Goal: Task Accomplishment & Management: Manage account settings

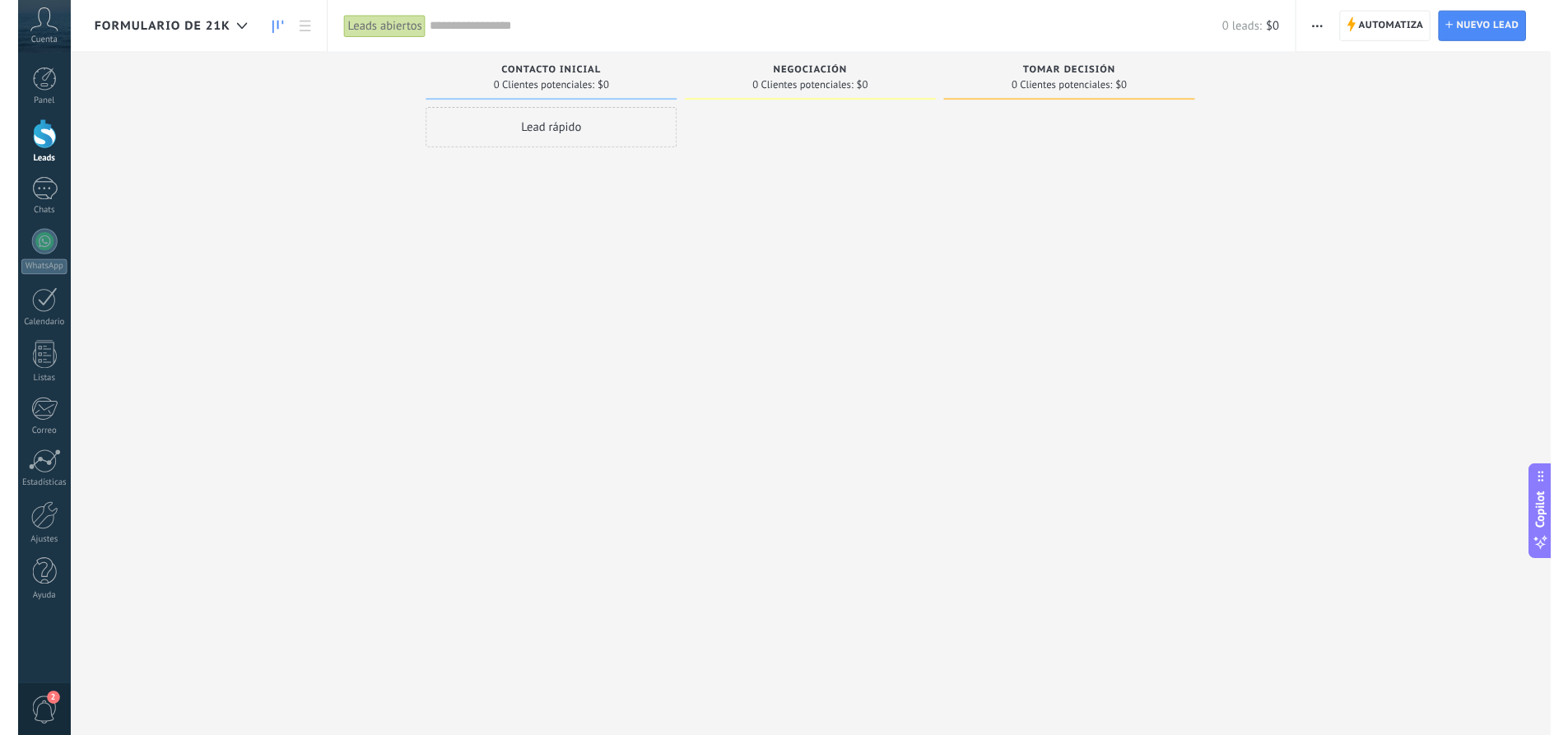
scroll to position [16, 0]
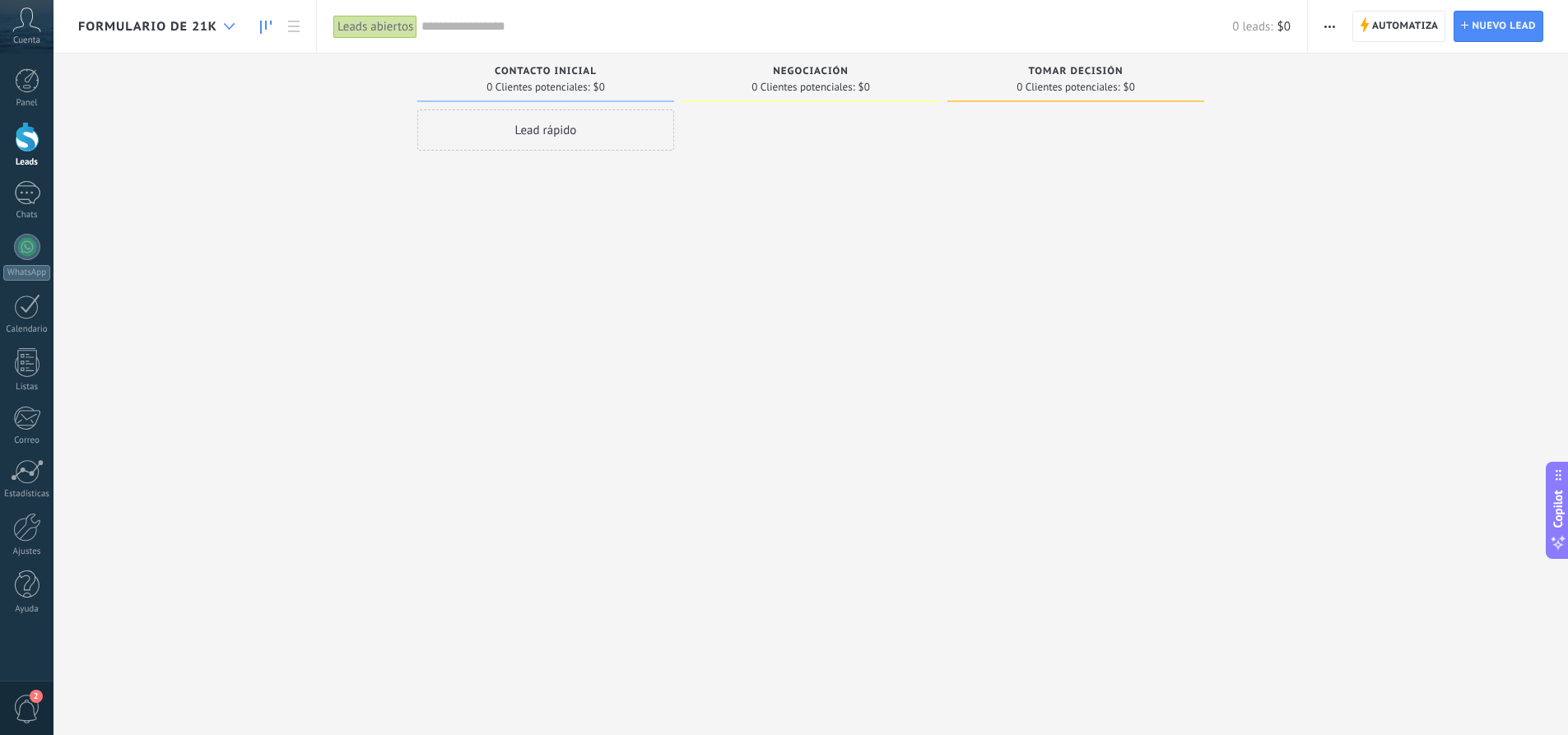
click at [233, 23] on icon at bounding box center [228, 26] width 11 height 7
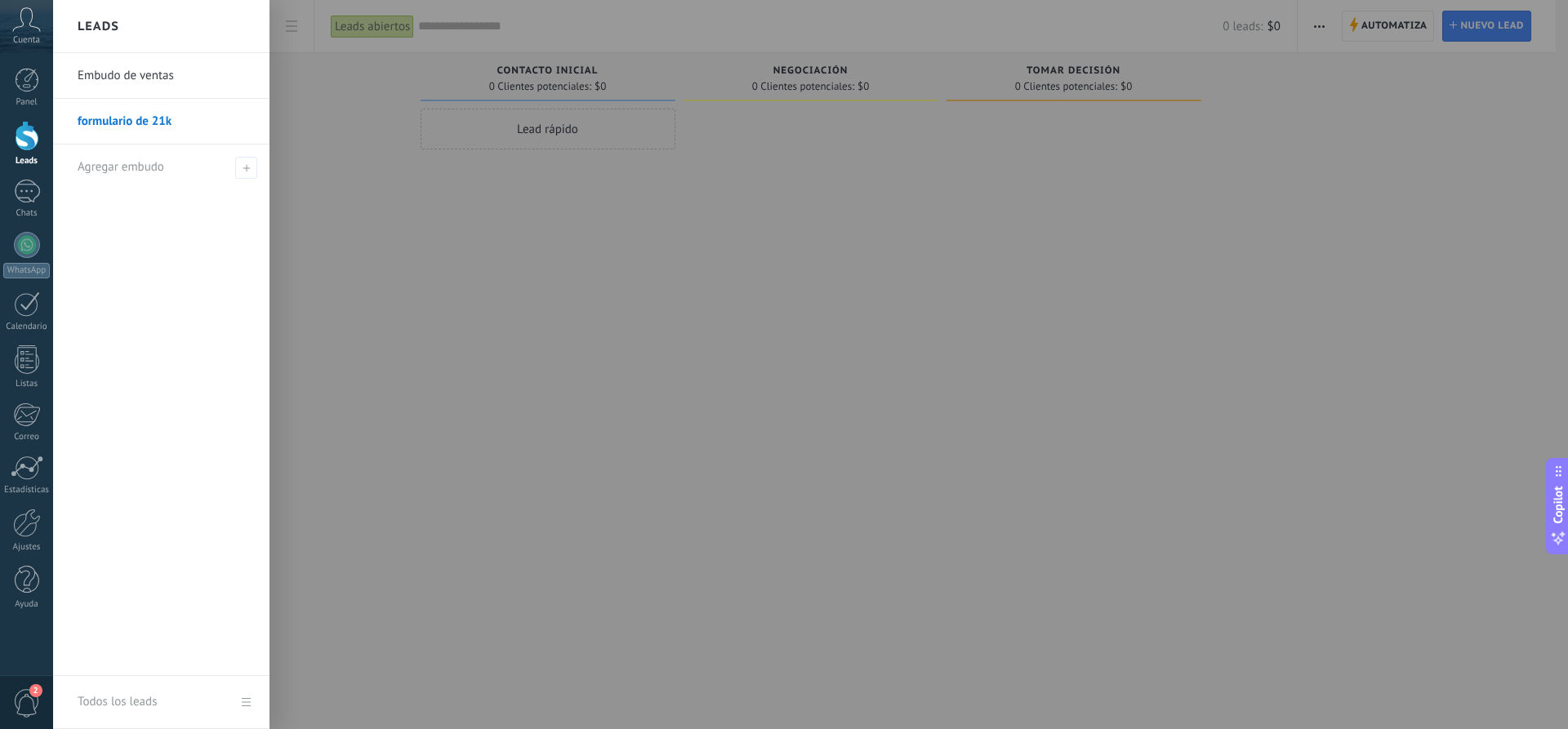
click at [168, 80] on link "Embudo de ventas" at bounding box center [165, 76] width 176 height 46
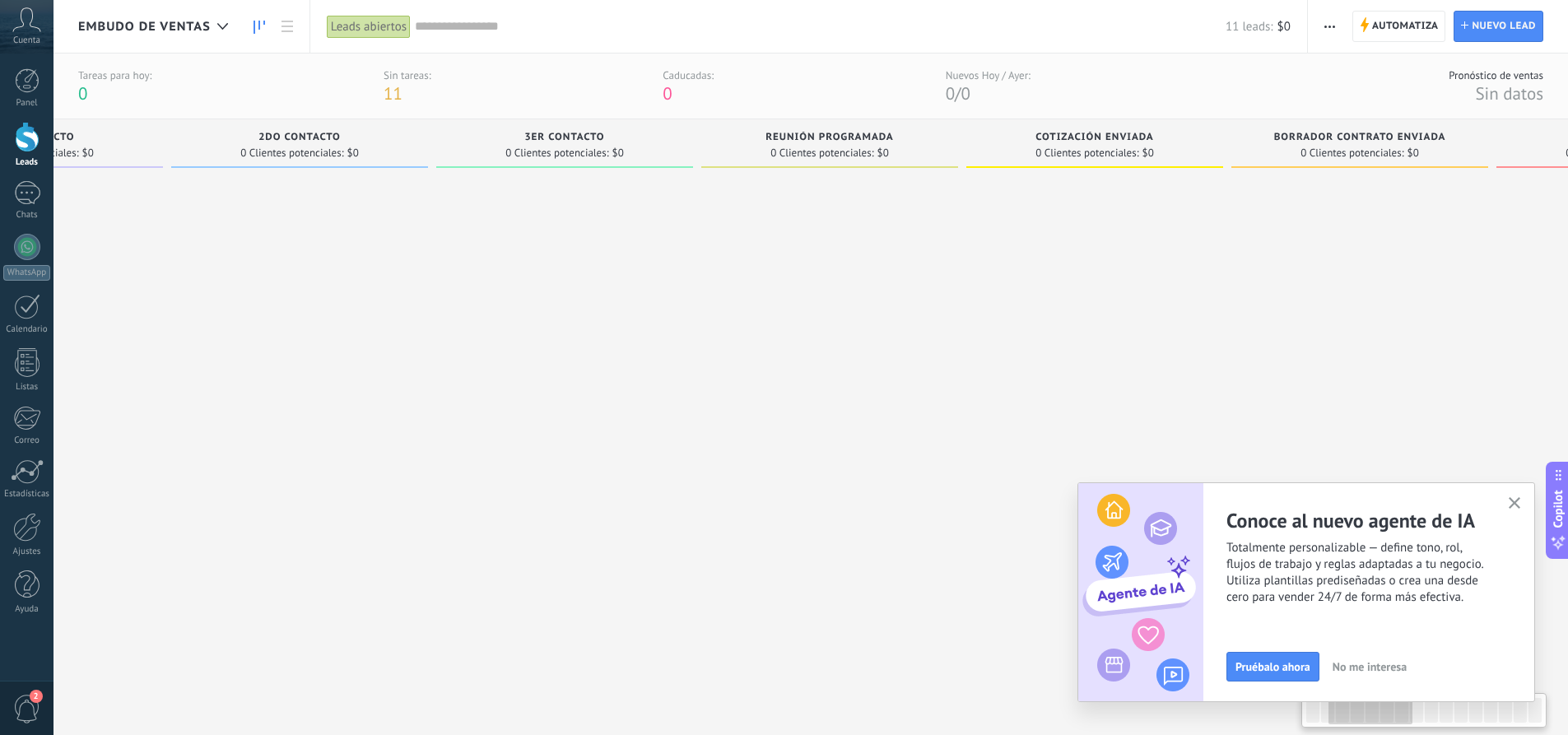
drag, startPoint x: 1080, startPoint y: 139, endPoint x: 638, endPoint y: 142, distance: 442.0
click at [638, 143] on div "3ER Contacto" at bounding box center [565, 138] width 240 height 14
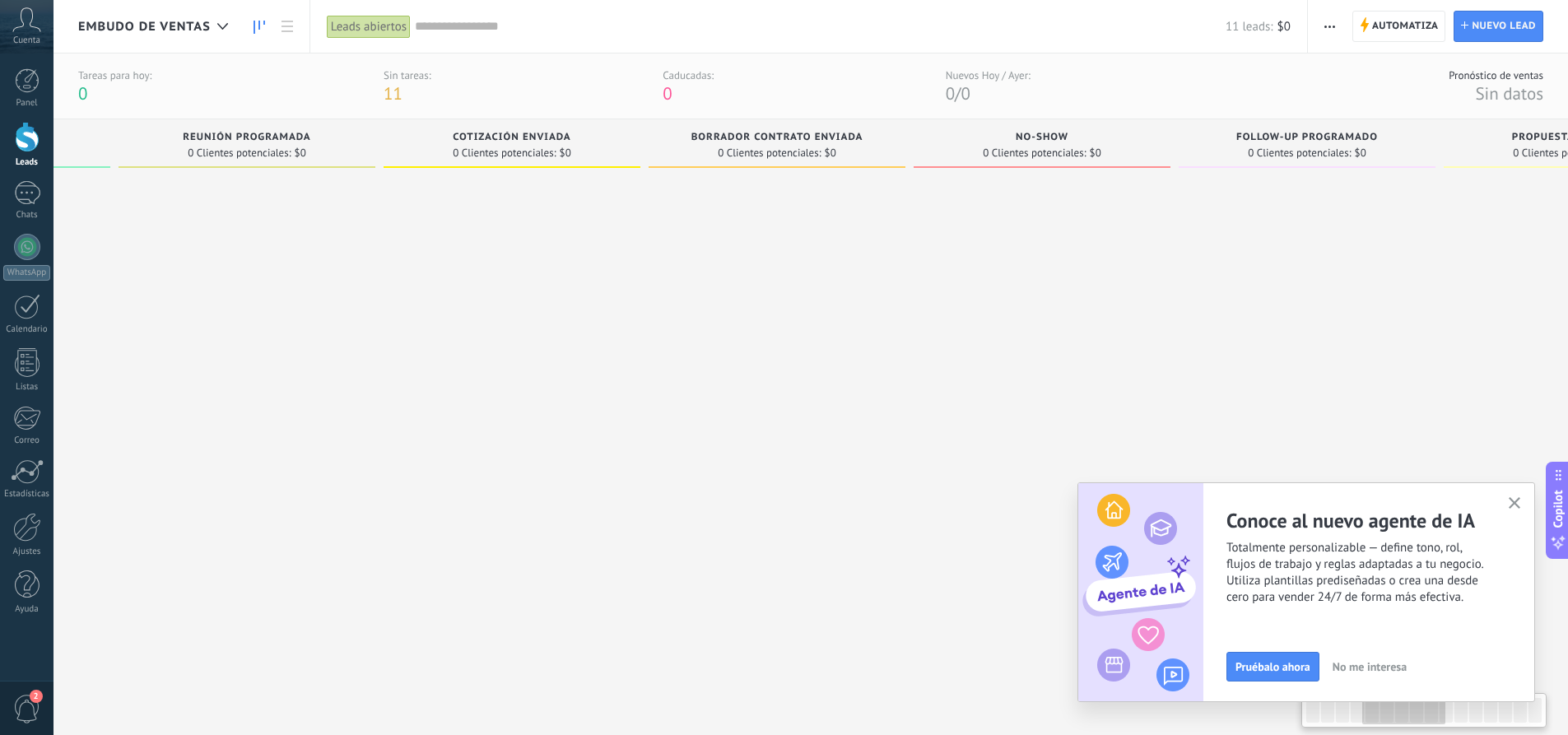
drag, startPoint x: 1065, startPoint y: 144, endPoint x: 482, endPoint y: 132, distance: 583.1
click at [482, 132] on div "Cotización enviada" at bounding box center [512, 138] width 240 height 14
drag, startPoint x: 1034, startPoint y: 140, endPoint x: 879, endPoint y: 151, distance: 155.4
click at [879, 151] on div "Leads Entrantes Solicitudes: 0 0 0 0 0 0 0 0 0 Nuevos 11 Clientes potenciales: …" at bounding box center [1181, 506] width 4257 height 773
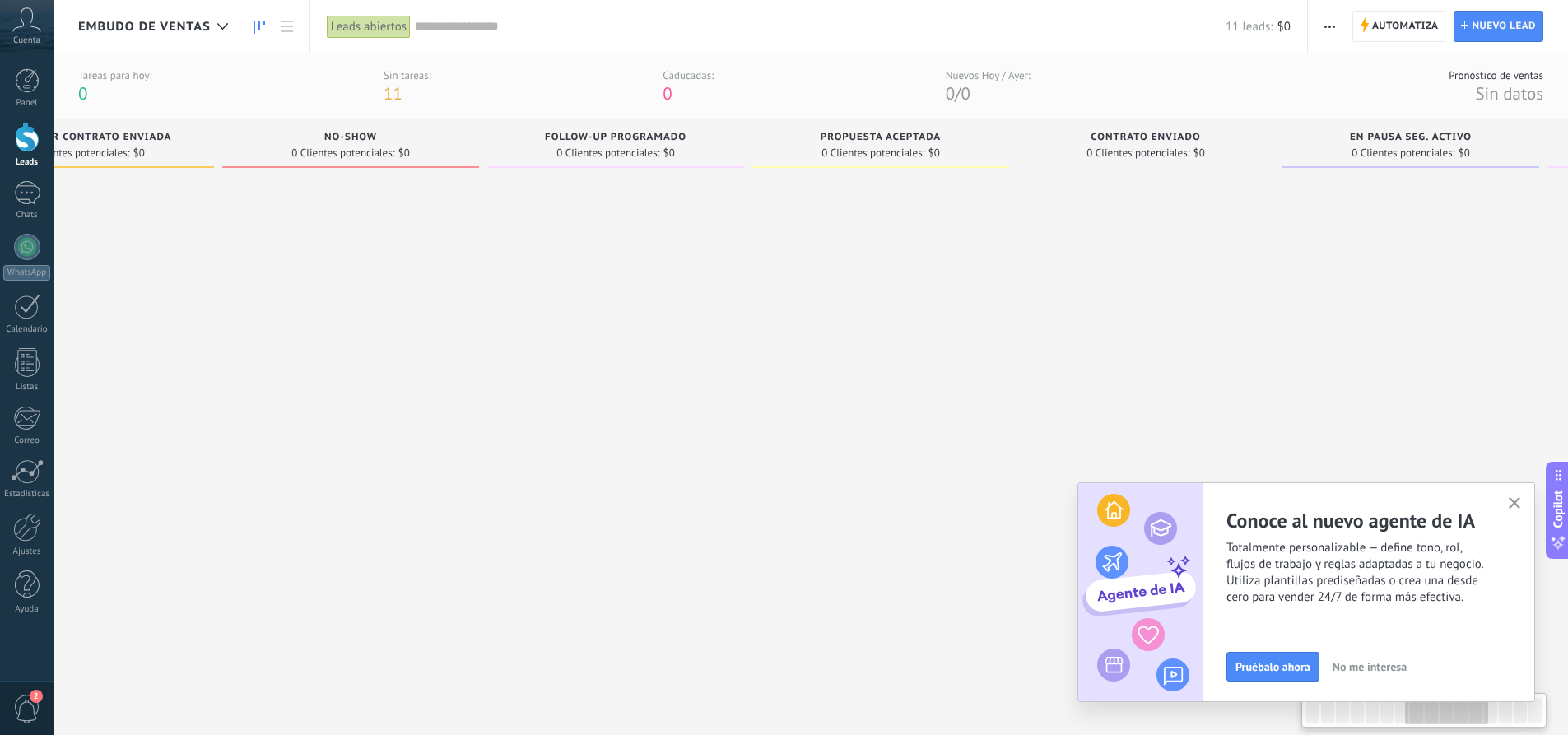
scroll to position [0, 1849]
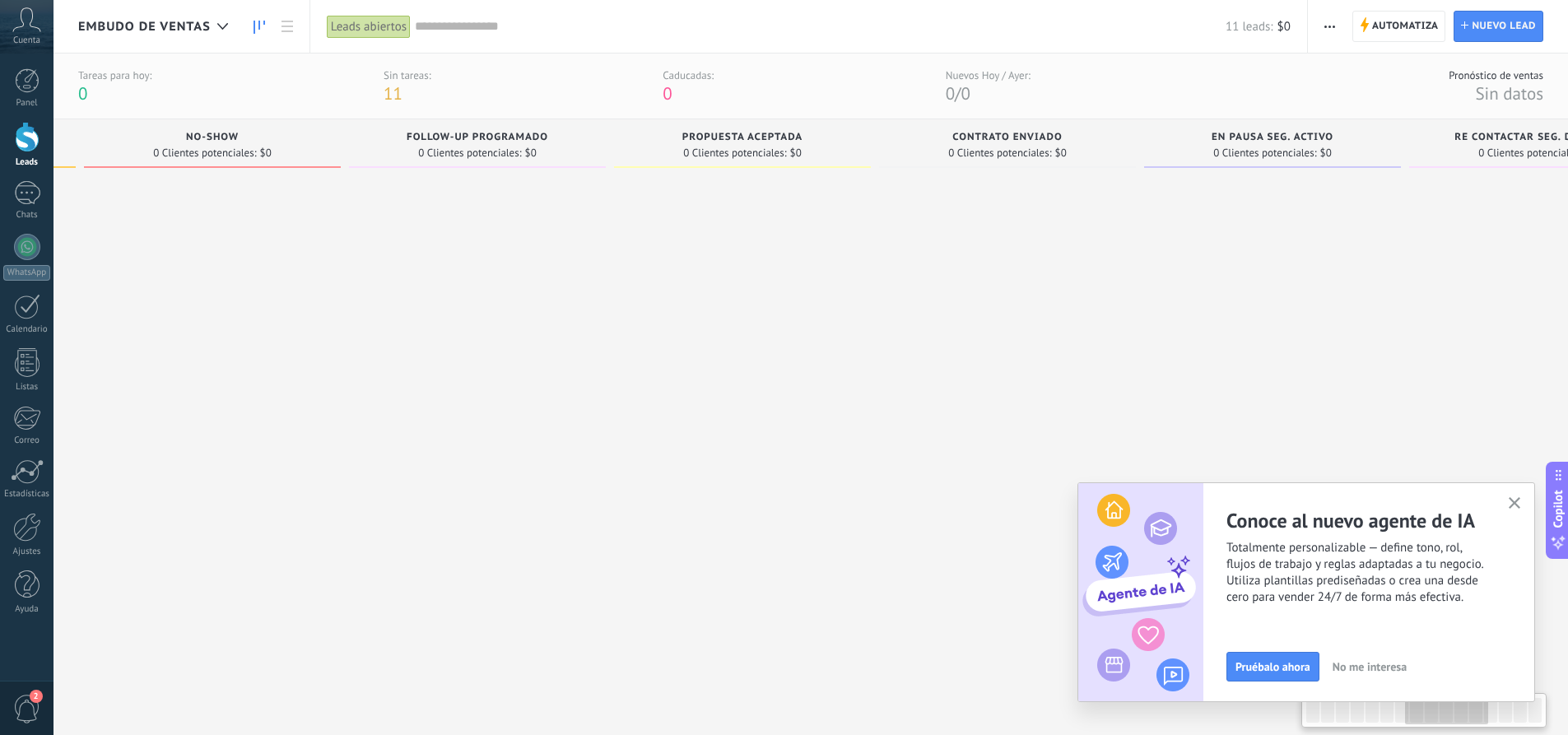
drag, startPoint x: 1202, startPoint y: 151, endPoint x: 378, endPoint y: 141, distance: 824.1
click at [378, 141] on div "Follow-up programado 0 Clientes potenciales: $0" at bounding box center [478, 143] width 257 height 49
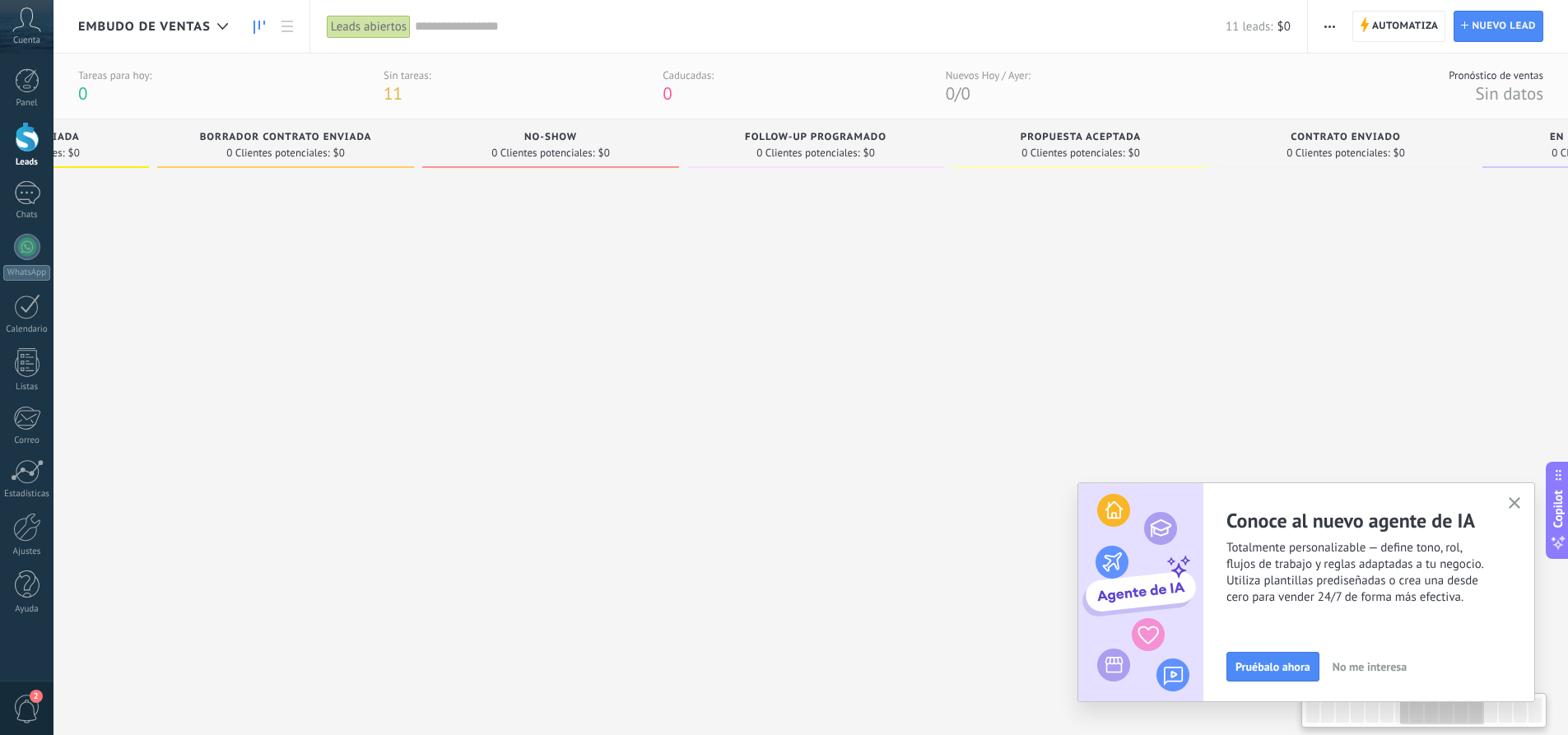
drag, startPoint x: 1181, startPoint y: 152, endPoint x: 1527, endPoint y: 170, distance: 346.5
drag, startPoint x: 754, startPoint y: 137, endPoint x: 1258, endPoint y: 157, distance: 504.4
click at [1258, 156] on div "Leads Entrantes Solicitudes: 0 0 0 0 0 0 0 0 0 Nuevos 11 Clientes potenciales: …" at bounding box center [704, 506] width 4257 height 773
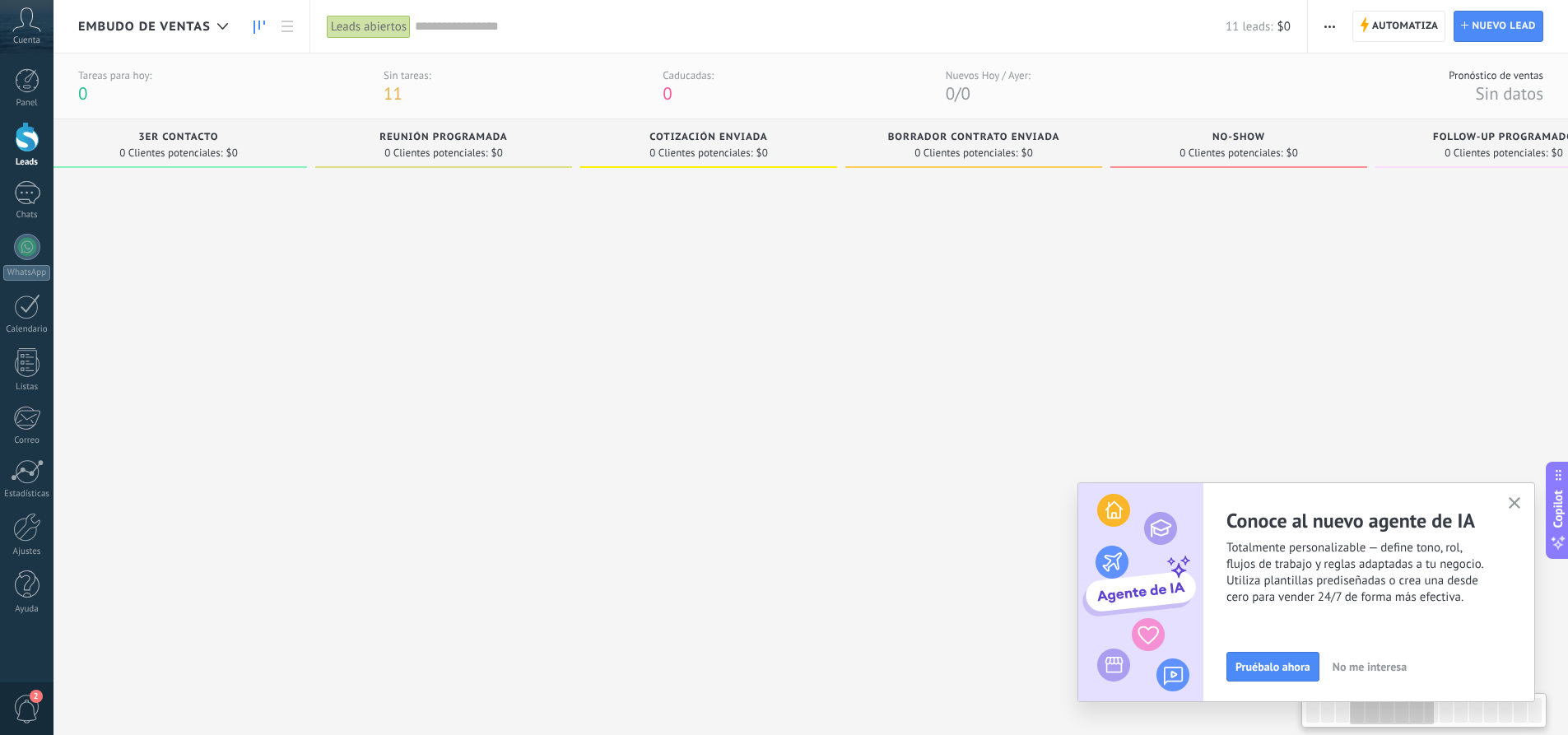
scroll to position [0, 821]
drag, startPoint x: 748, startPoint y: 142, endPoint x: 1430, endPoint y: 156, distance: 682.1
click at [1430, 156] on div "Follow-up programado 0 Clientes potenciales: $0" at bounding box center [1505, 143] width 257 height 49
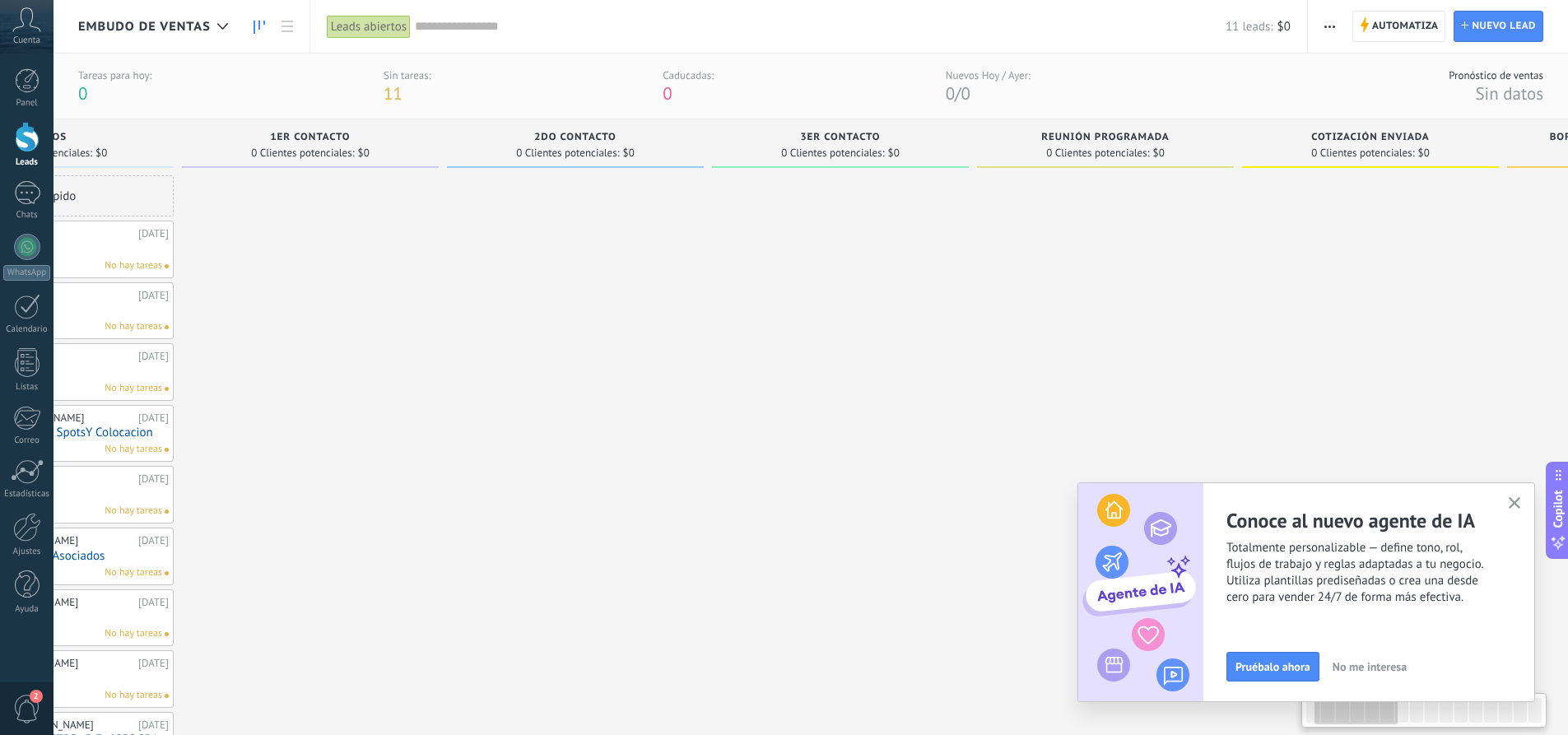
drag, startPoint x: 612, startPoint y: 148, endPoint x: 1272, endPoint y: 168, distance: 660.3
click at [1272, 168] on div "Cotización enviada 0 Clientes potenciales: $0" at bounding box center [1370, 144] width 257 height 50
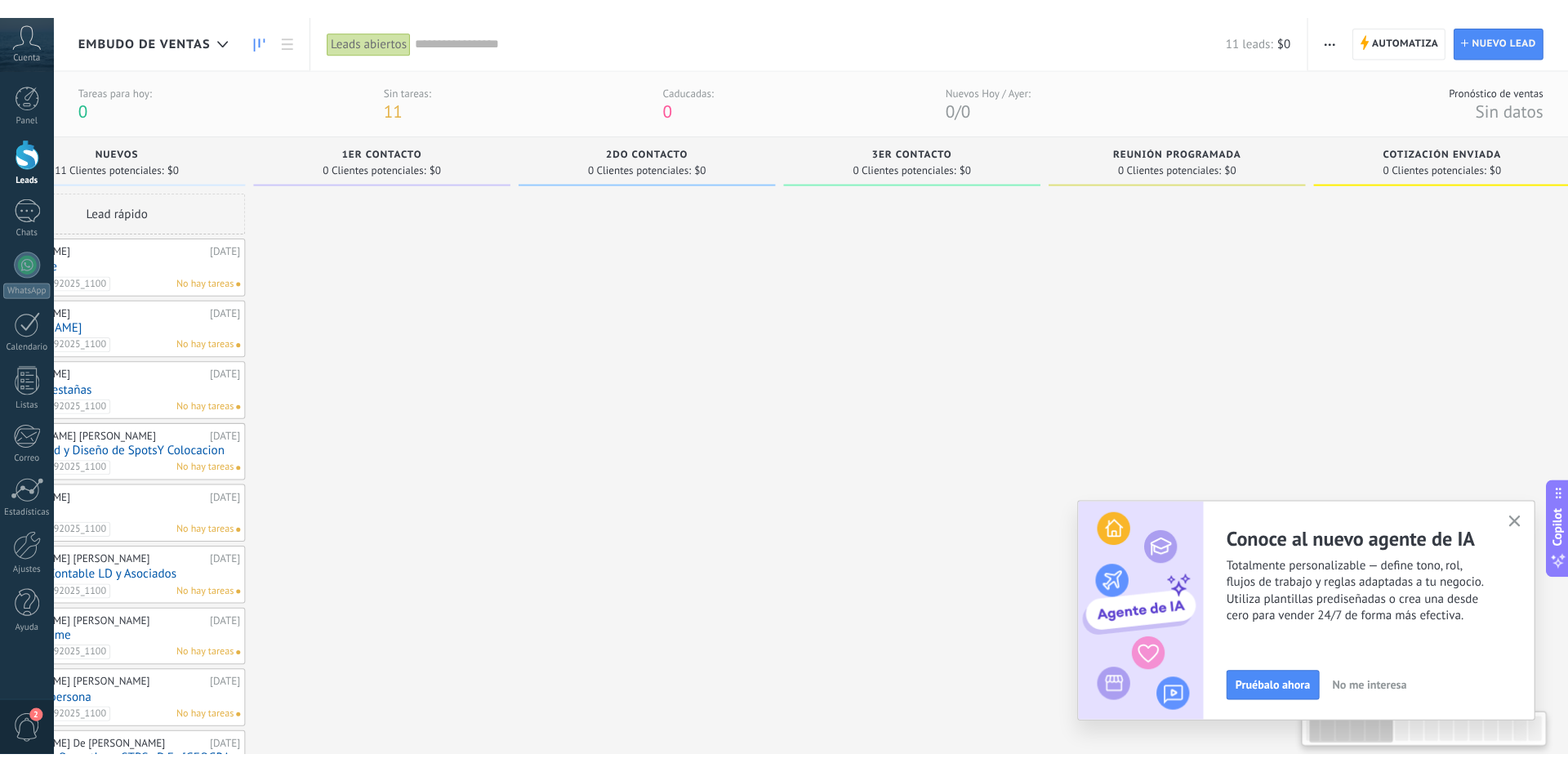
scroll to position [0, 0]
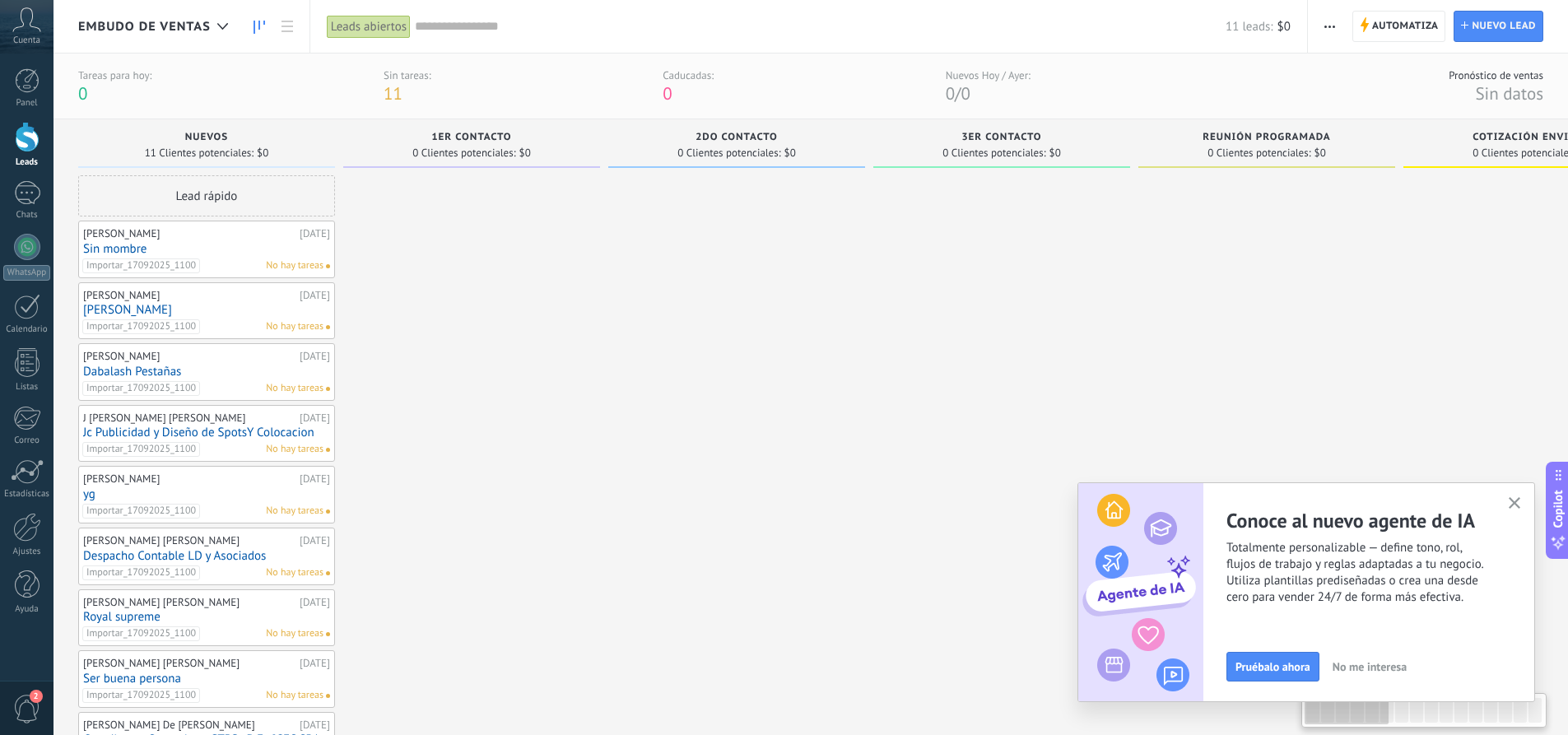
drag, startPoint x: 507, startPoint y: 140, endPoint x: 943, endPoint y: 171, distance: 437.1
click at [1517, 500] on use "button" at bounding box center [1514, 502] width 12 height 12
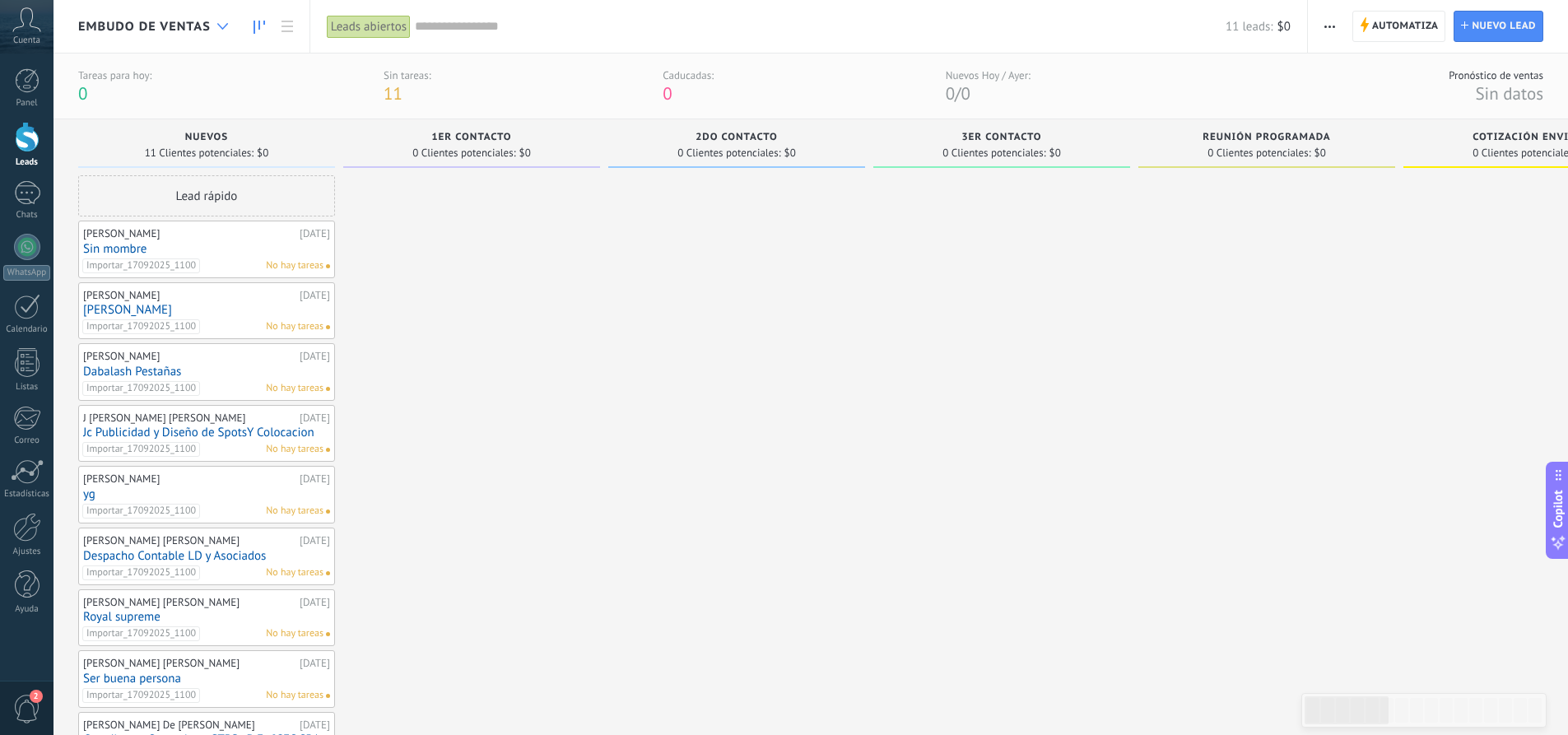
click at [213, 29] on div at bounding box center [223, 26] width 27 height 32
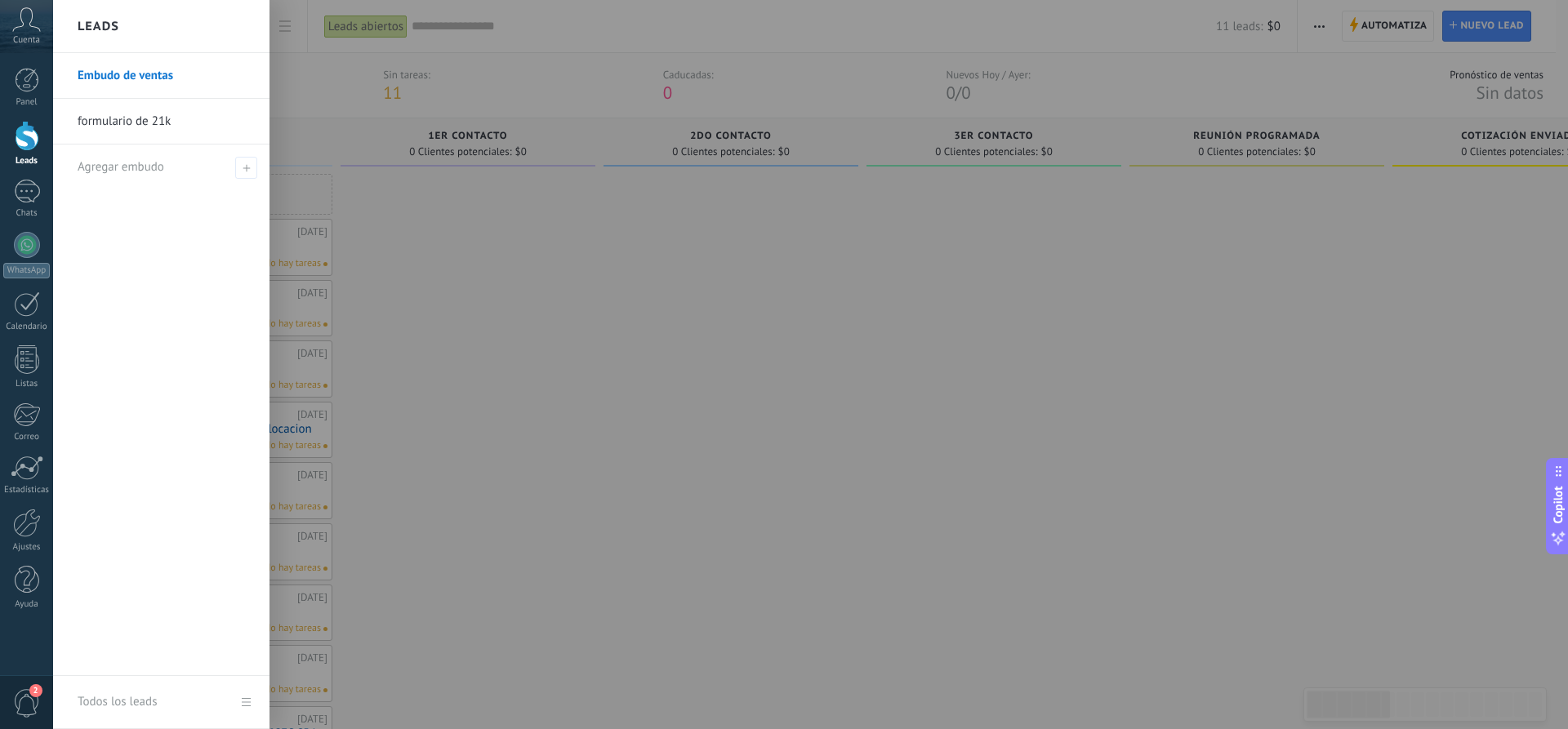
click at [441, 231] on div at bounding box center [837, 364] width 1568 height 729
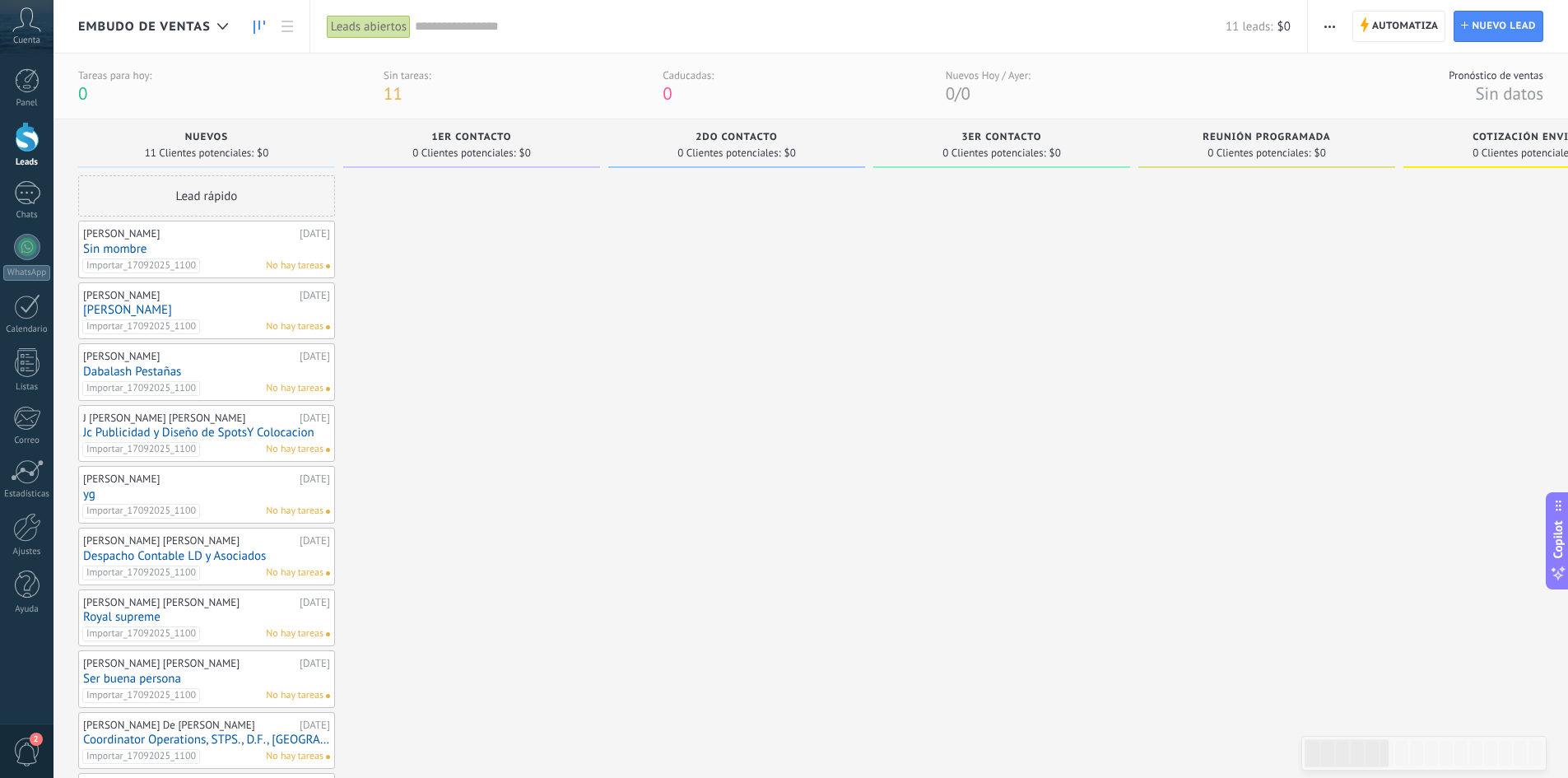
click at [177, 310] on link "[PERSON_NAME]" at bounding box center [206, 310] width 247 height 14
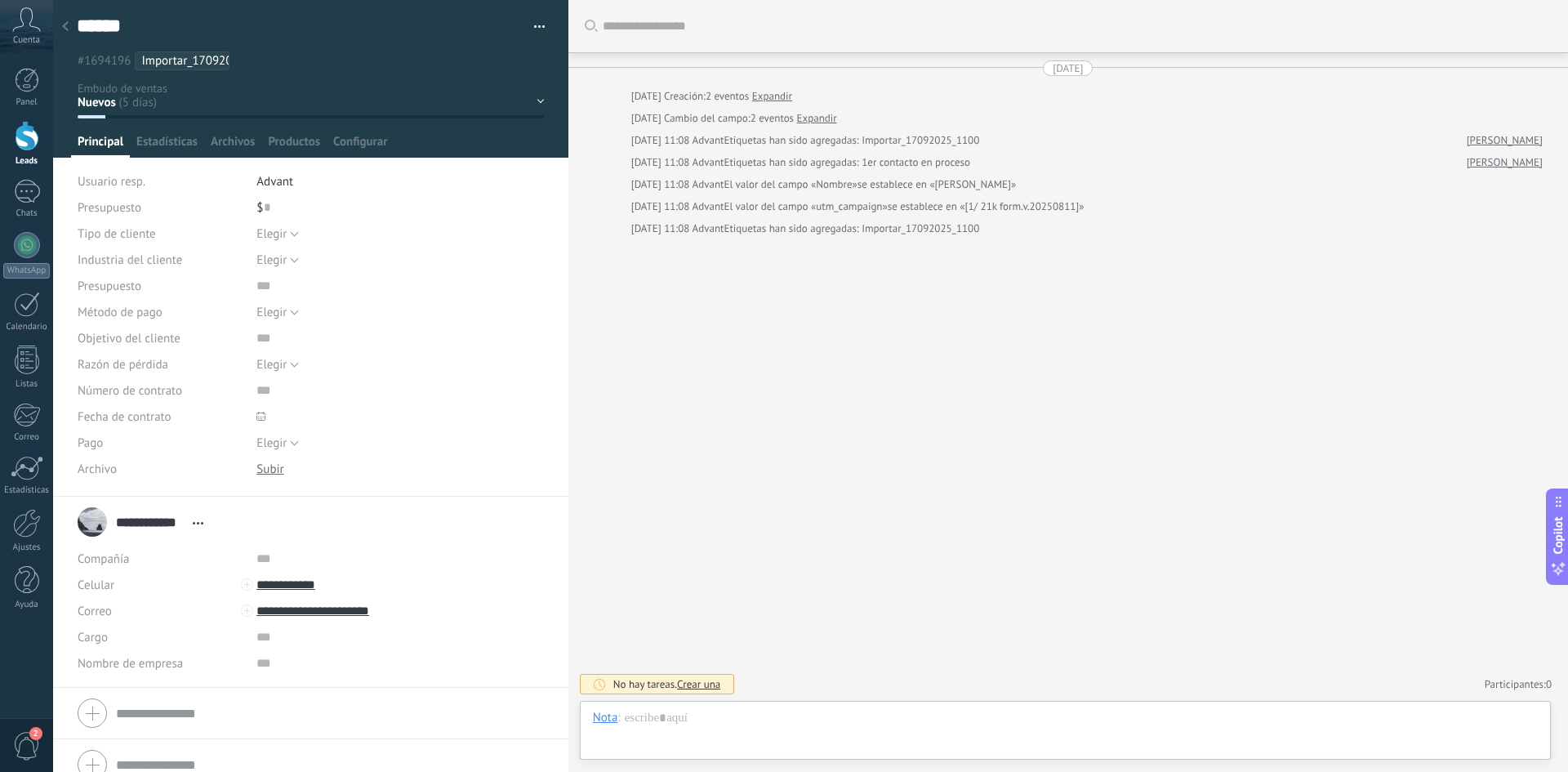
click at [67, 27] on icon at bounding box center [66, 26] width 7 height 10
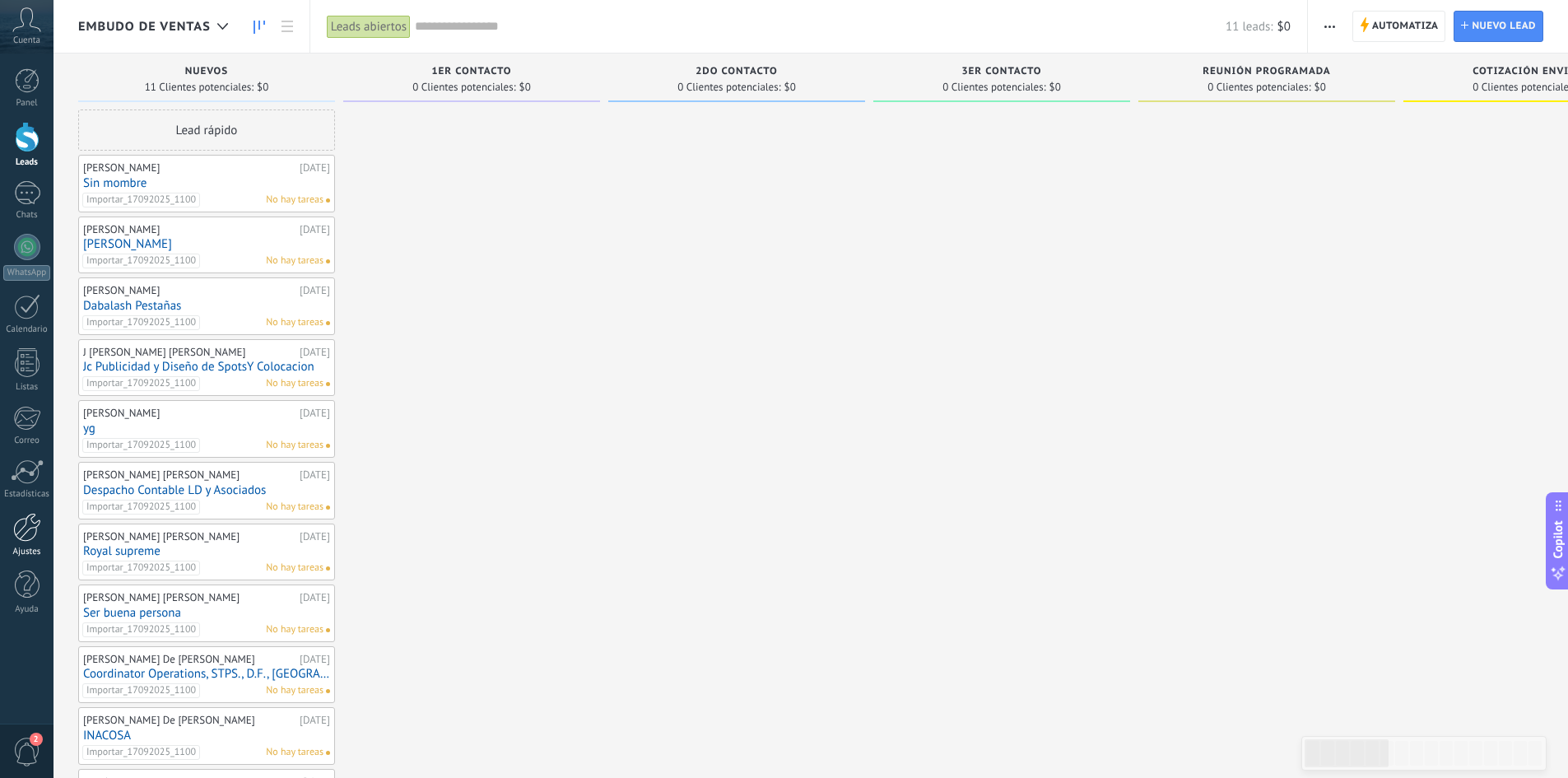
click at [15, 536] on div at bounding box center [27, 526] width 28 height 29
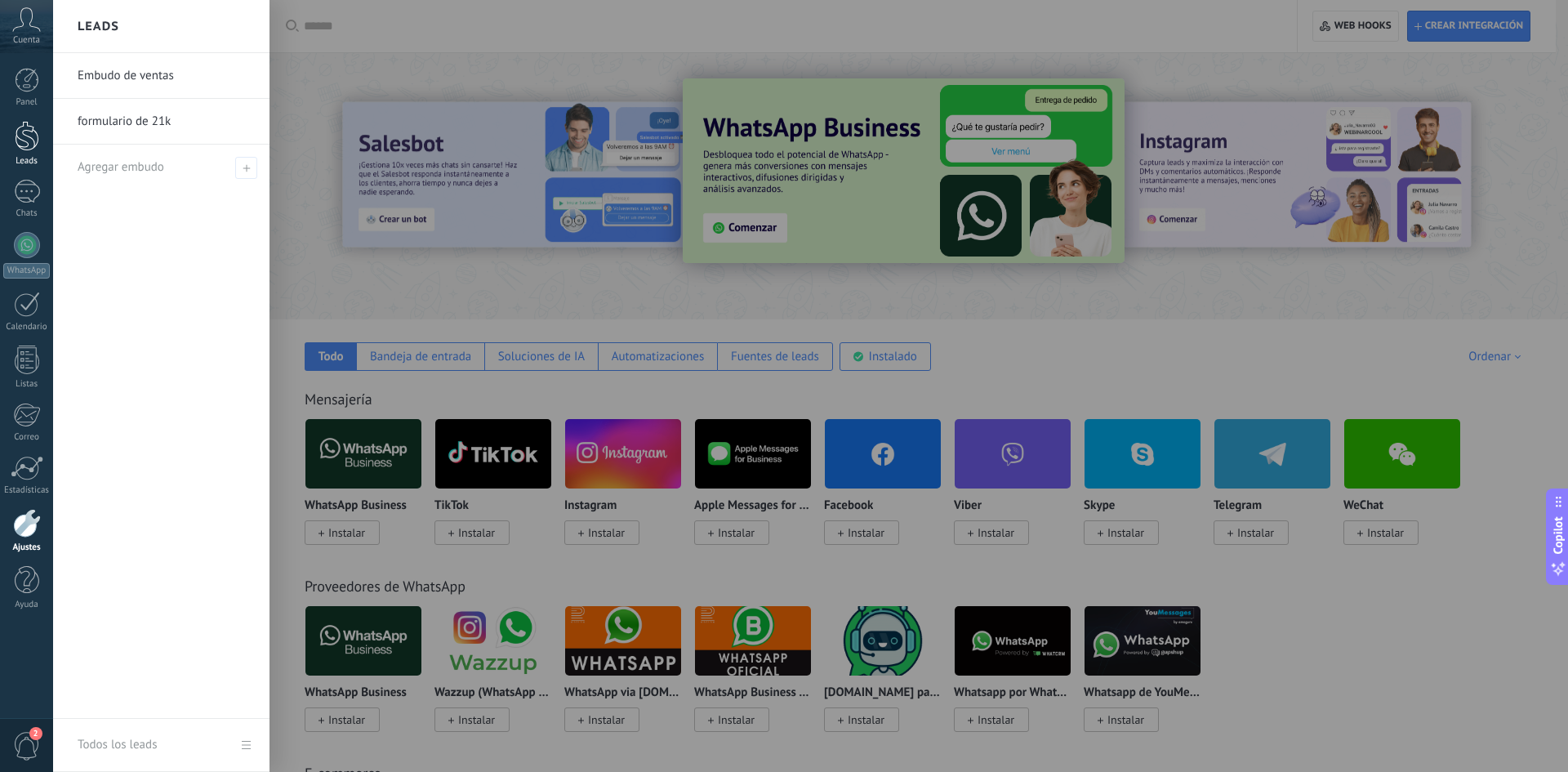
click at [32, 145] on div at bounding box center [27, 136] width 25 height 30
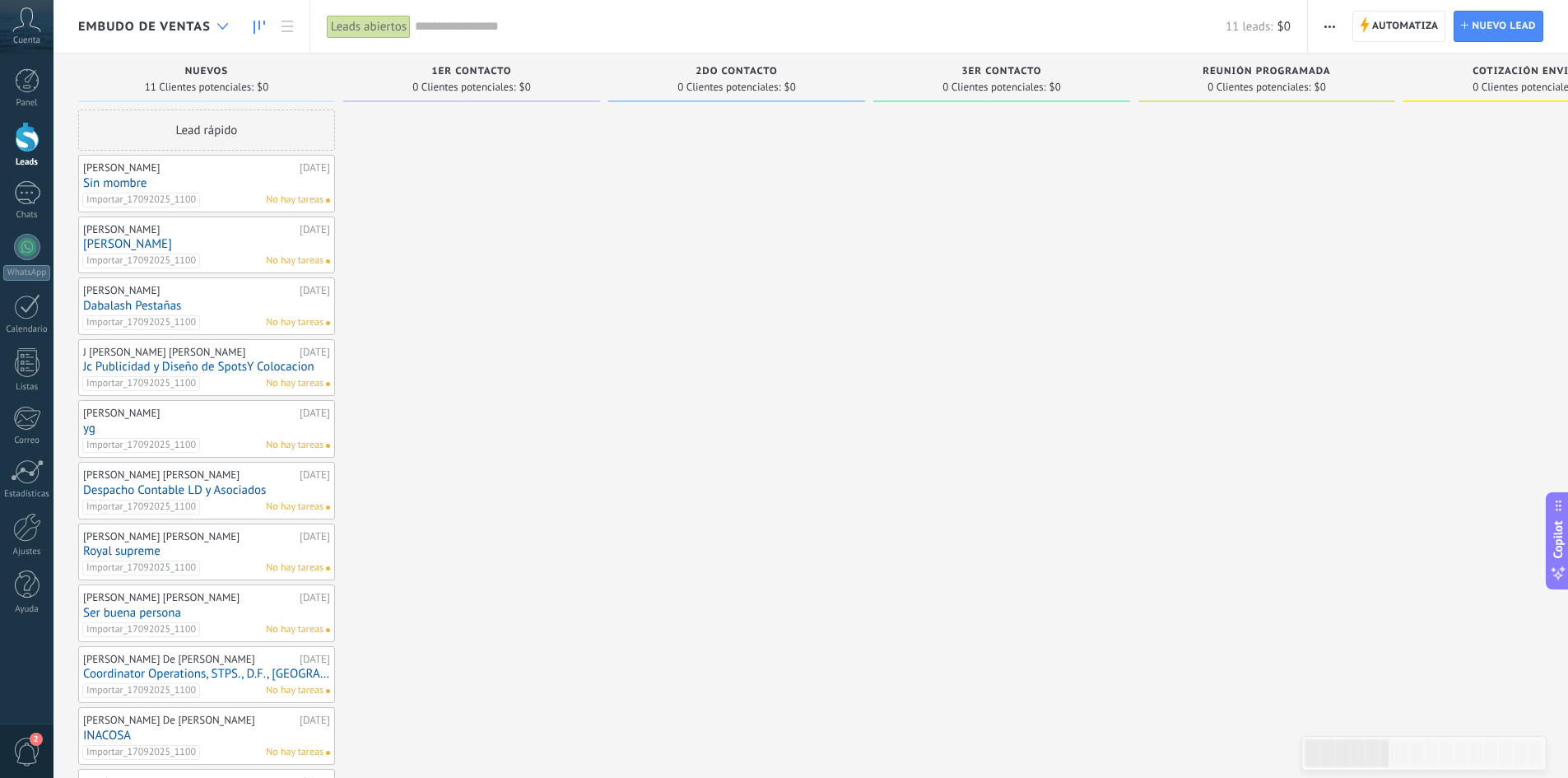
click at [217, 34] on div at bounding box center [223, 26] width 27 height 32
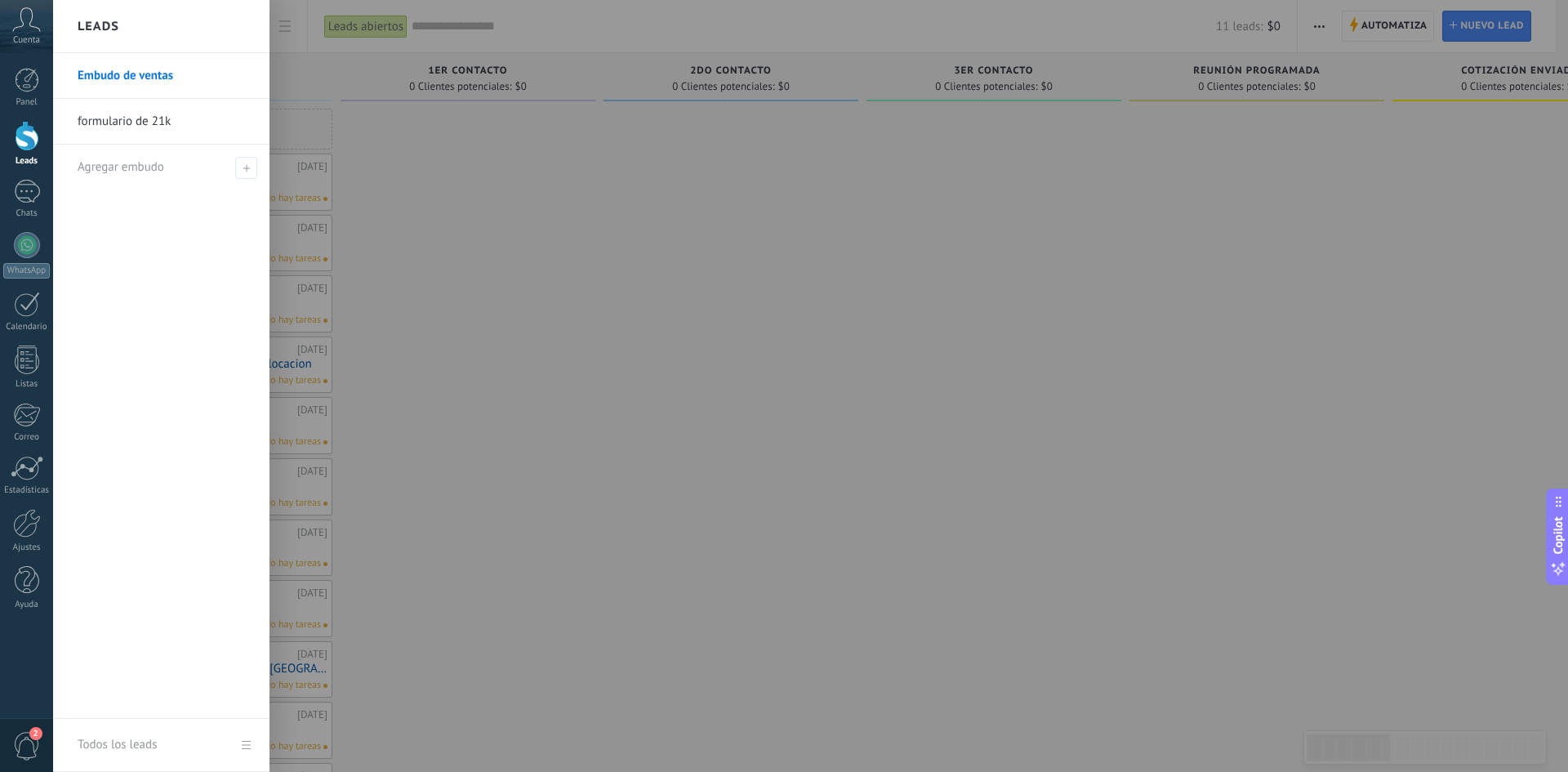
click at [248, 745] on link "Todos los leads" at bounding box center [161, 745] width 216 height 53
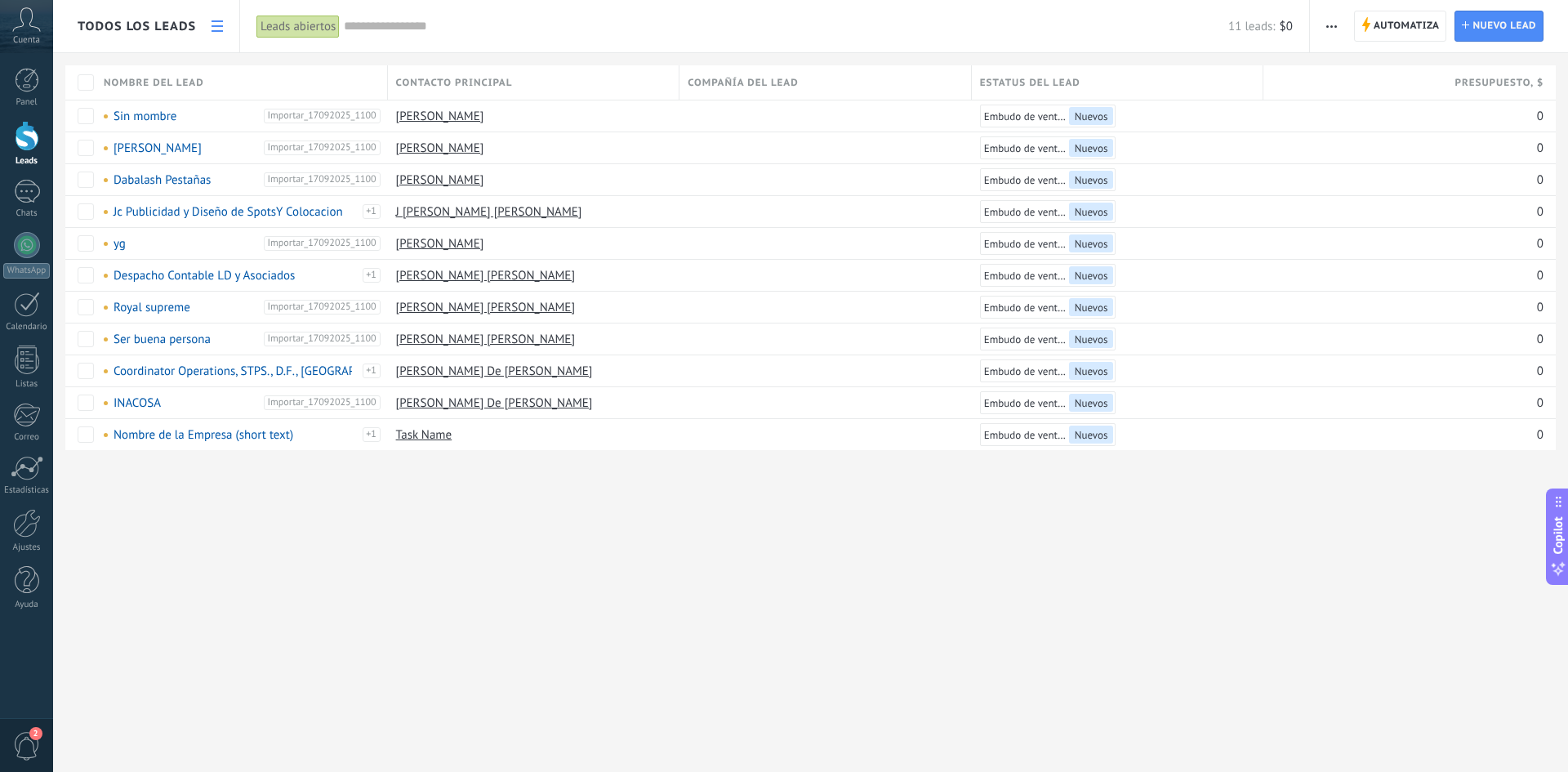
click at [214, 29] on icon at bounding box center [217, 26] width 11 height 11
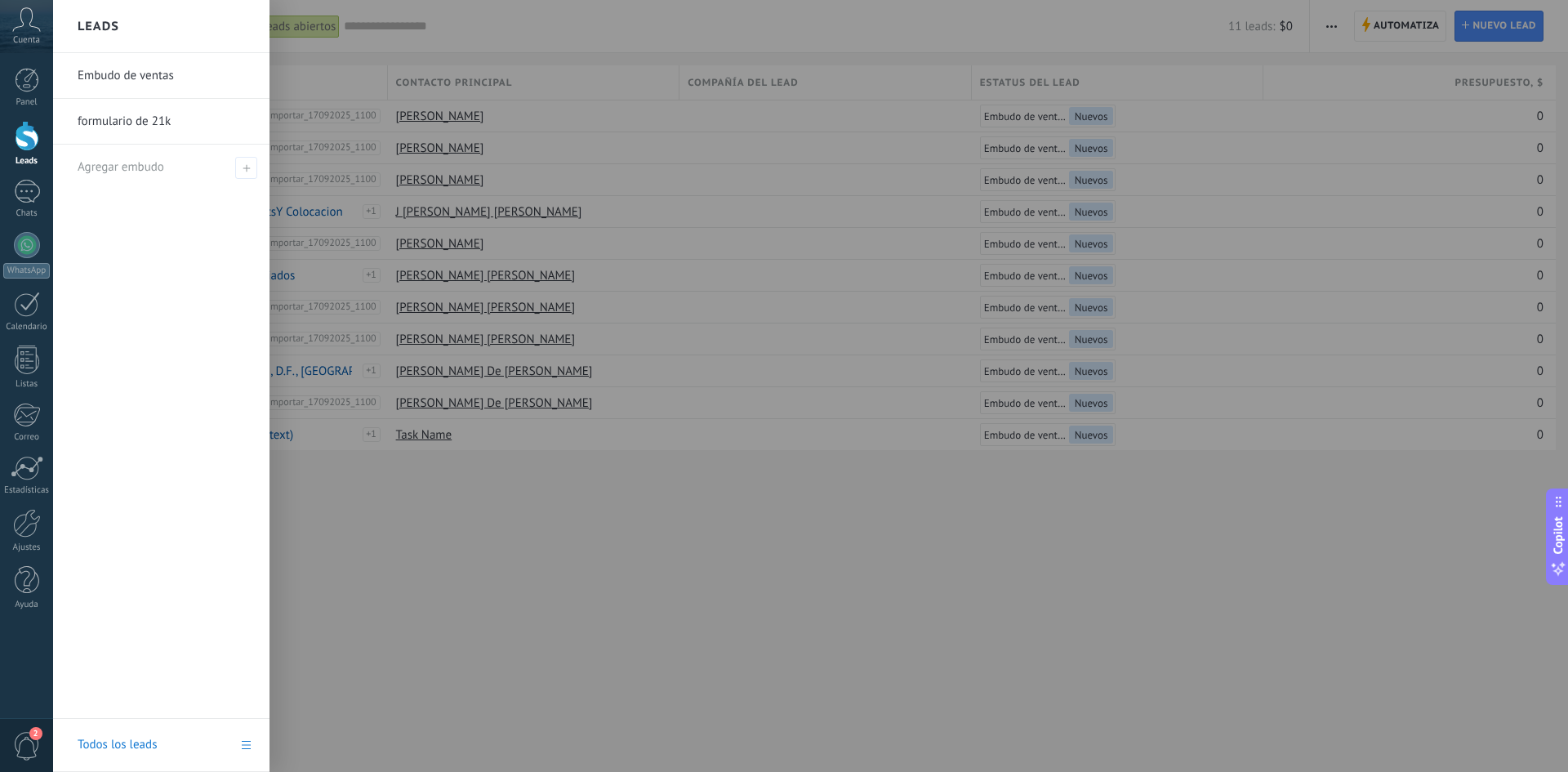
click at [22, 137] on div at bounding box center [27, 136] width 25 height 30
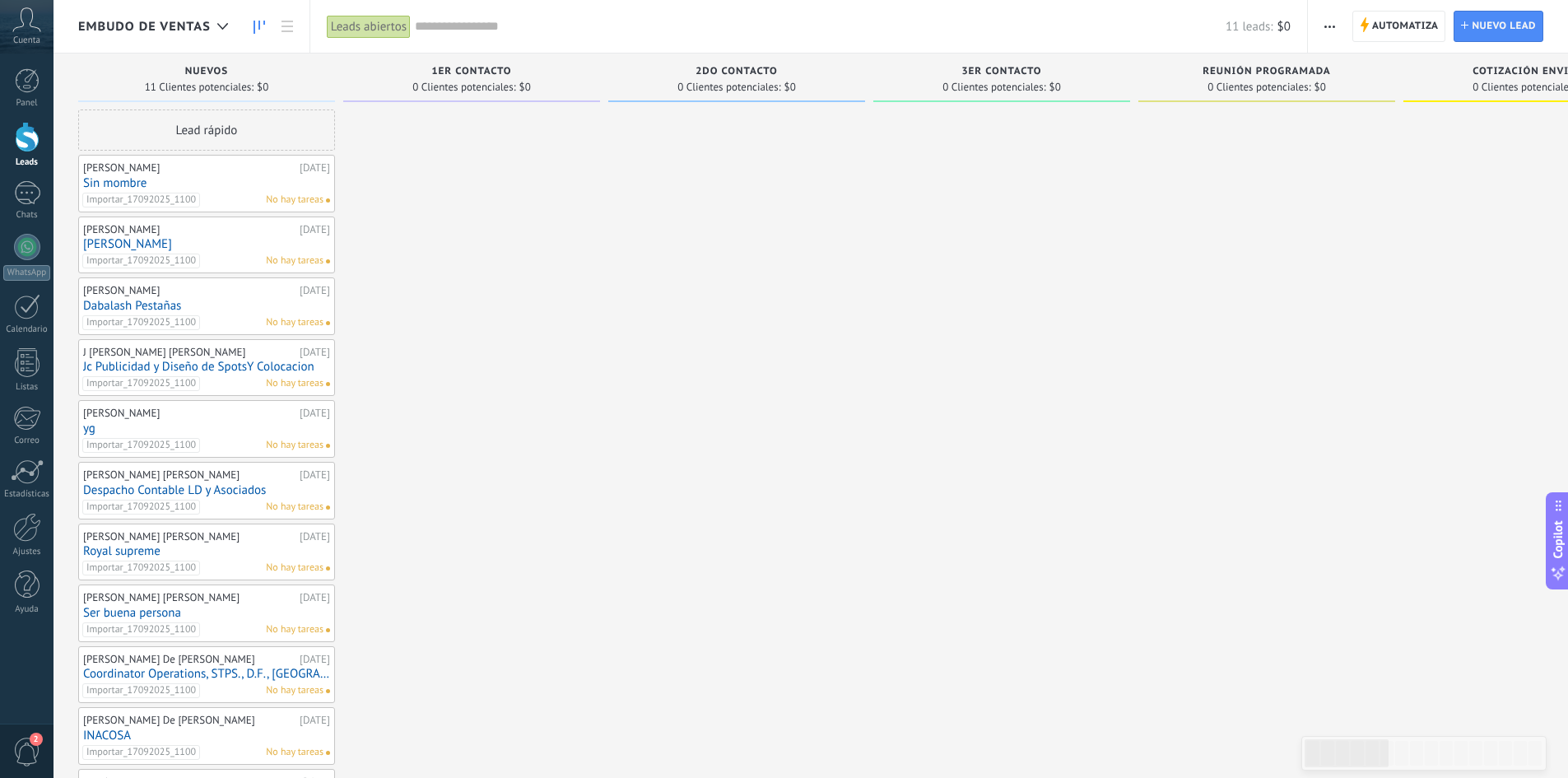
click at [230, 188] on link "Sin mombre" at bounding box center [206, 183] width 247 height 14
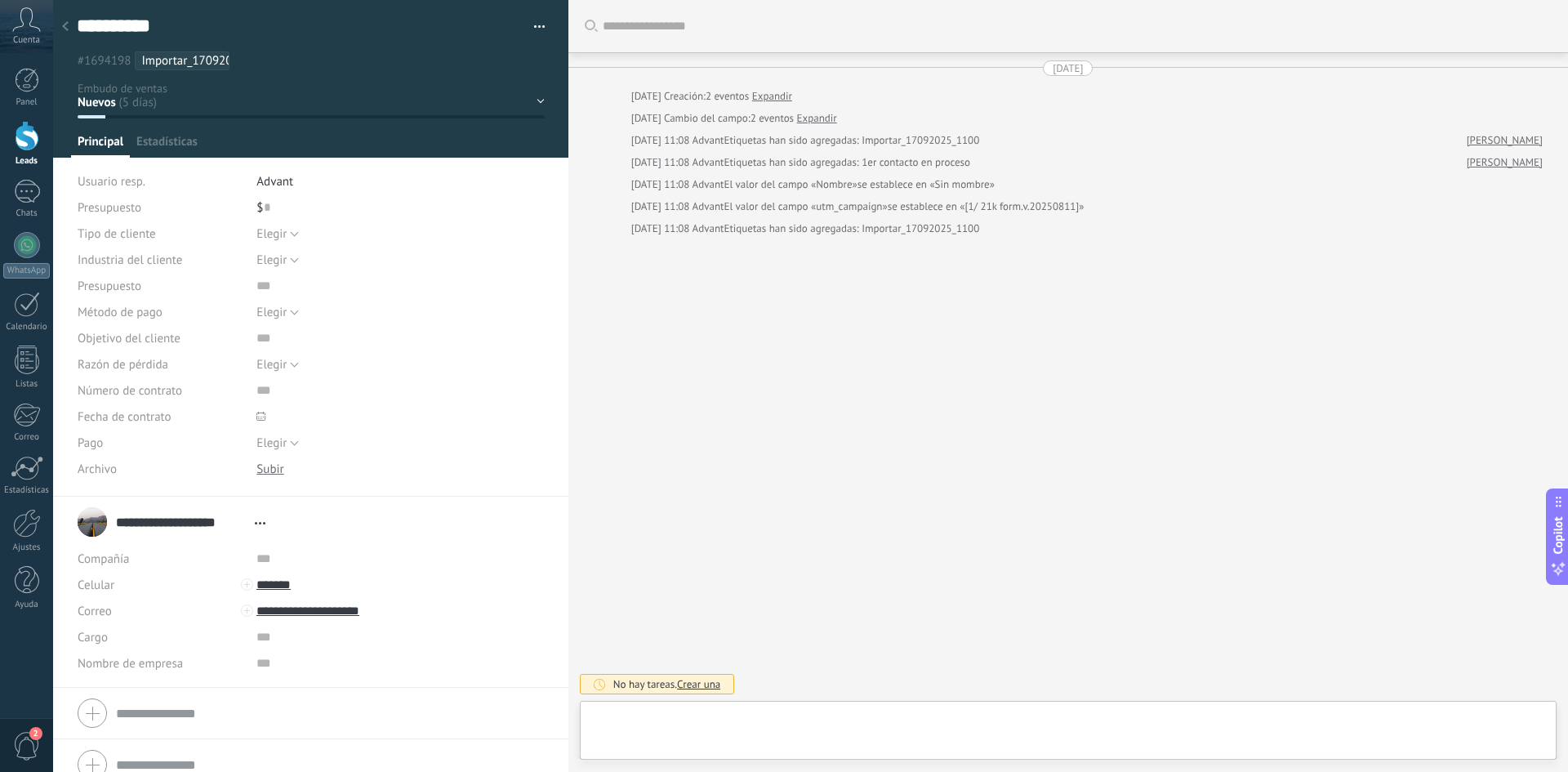
type textarea "**********"
click at [0, 0] on div "Nuevos 1ER Contacto 2DO Contacto 3ER Contacto Reunión programada Cotización env…" at bounding box center [0, 0] width 0 height 0
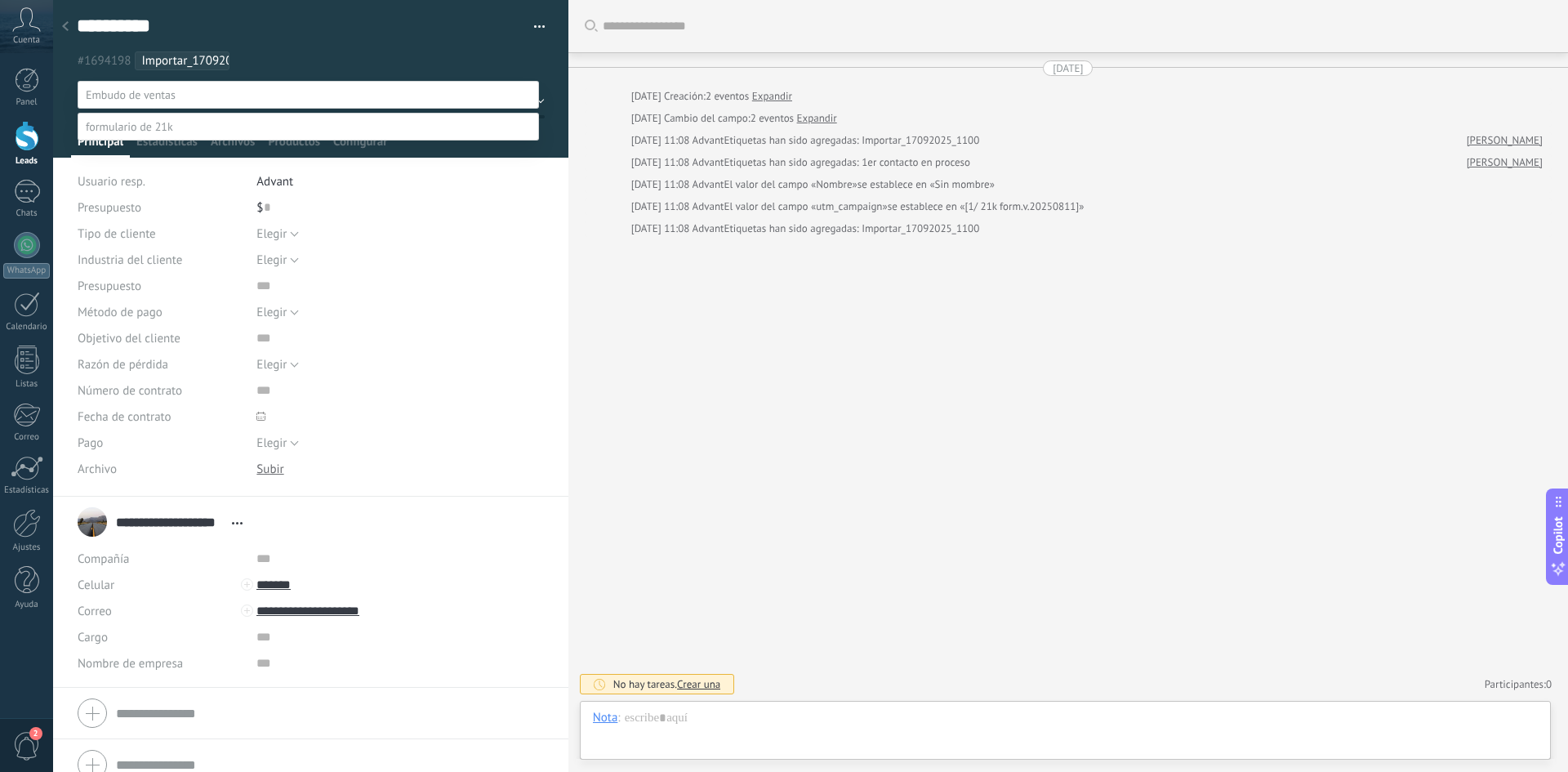
scroll to position [163, 0]
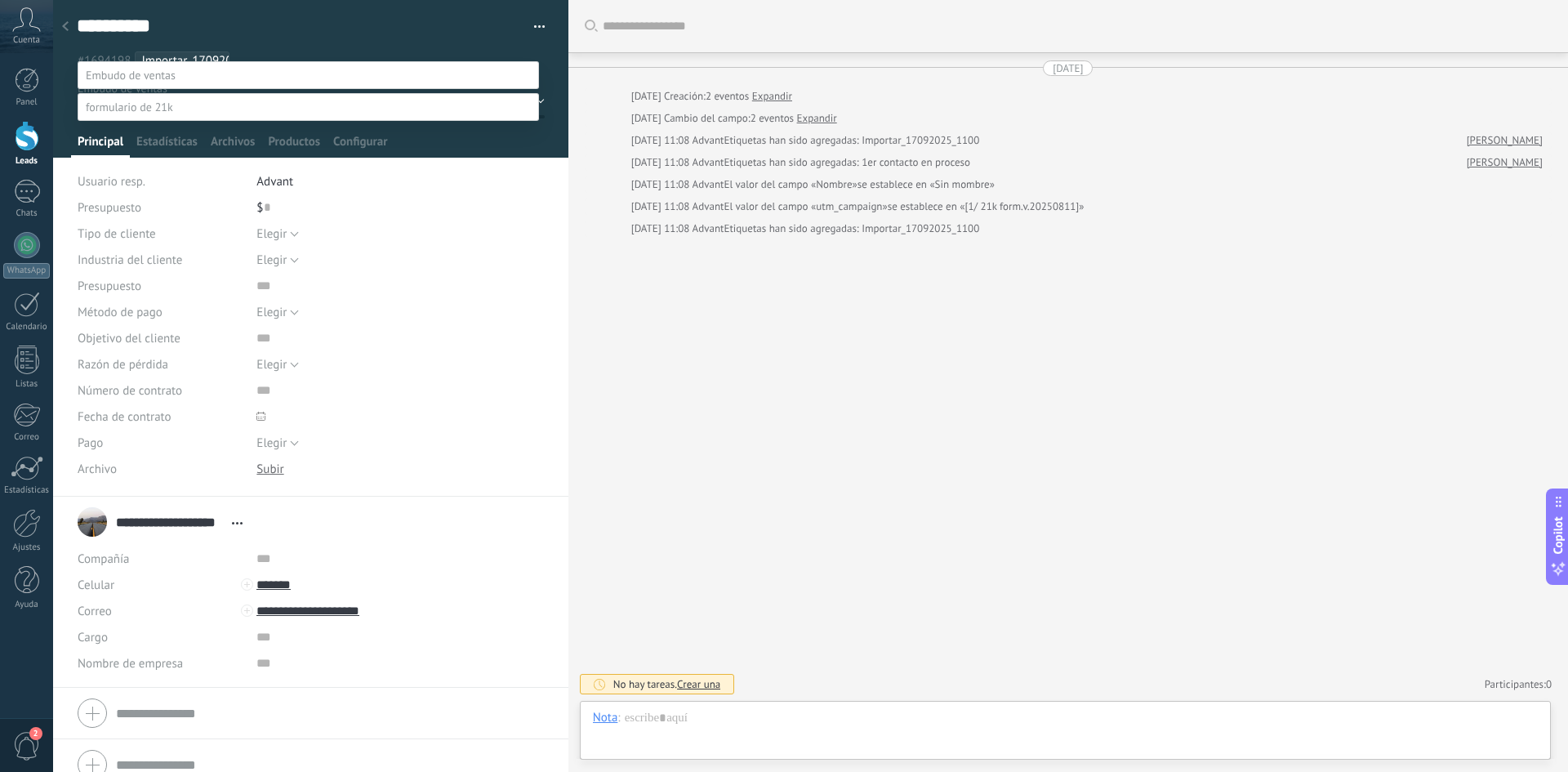
click at [553, 264] on div at bounding box center [811, 366] width 1515 height 772
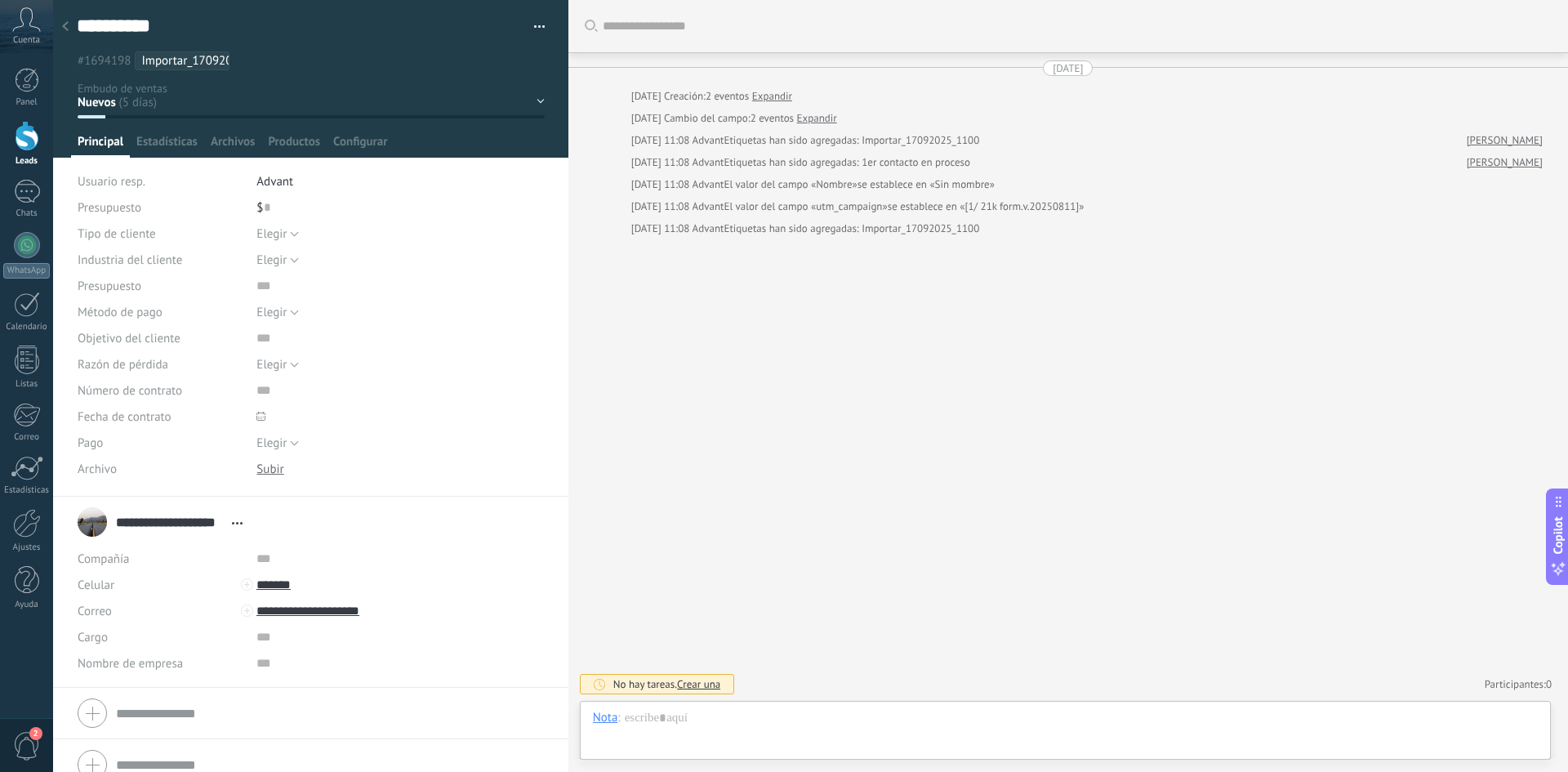
click at [0, 0] on div "Nuevos 1ER Contacto 2DO Contacto 3ER Contacto Reunión programada Cotización env…" at bounding box center [0, 0] width 0 height 0
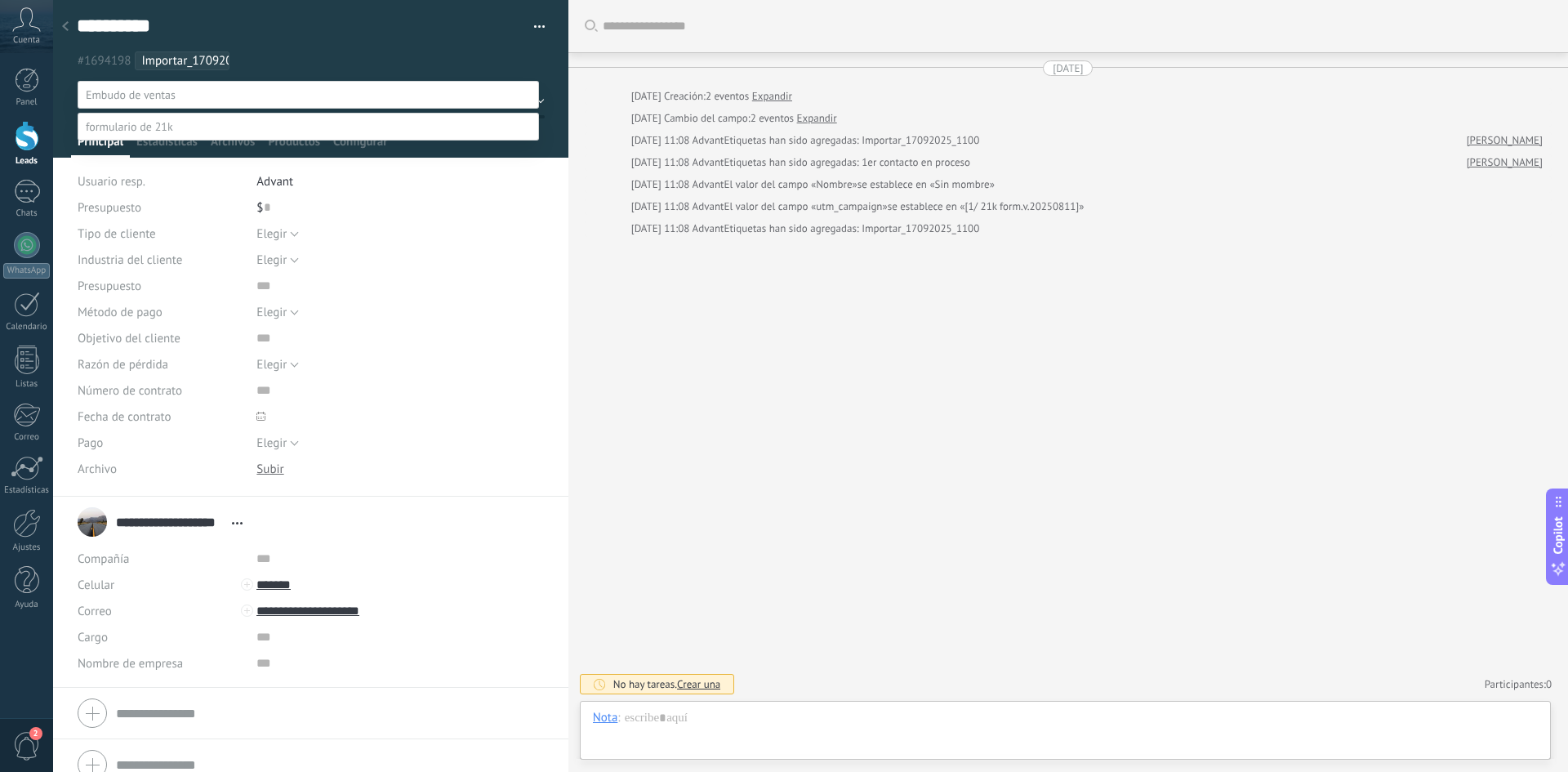
click at [834, 397] on div at bounding box center [811, 386] width 1515 height 772
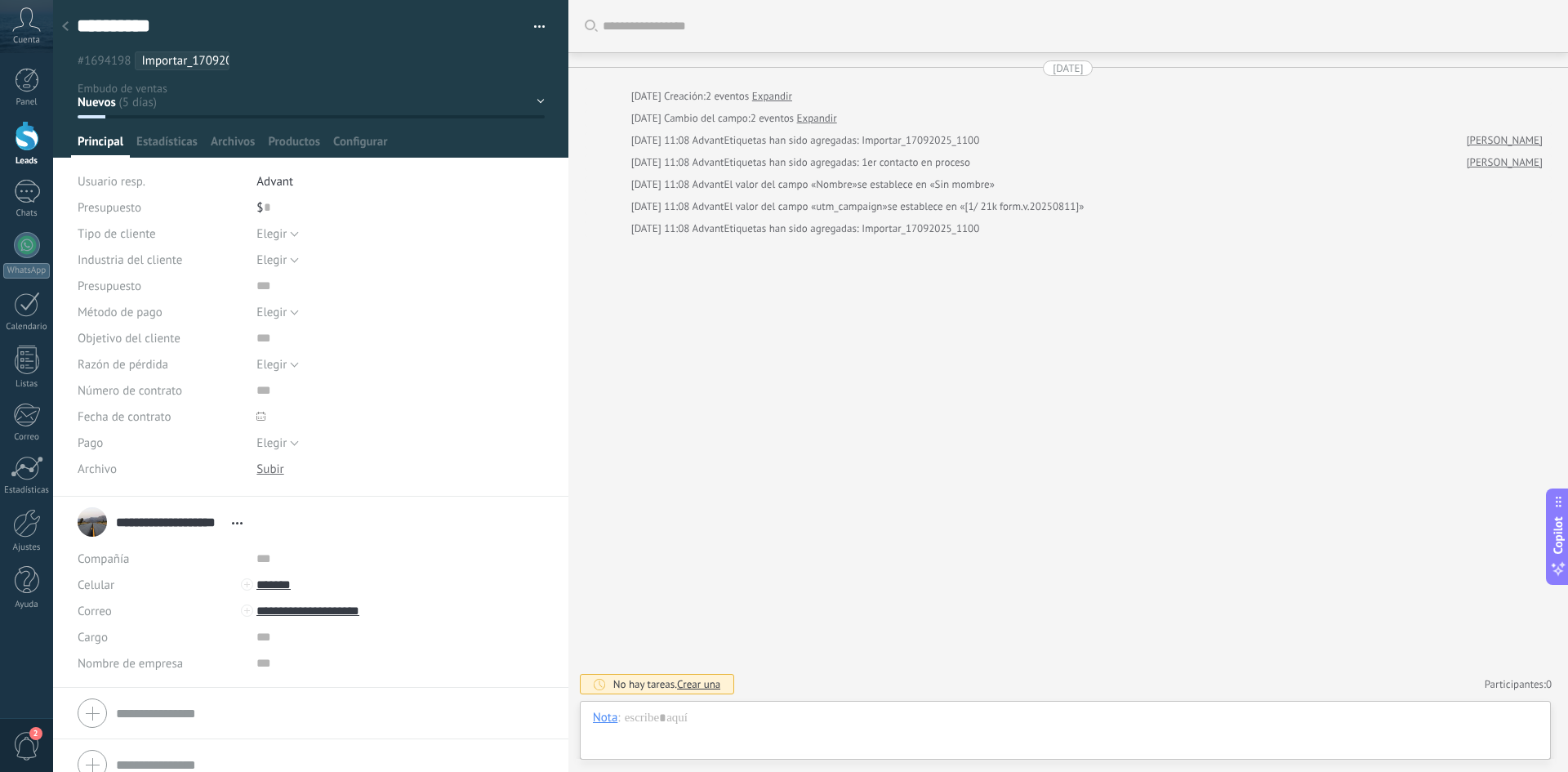
click at [58, 26] on div at bounding box center [66, 27] width 23 height 32
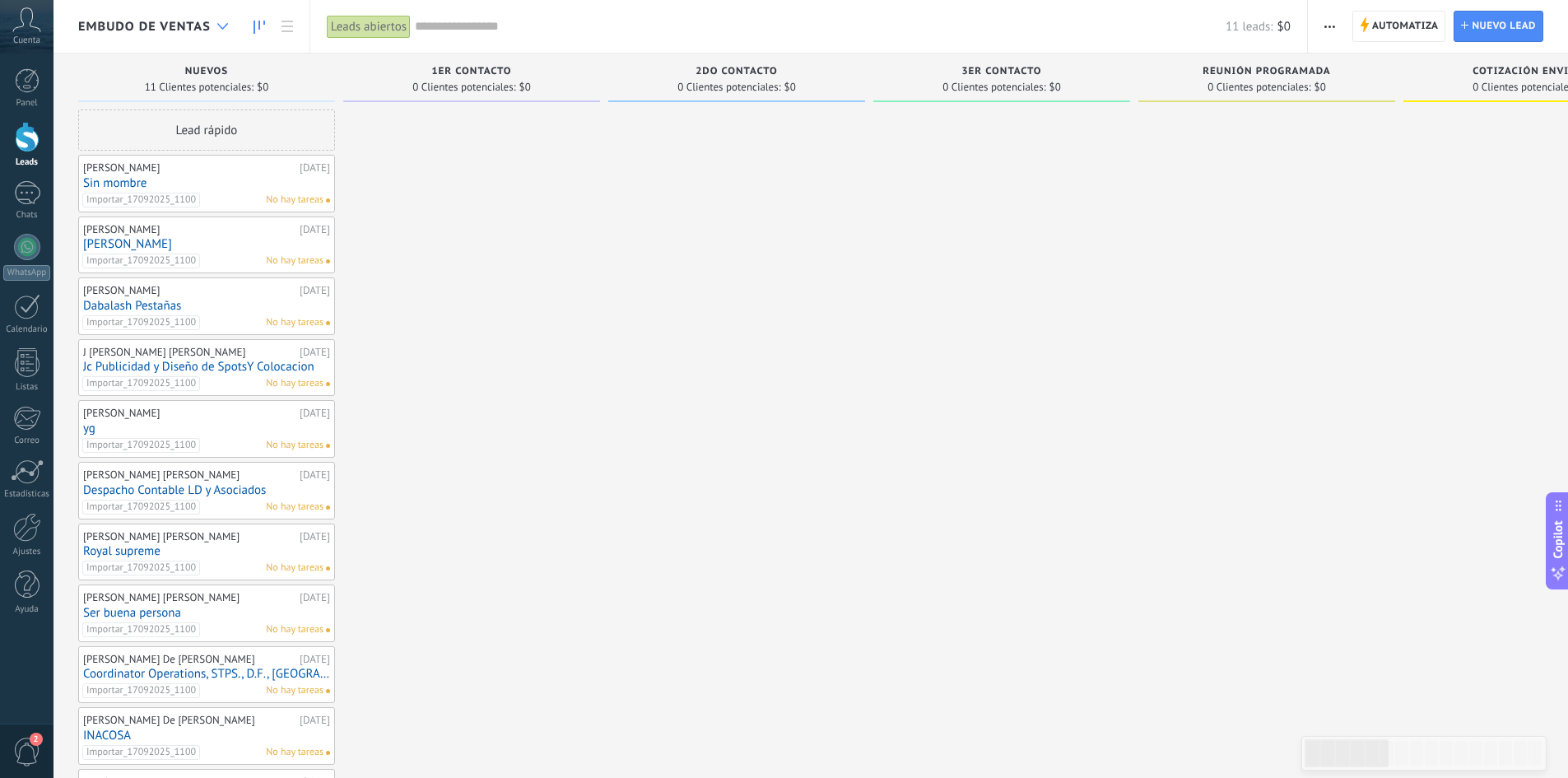
click at [223, 30] on div at bounding box center [223, 26] width 27 height 32
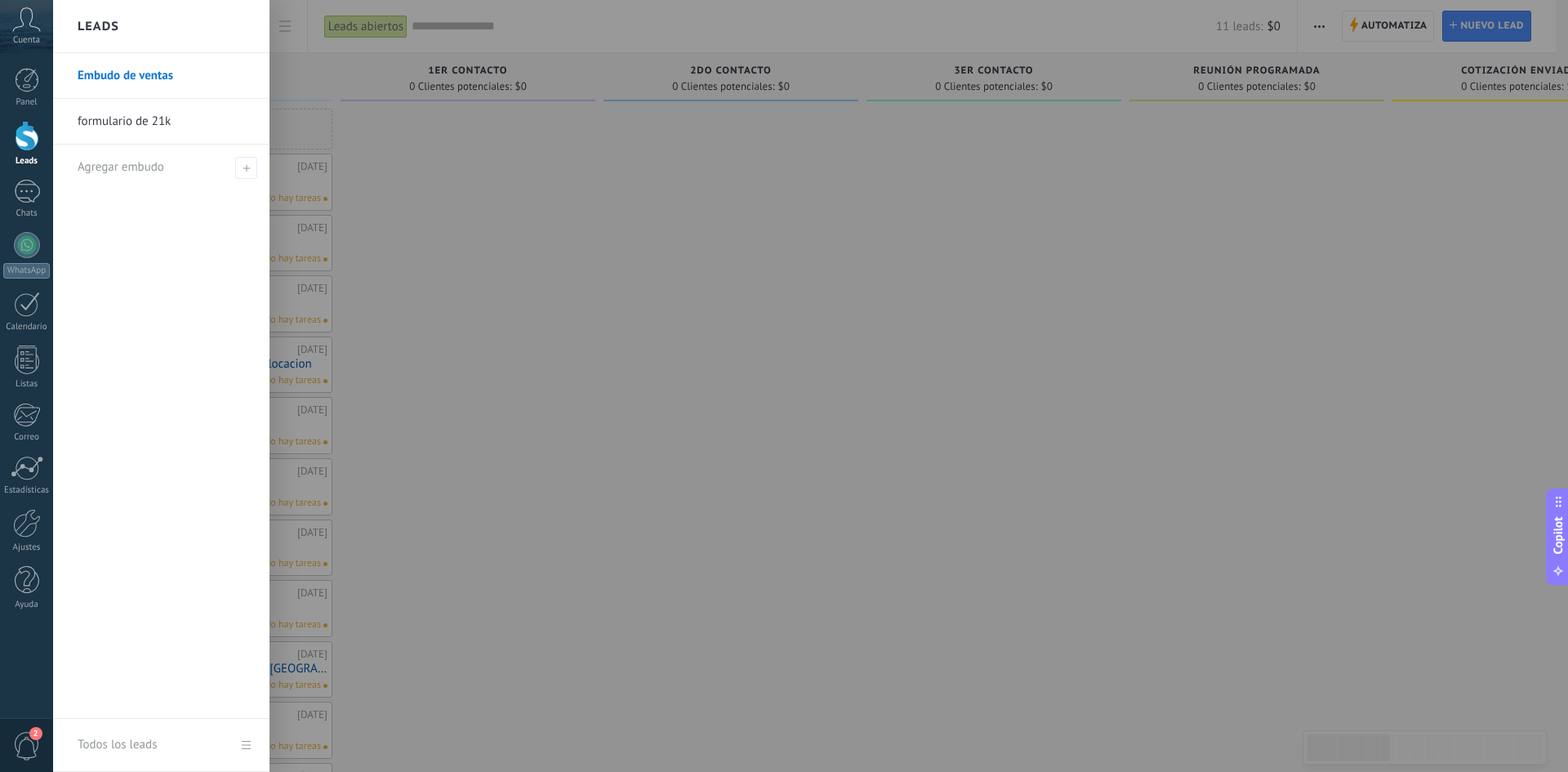
click at [163, 117] on link "formulario de 21k" at bounding box center [165, 122] width 176 height 46
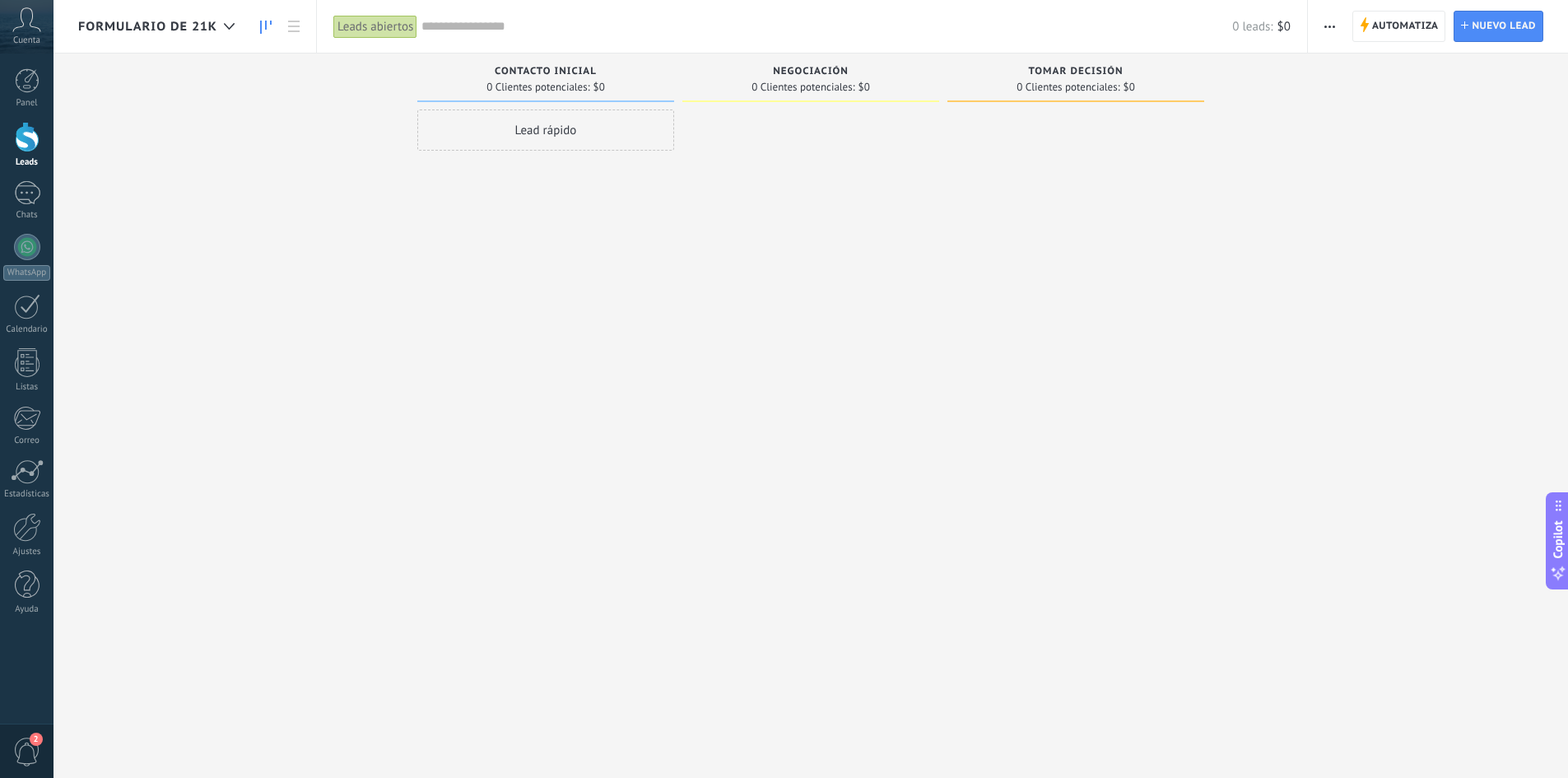
click at [1332, 33] on span "button" at bounding box center [1330, 26] width 11 height 31
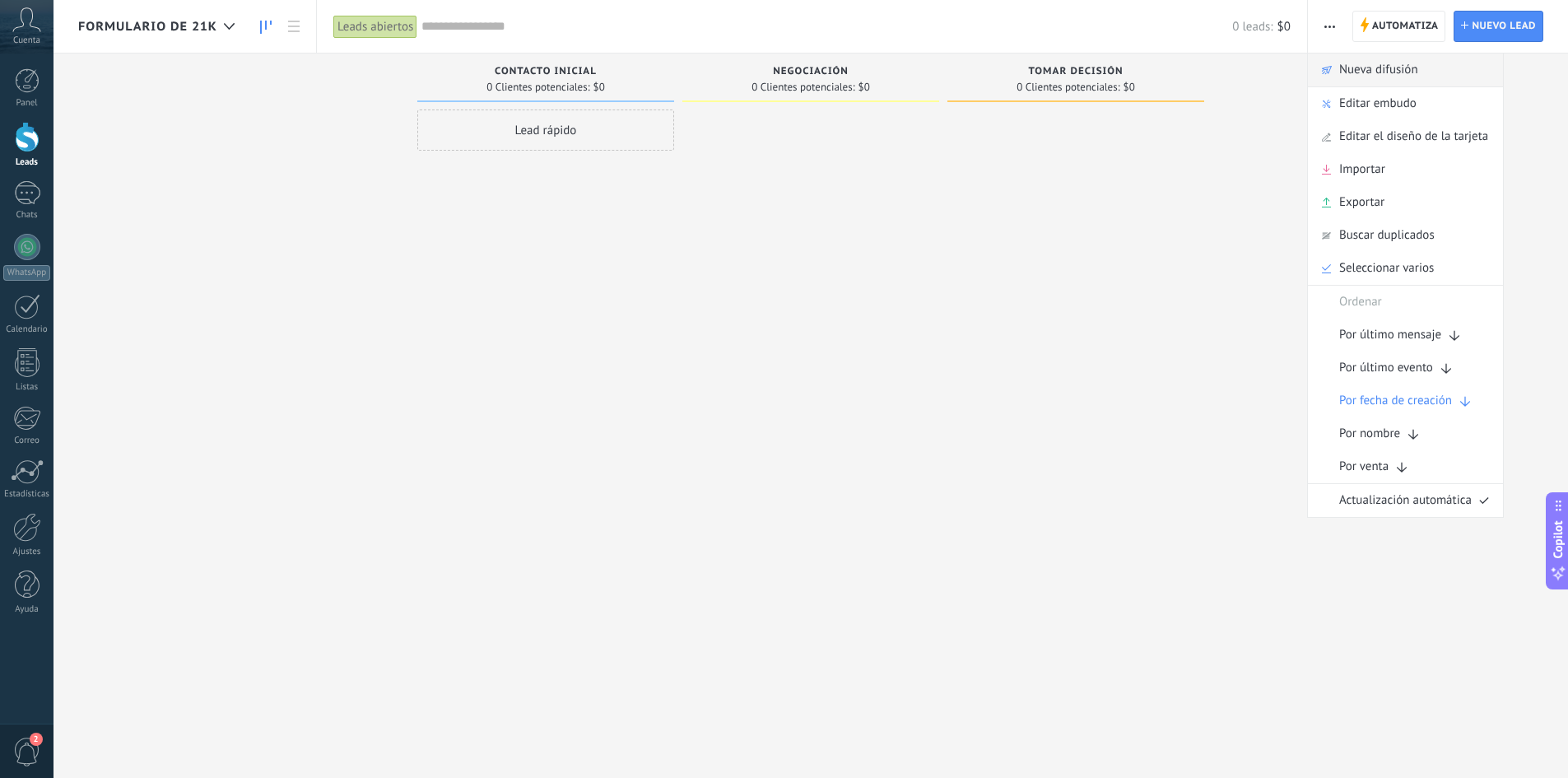
click at [1369, 74] on span "Nueva difusión" at bounding box center [1378, 70] width 79 height 33
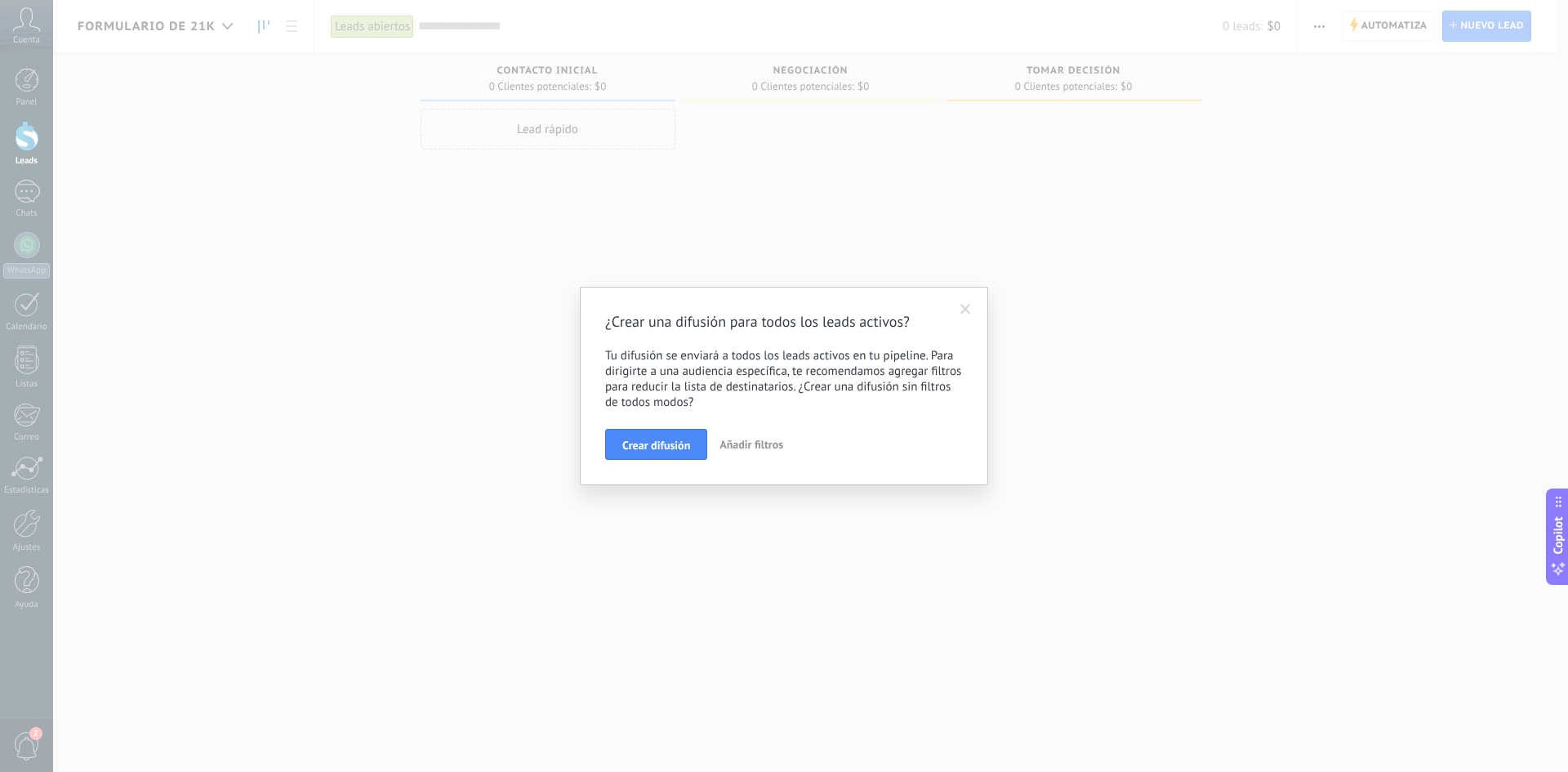
click at [701, 511] on div "¿Crear una difusión para todos los leads activos? Tu difusión se enviará a todo…" at bounding box center [784, 386] width 1568 height 772
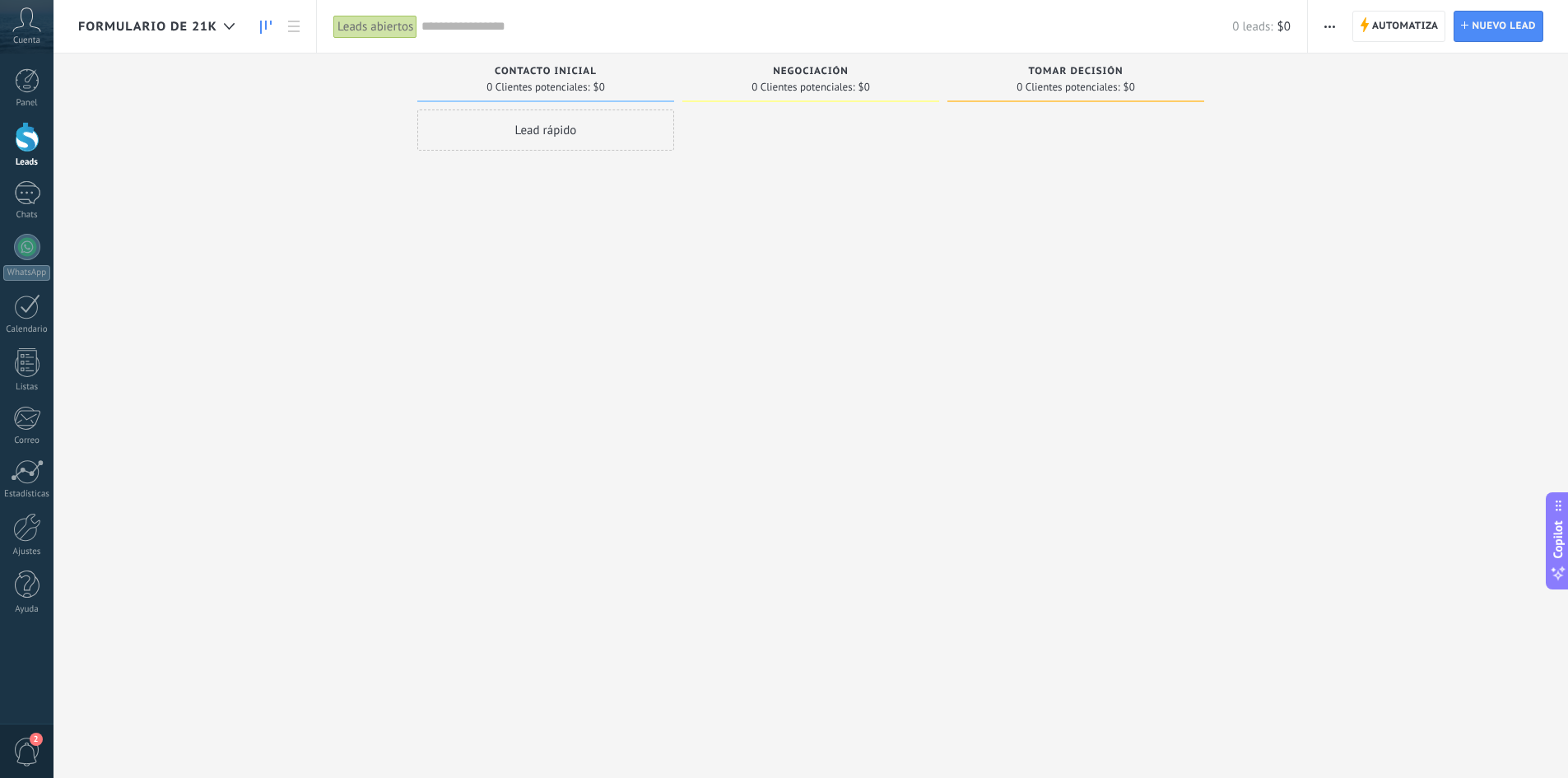
click at [1339, 24] on button "button" at bounding box center [1330, 26] width 24 height 31
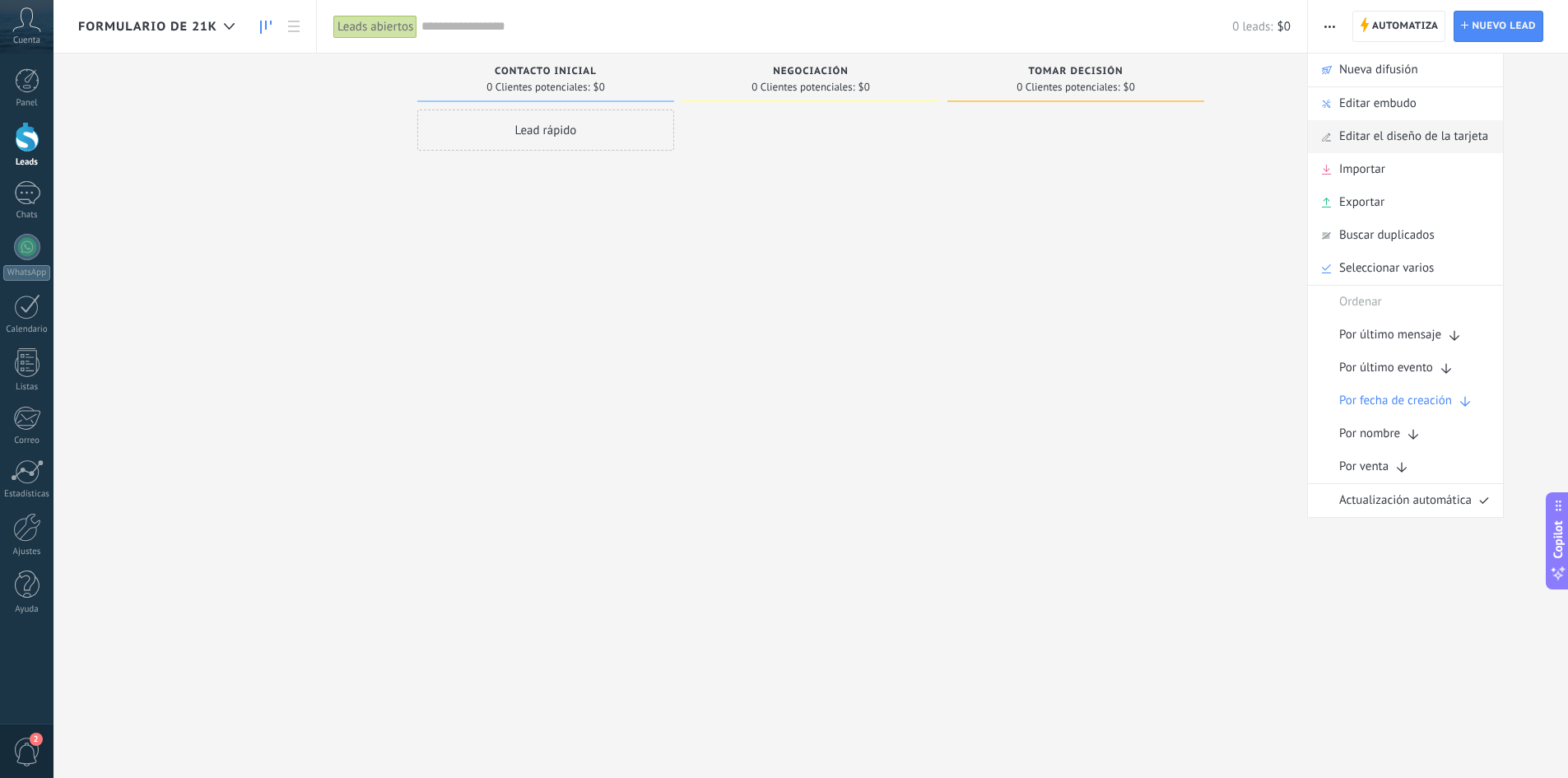
click at [1394, 147] on span "Editar el diseño de la tarjeta" at bounding box center [1414, 137] width 149 height 33
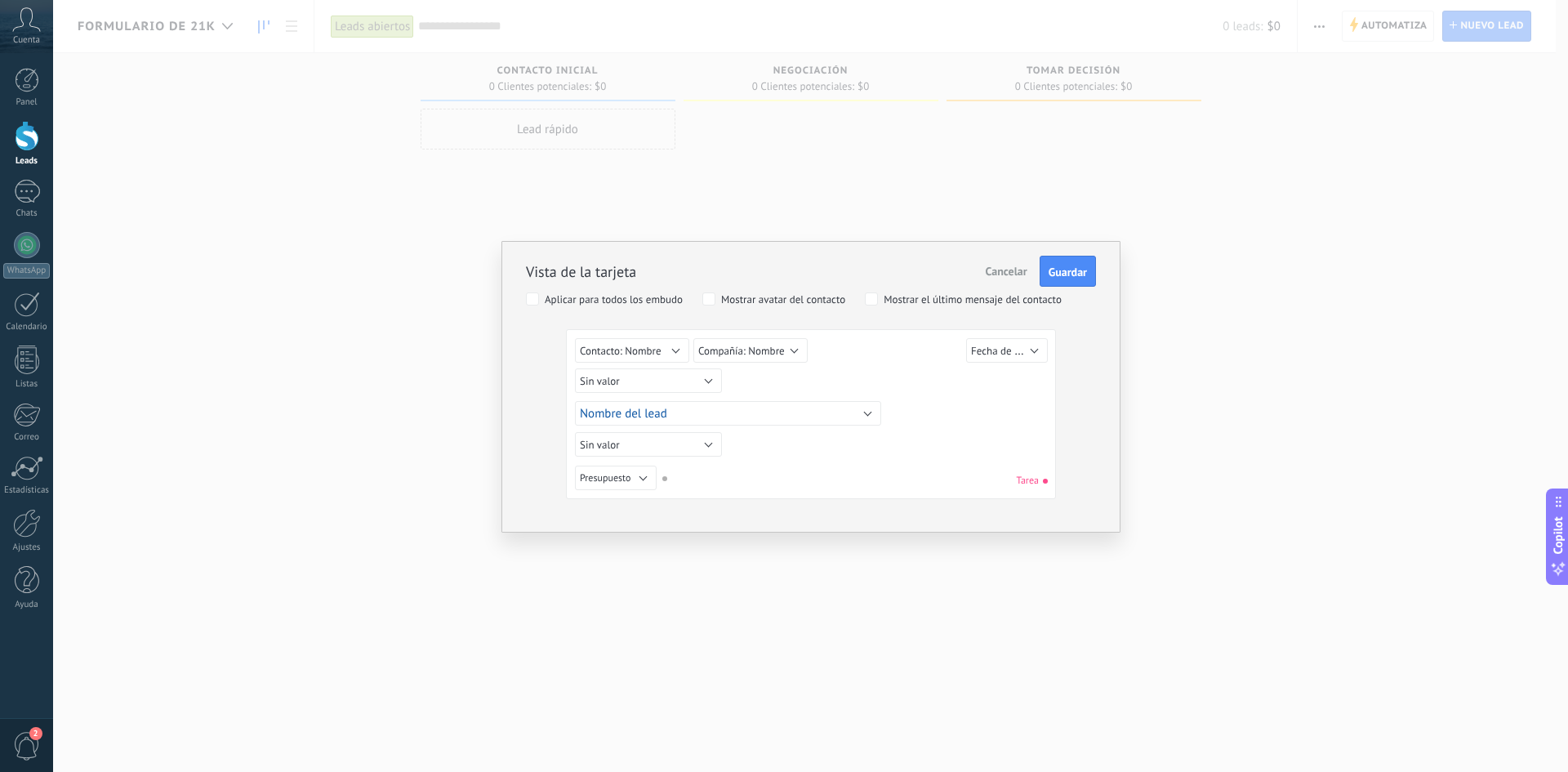
click at [1313, 127] on div "Vista de la tarjeta Cancelar Guardar Aplicar para todos los embudo Mostrar avat…" at bounding box center [811, 386] width 1515 height 772
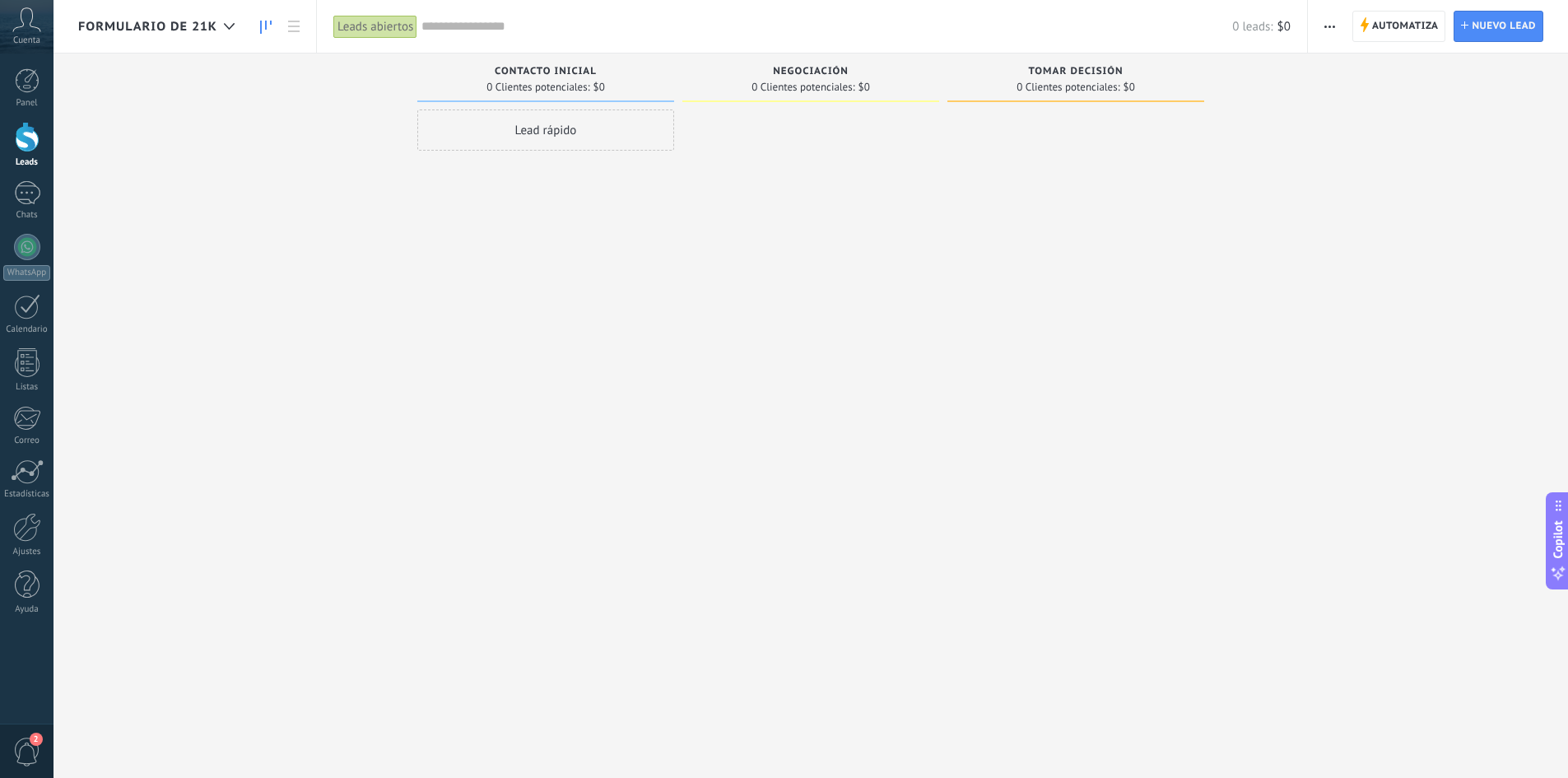
click at [1332, 26] on icon "button" at bounding box center [1330, 26] width 11 height 2
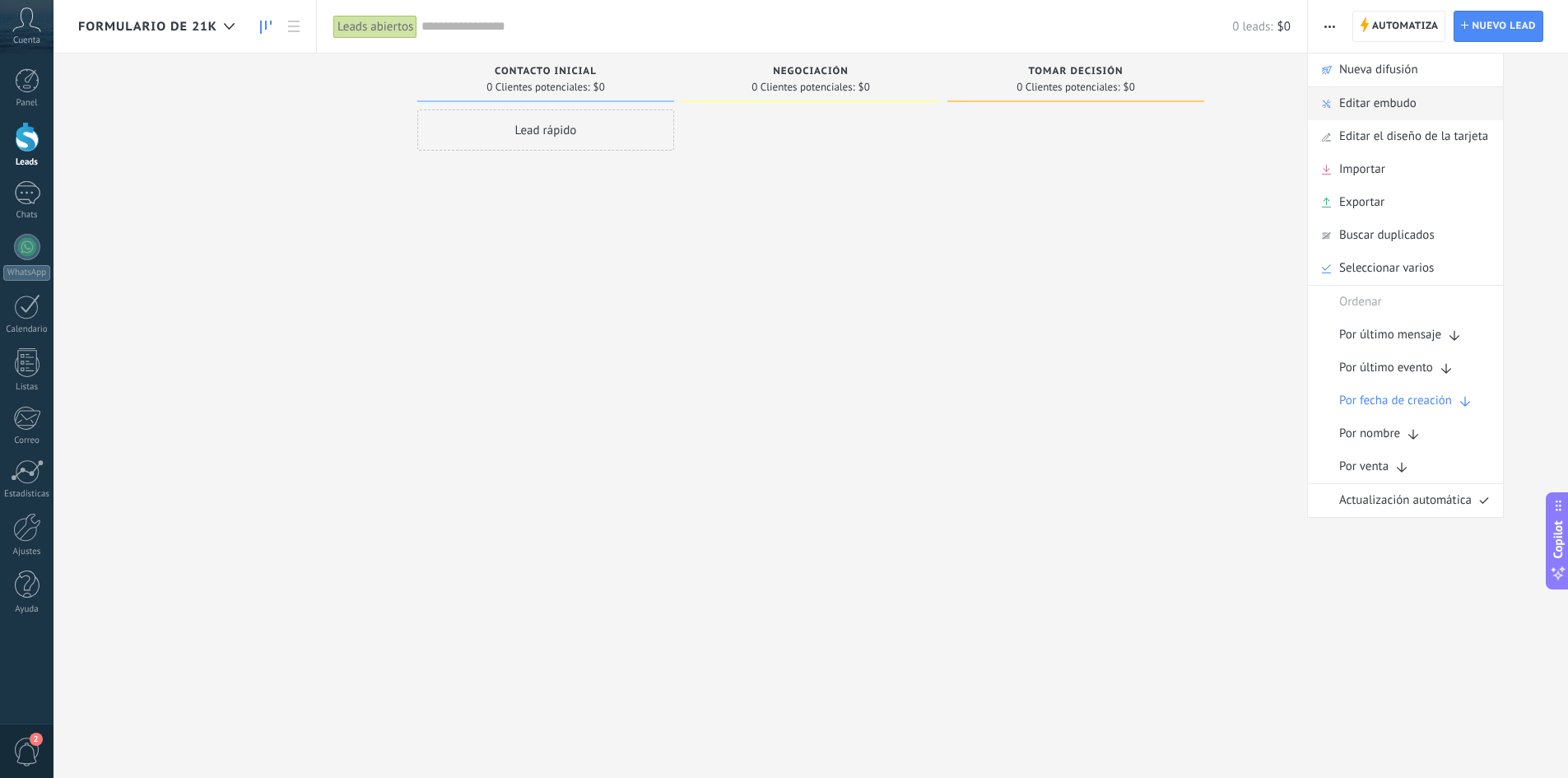
click at [1373, 113] on span "Editar embudo" at bounding box center [1378, 103] width 77 height 33
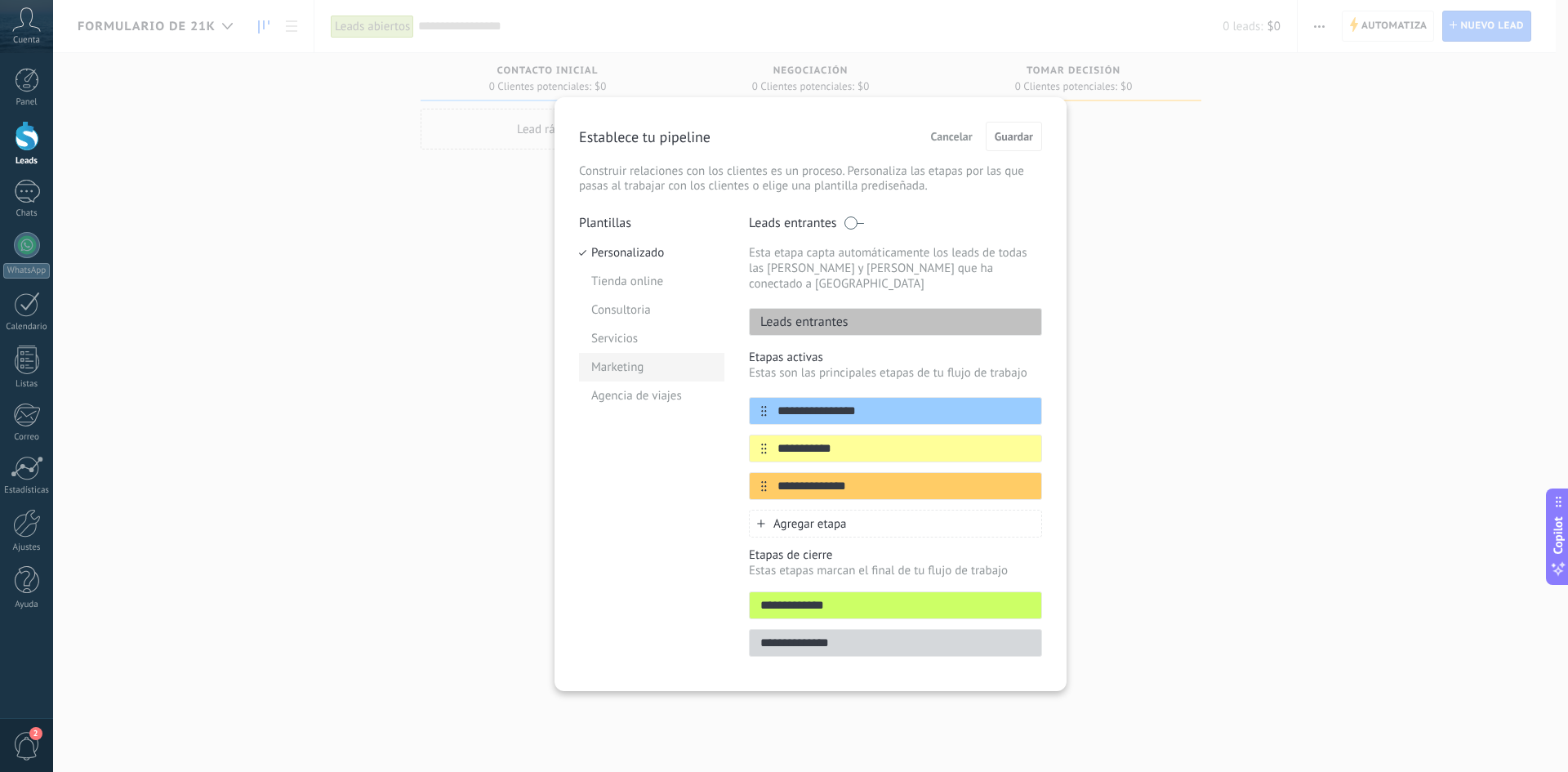
click at [612, 364] on li "Marketing" at bounding box center [651, 366] width 145 height 29
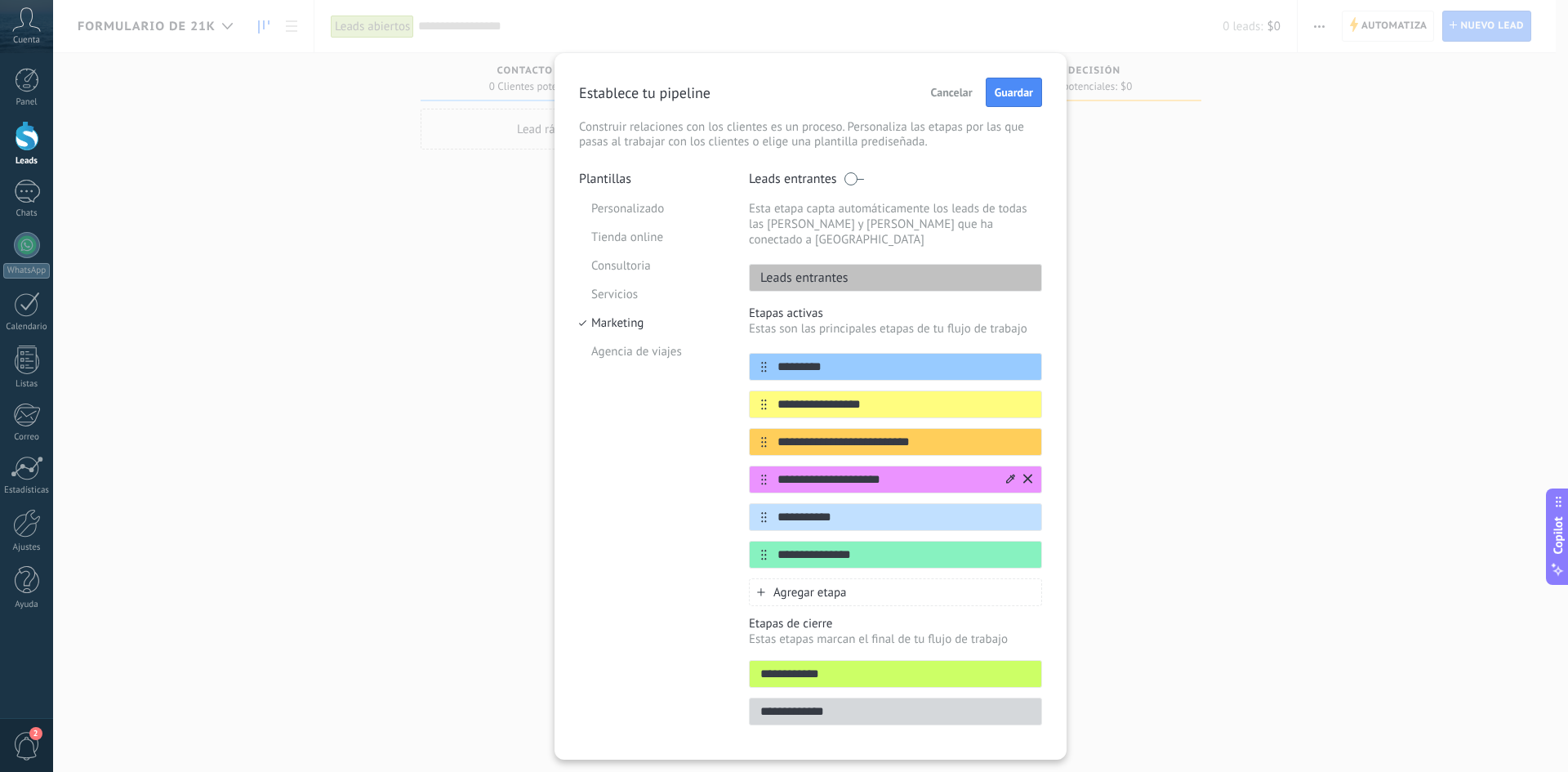
scroll to position [25, 0]
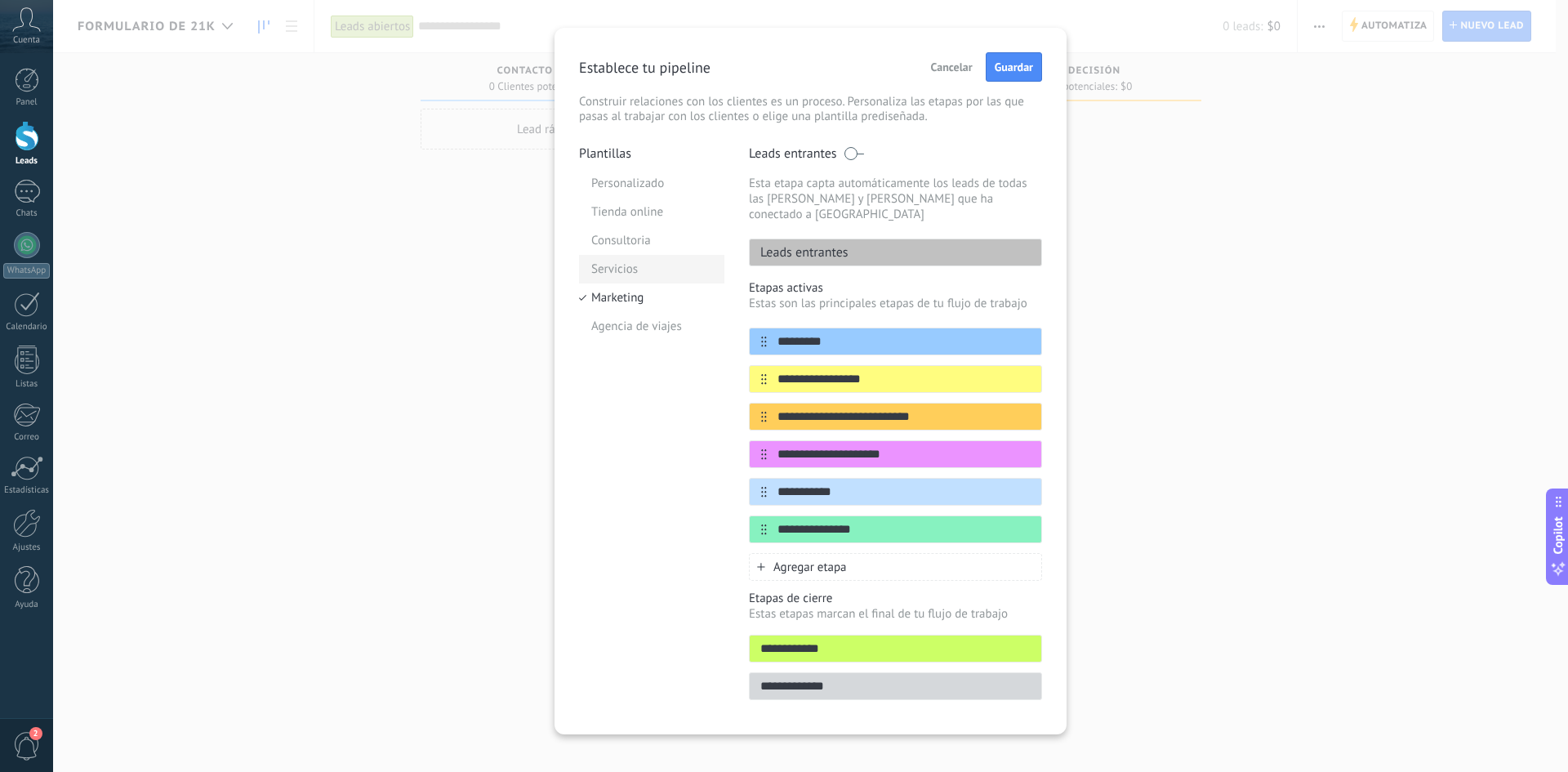
click at [627, 273] on li "Servicios" at bounding box center [651, 269] width 145 height 29
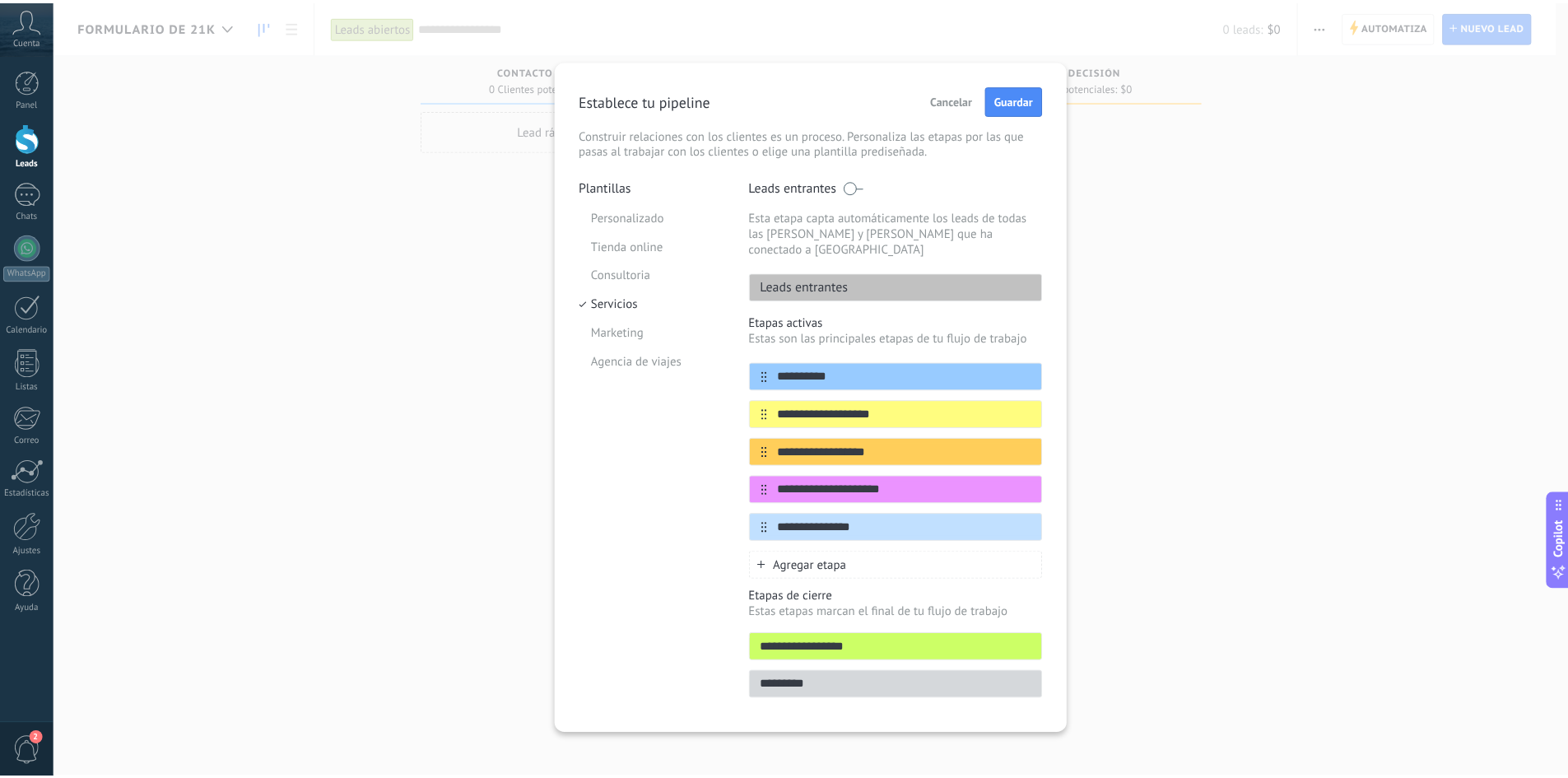
scroll to position [0, 0]
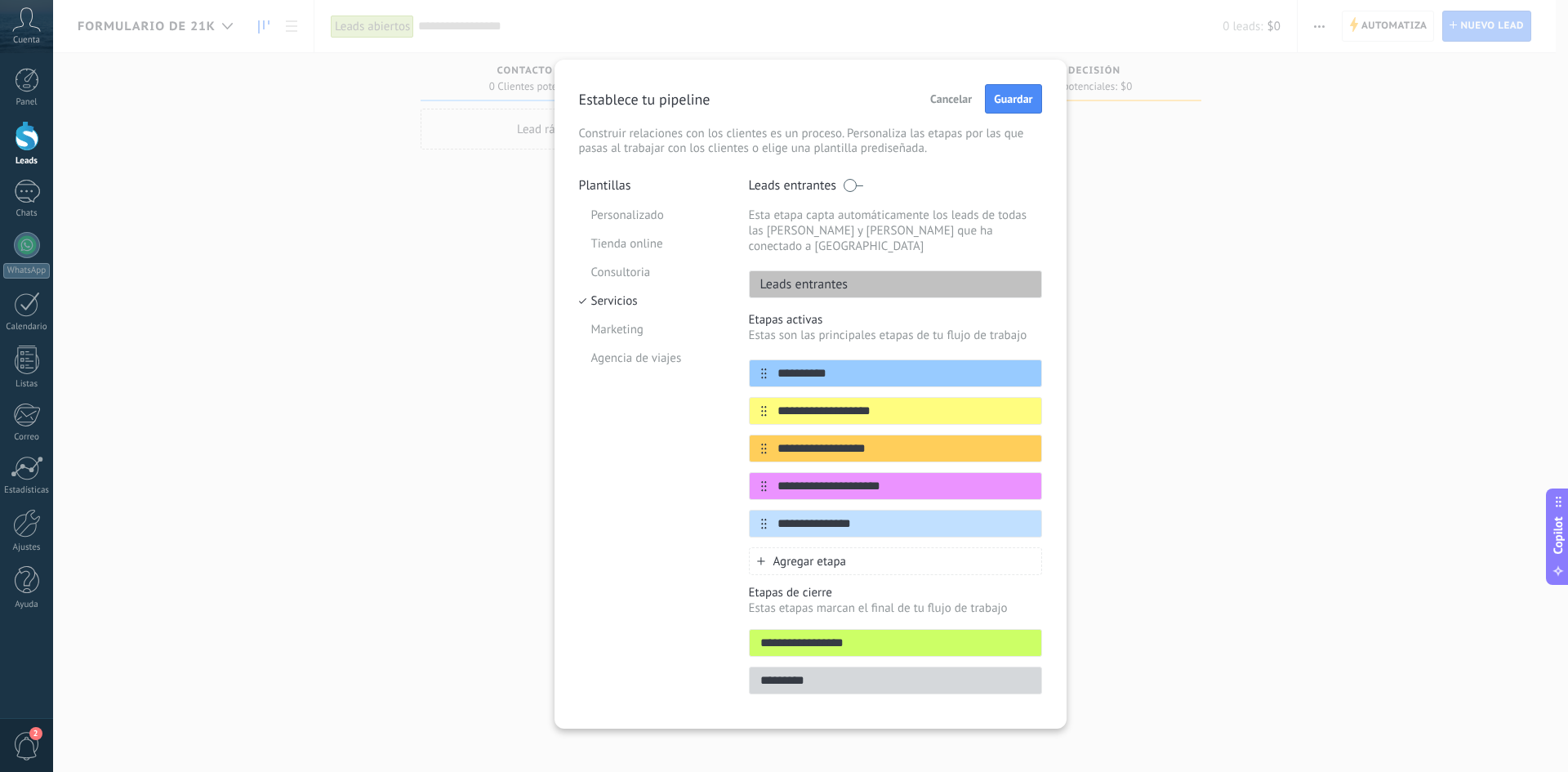
click at [959, 99] on span "Cancelar" at bounding box center [950, 99] width 42 height 11
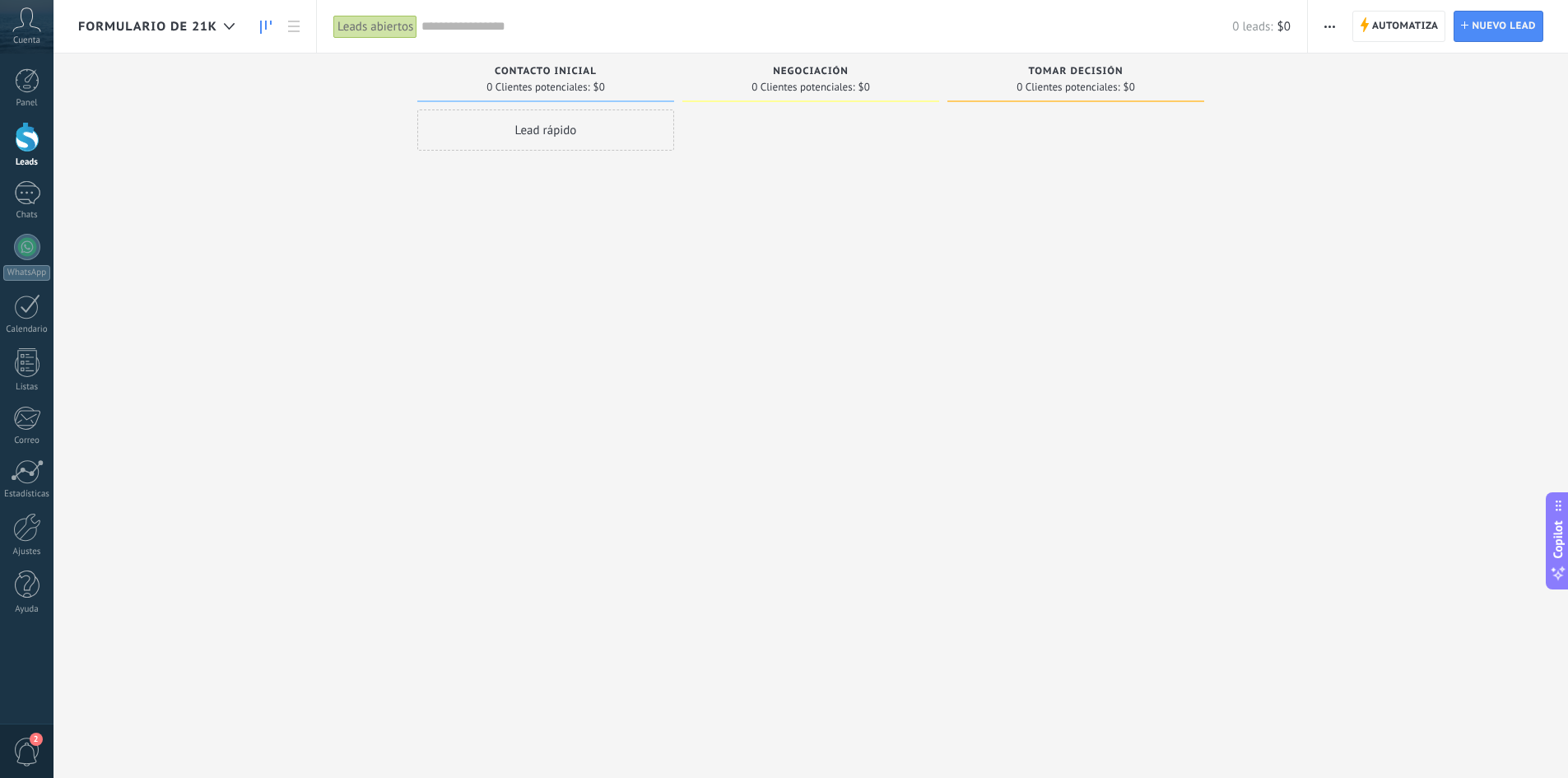
click at [200, 25] on span "formulario de 21k" at bounding box center [147, 26] width 139 height 16
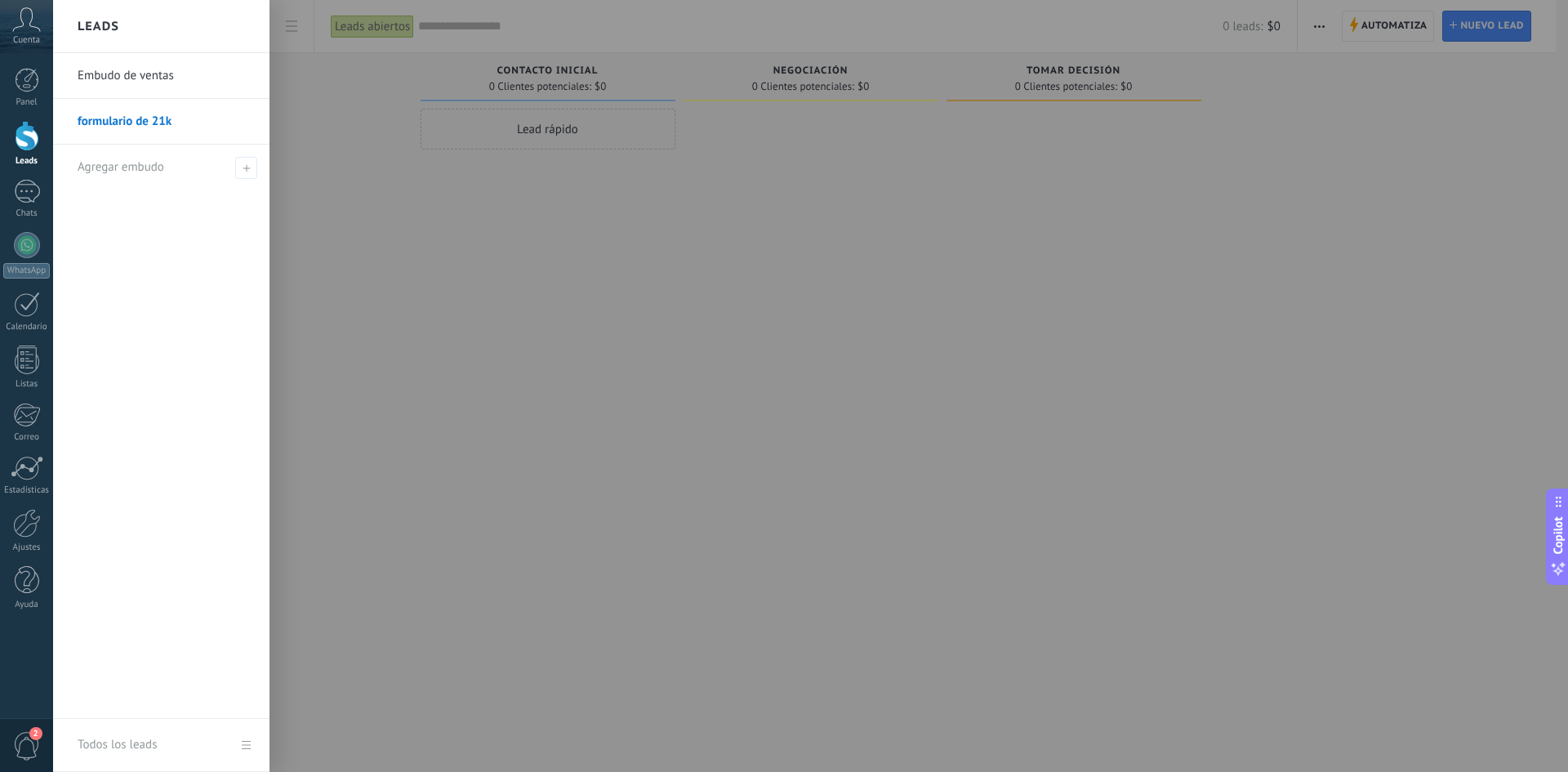
click at [132, 127] on link "formulario de 21k" at bounding box center [165, 122] width 176 height 46
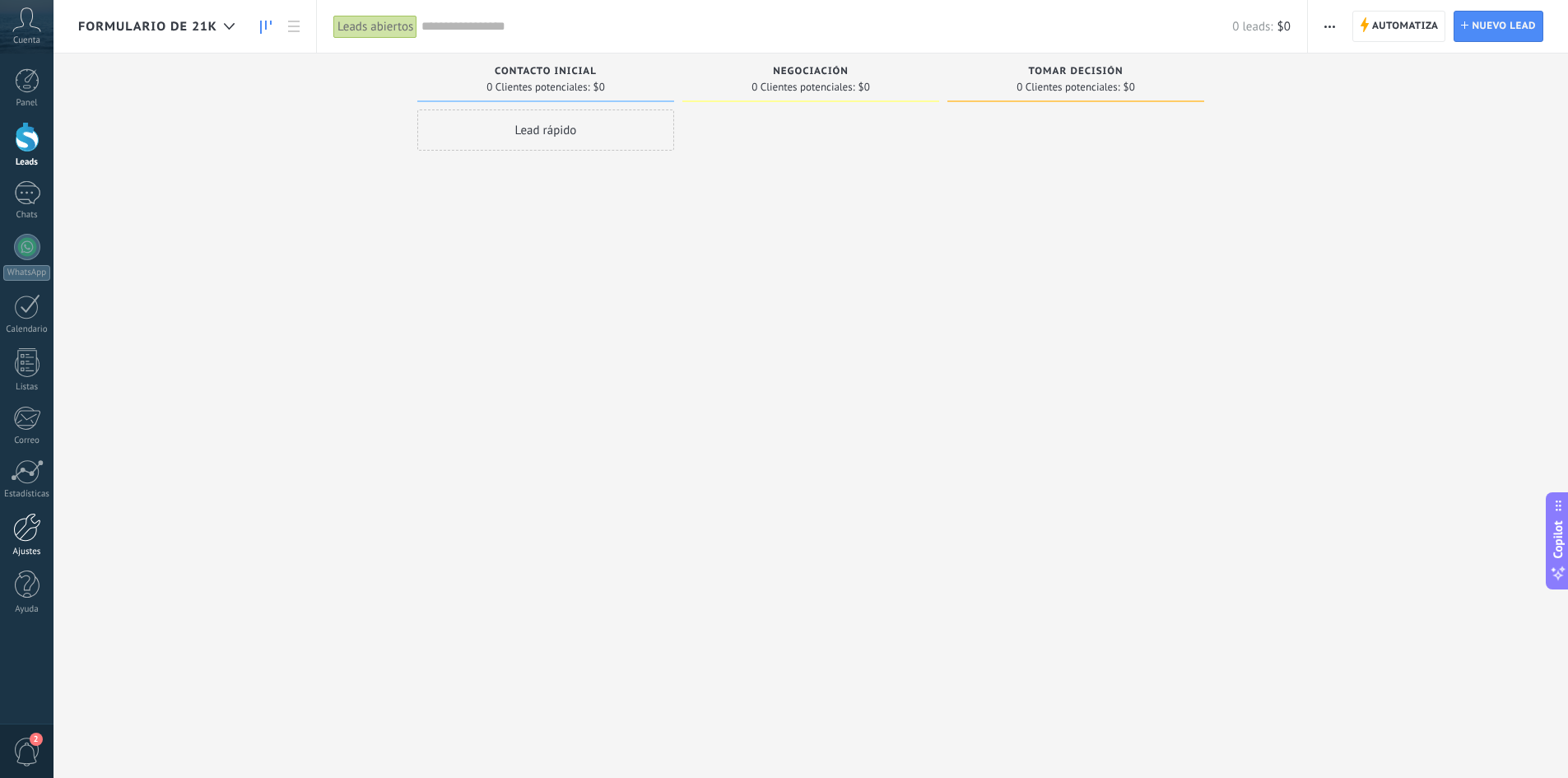
click at [25, 536] on div at bounding box center [27, 526] width 28 height 29
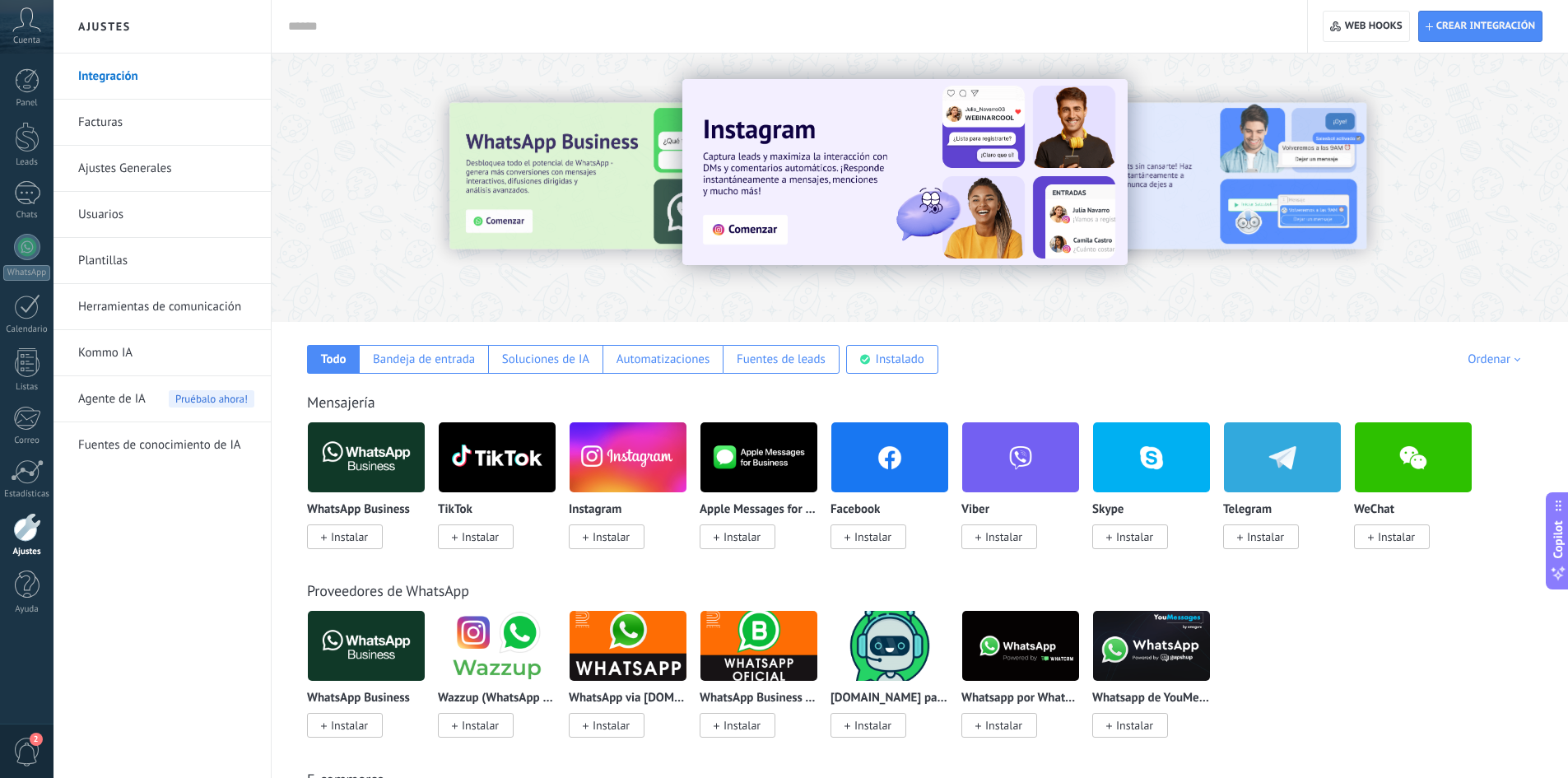
click at [132, 156] on link "Ajustes Generales" at bounding box center [166, 169] width 176 height 46
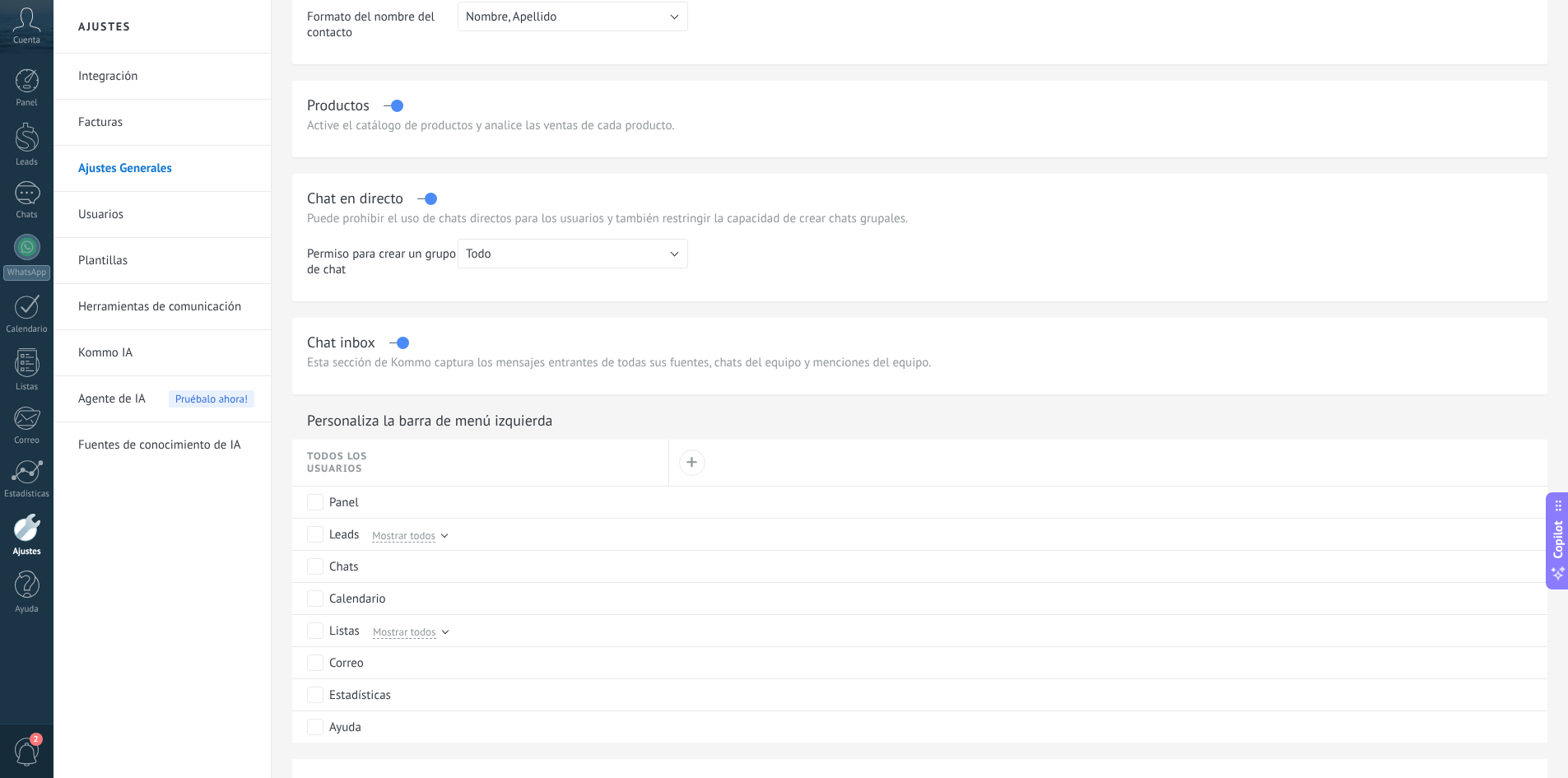
scroll to position [411, 0]
click at [116, 213] on link "Usuarios" at bounding box center [166, 215] width 176 height 46
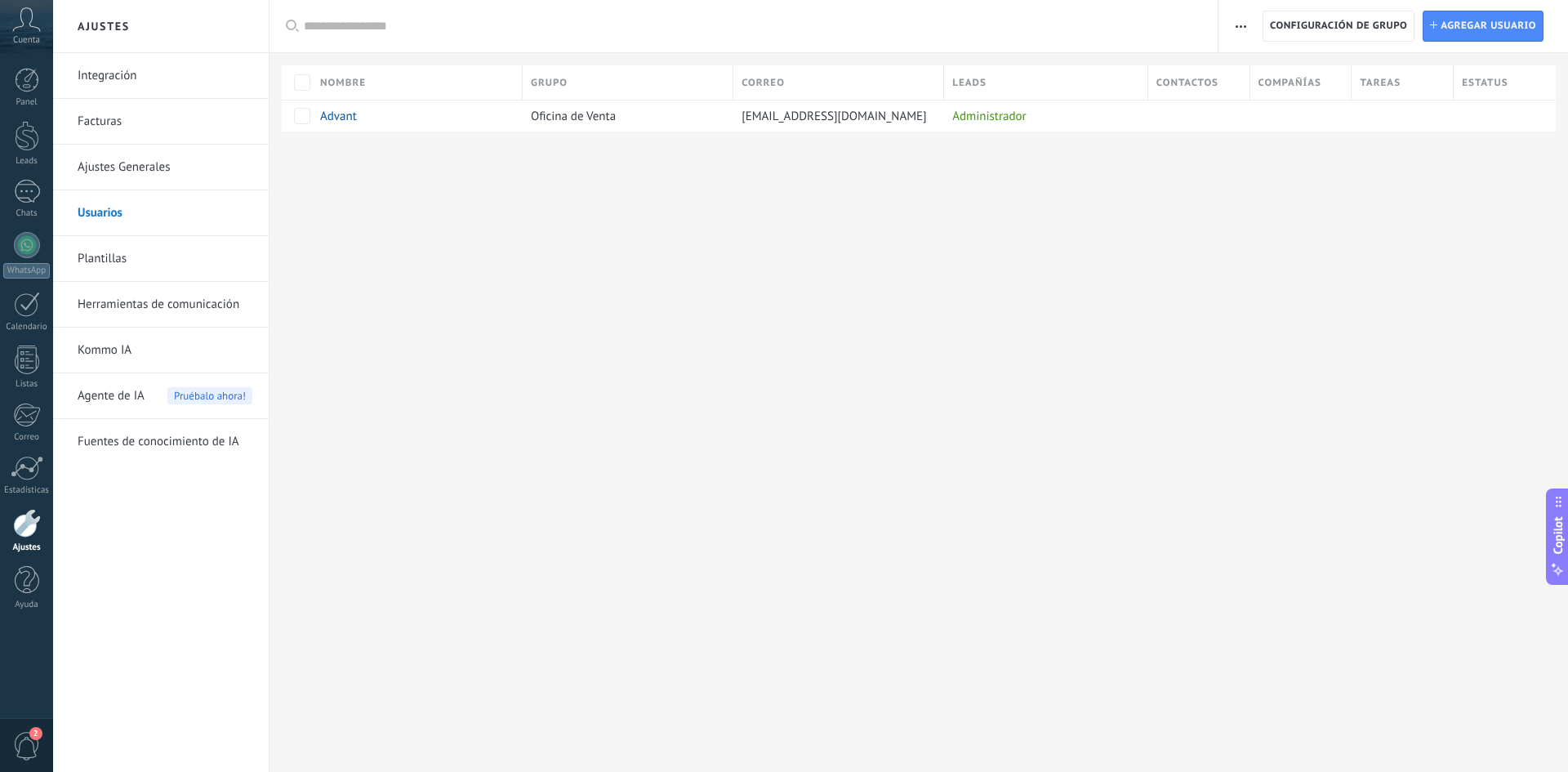
click at [119, 254] on link "Plantillas" at bounding box center [164, 259] width 175 height 46
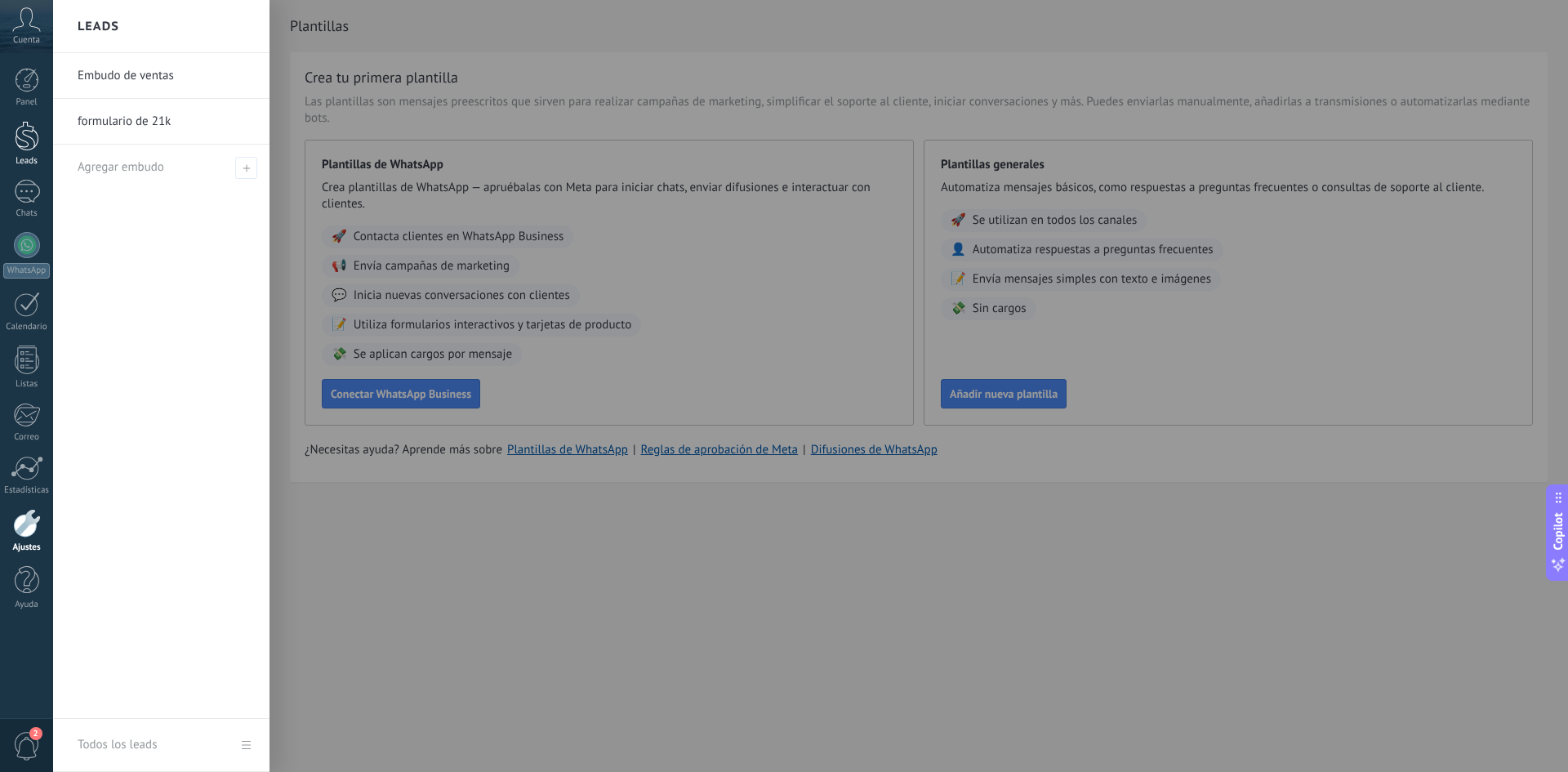
click at [18, 149] on div at bounding box center [27, 136] width 25 height 30
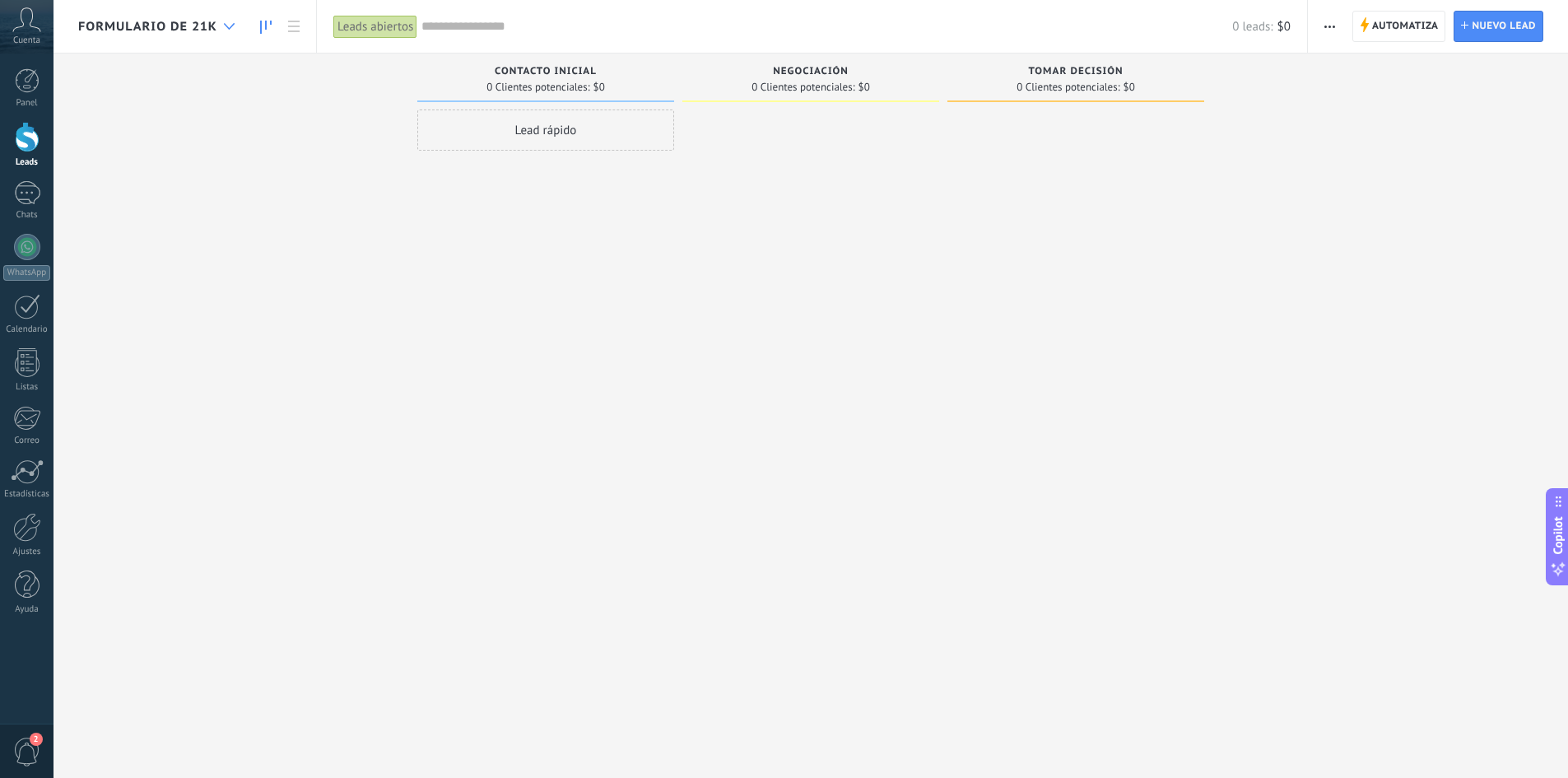
click at [224, 36] on div at bounding box center [228, 26] width 27 height 32
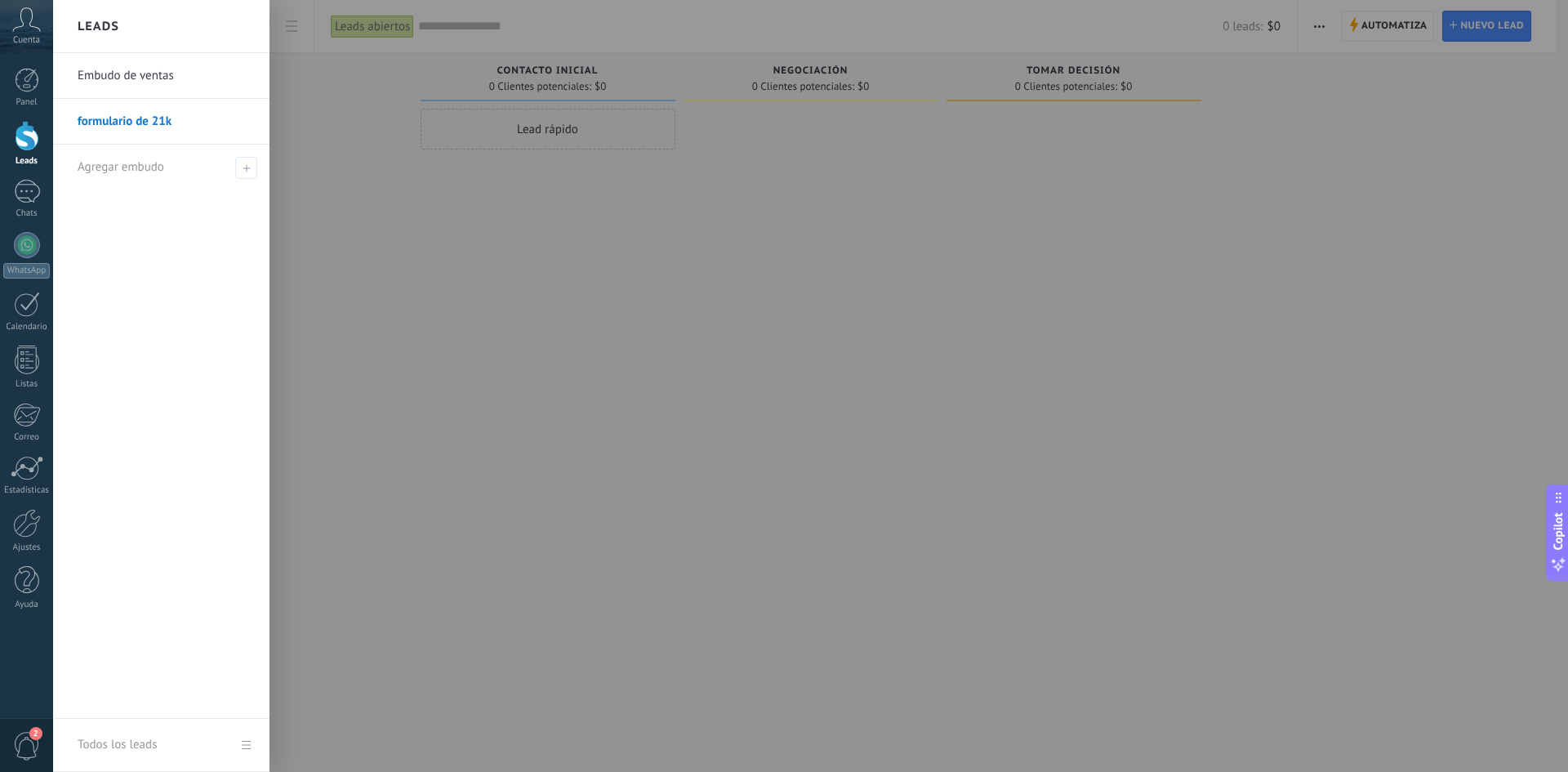
click at [163, 85] on link "Embudo de ventas" at bounding box center [165, 76] width 176 height 46
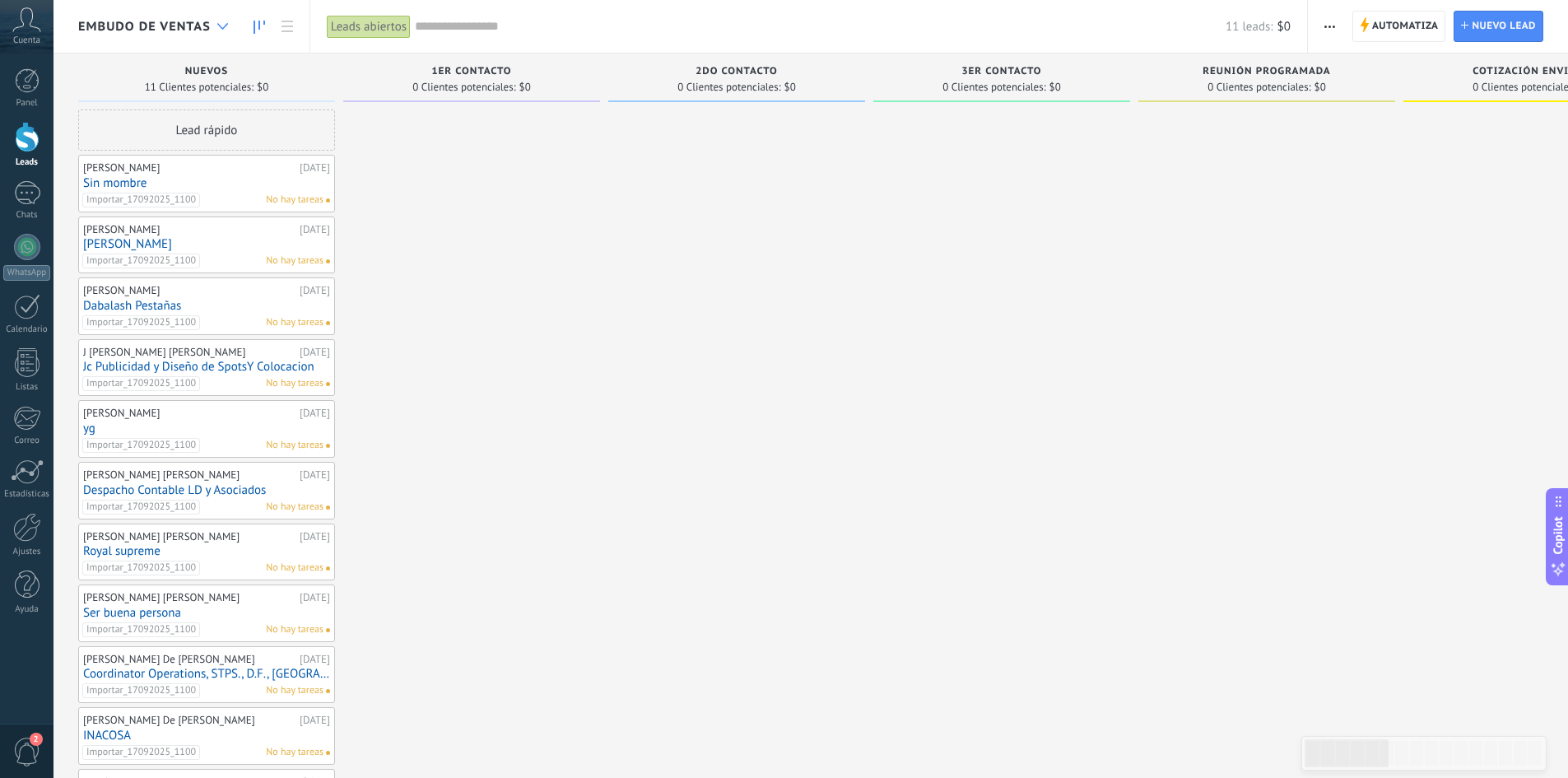
click at [223, 26] on icon at bounding box center [222, 26] width 11 height 7
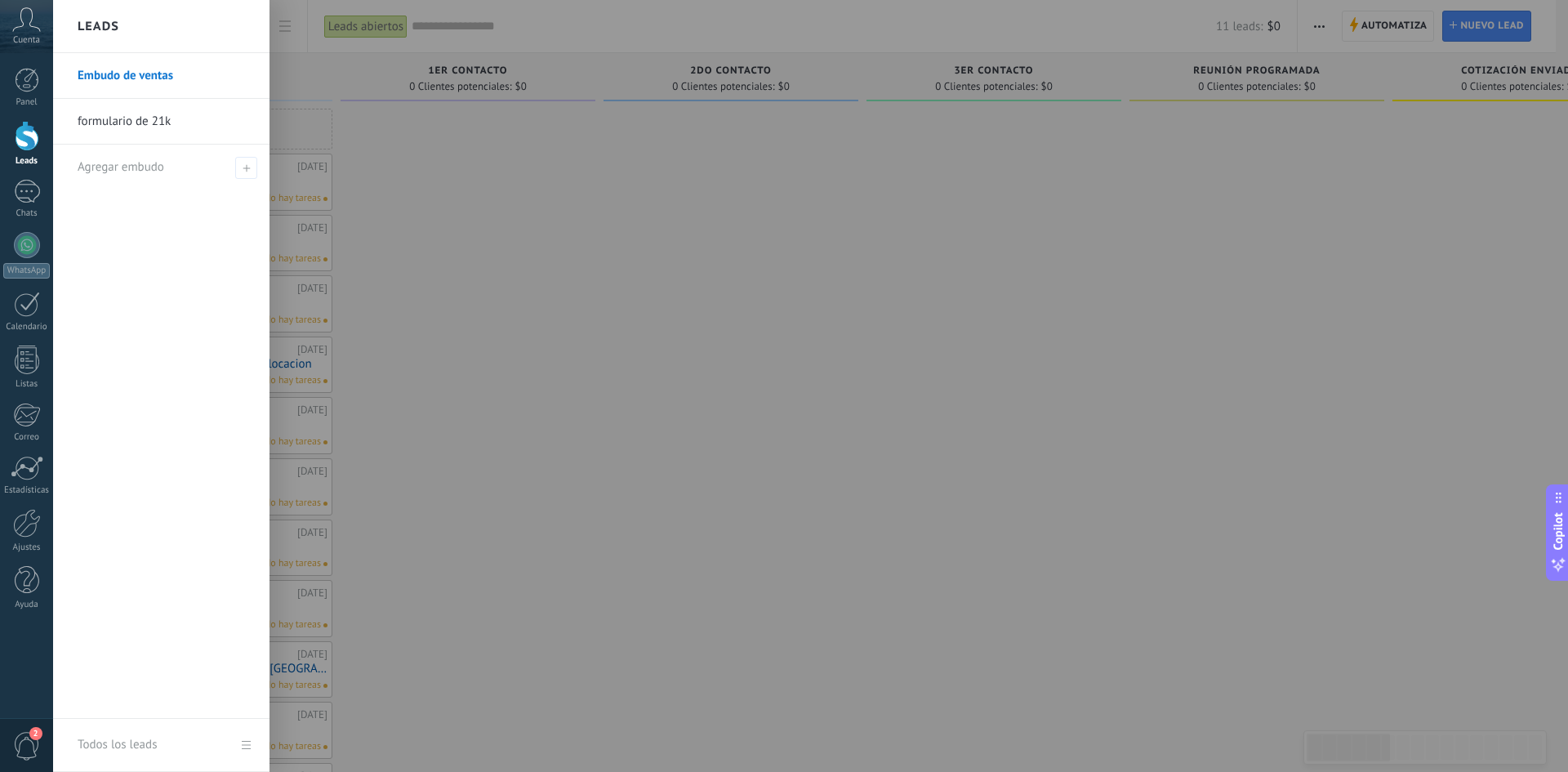
click at [482, 216] on div at bounding box center [837, 386] width 1568 height 772
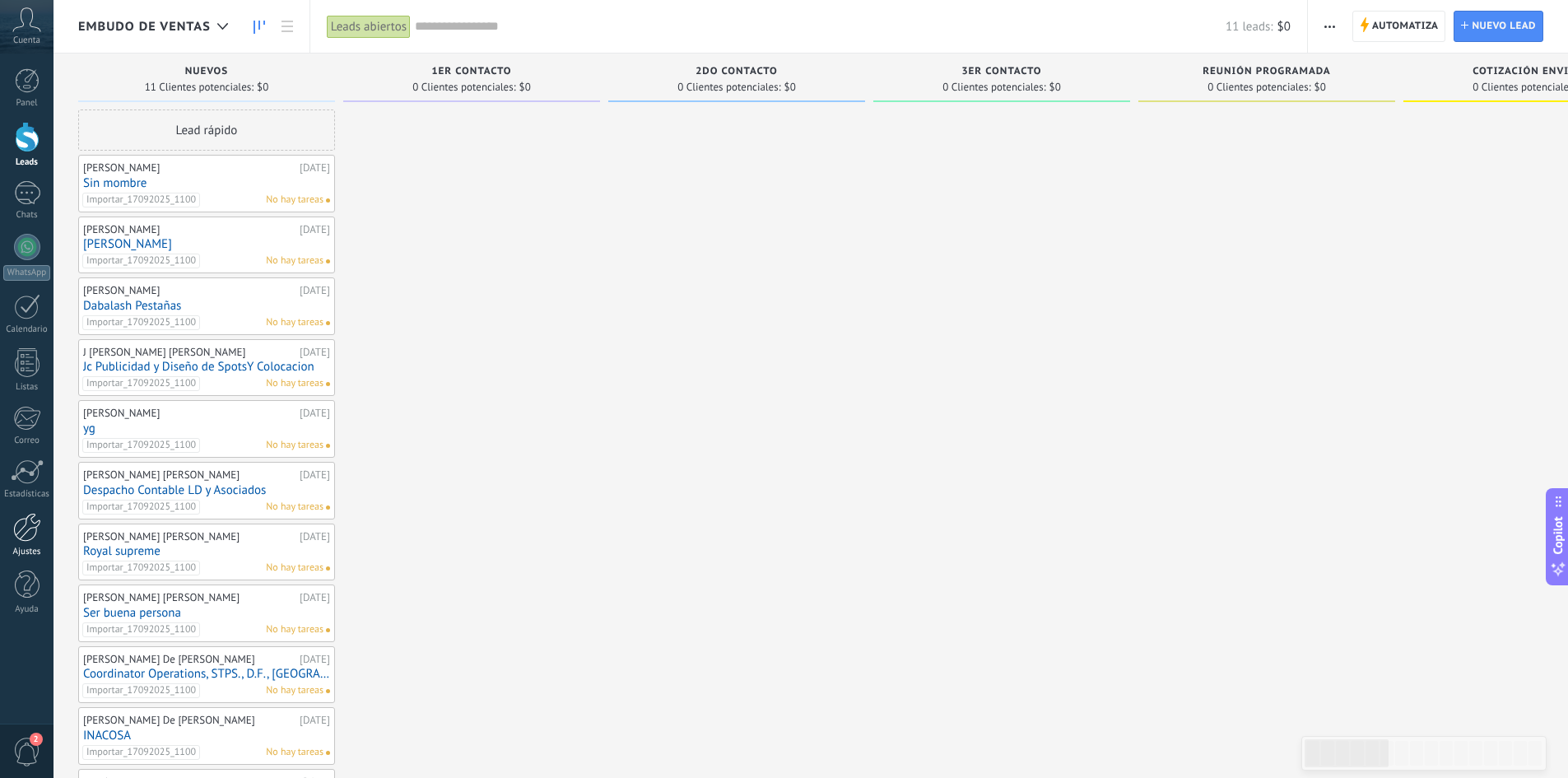
click at [25, 524] on div at bounding box center [27, 526] width 28 height 29
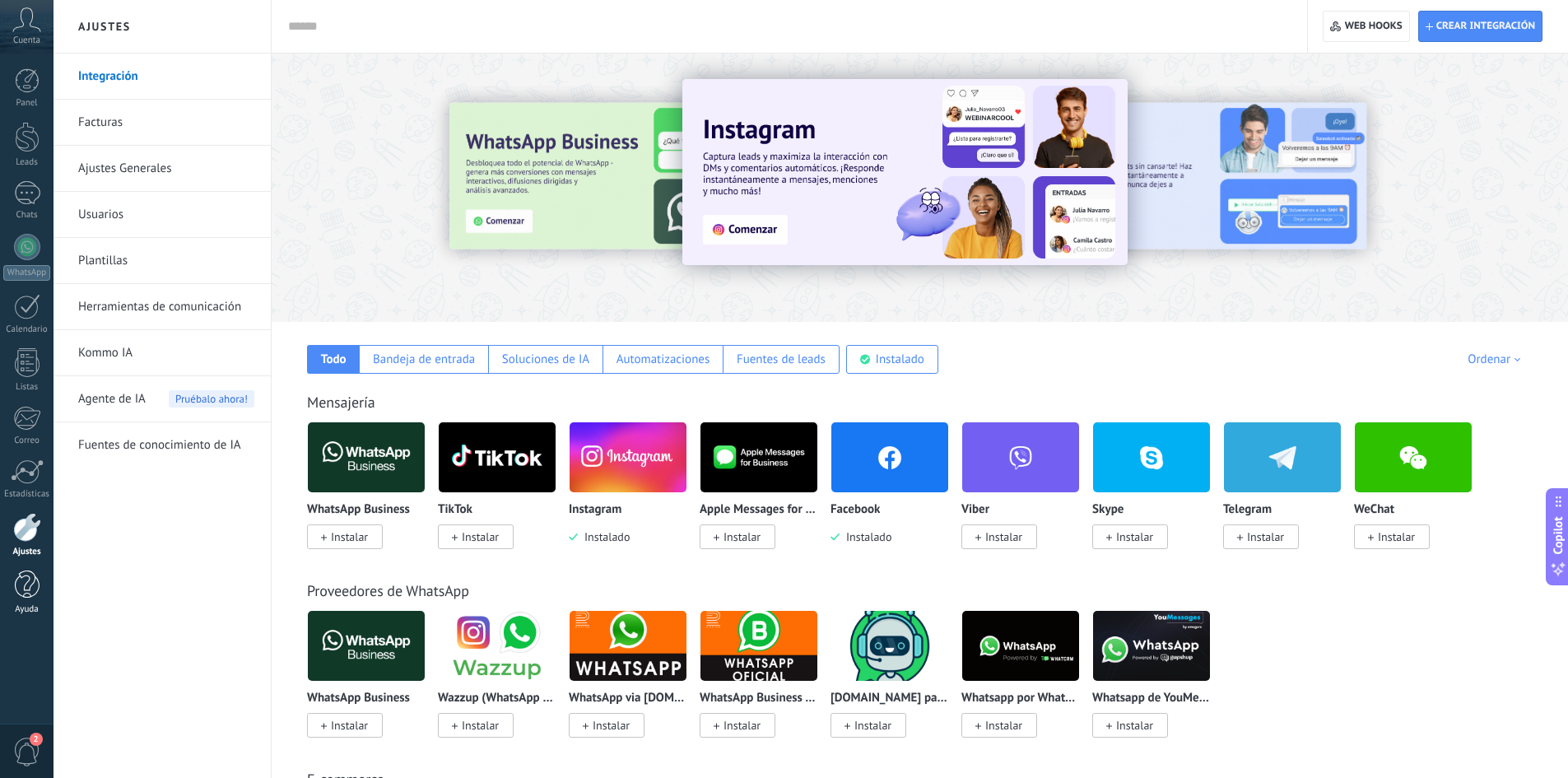
click at [34, 594] on div at bounding box center [27, 584] width 25 height 29
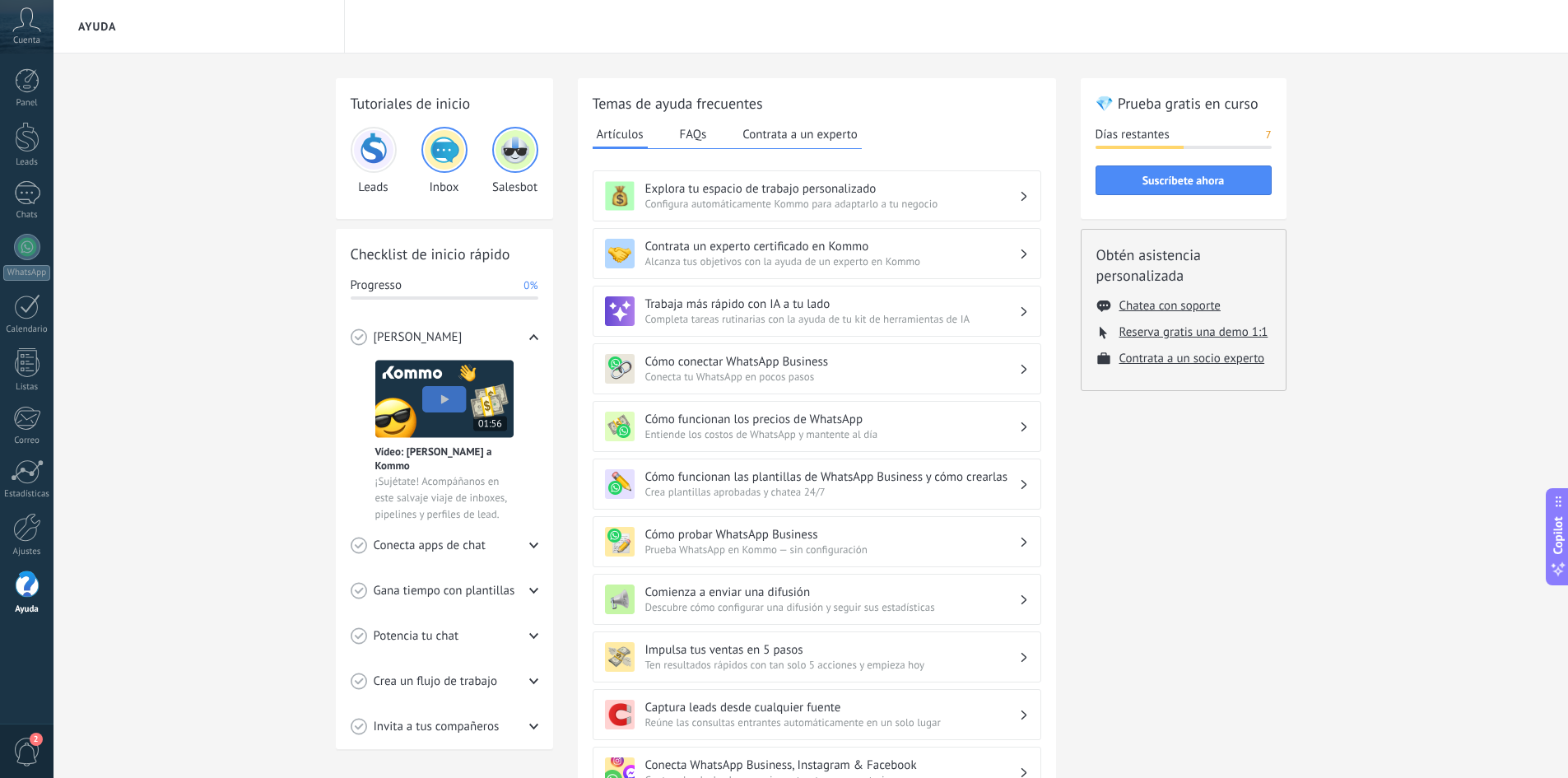
click at [452, 156] on img at bounding box center [445, 150] width 40 height 40
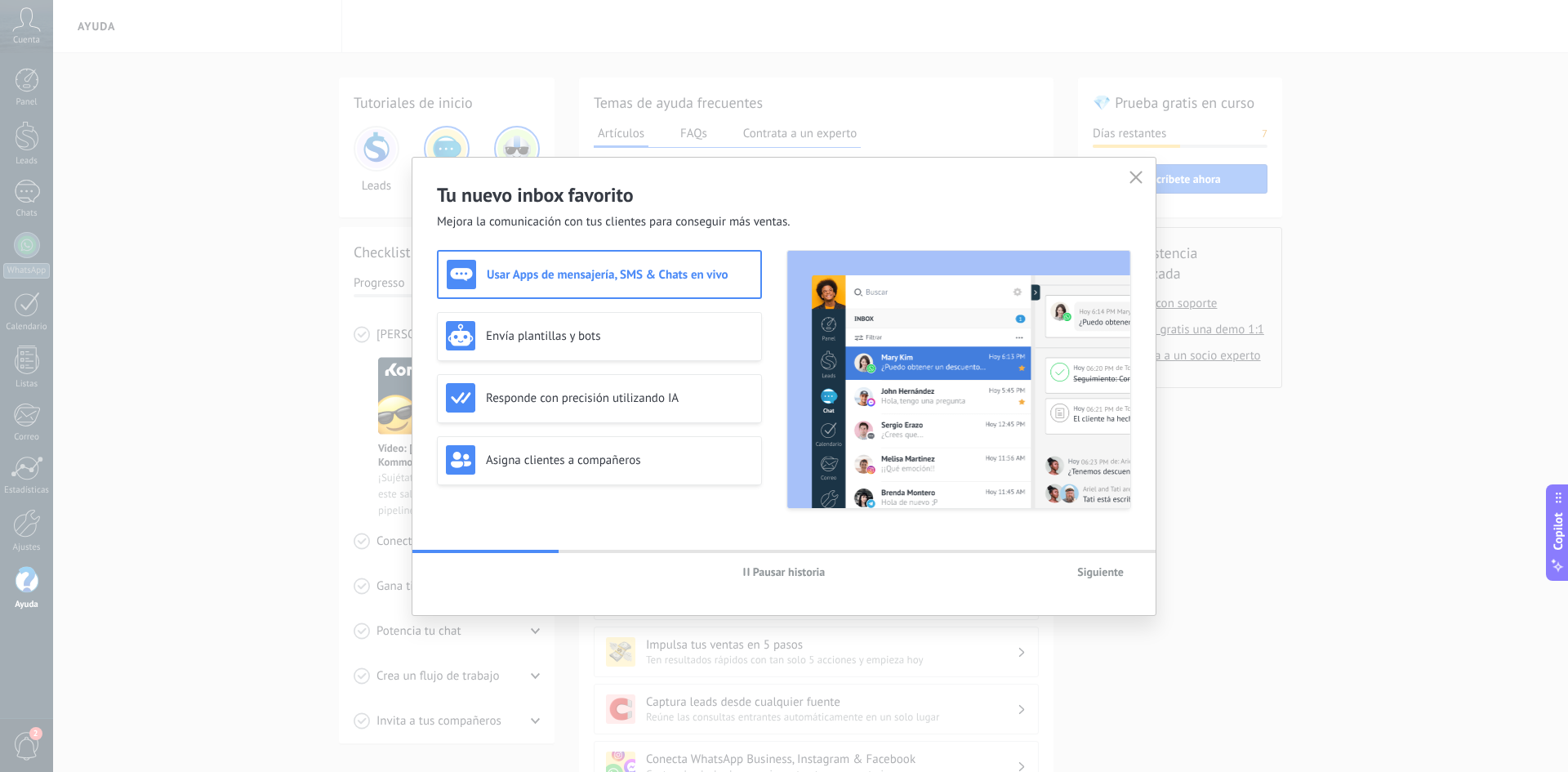
click at [1096, 563] on button "Siguiente" at bounding box center [1100, 572] width 62 height 25
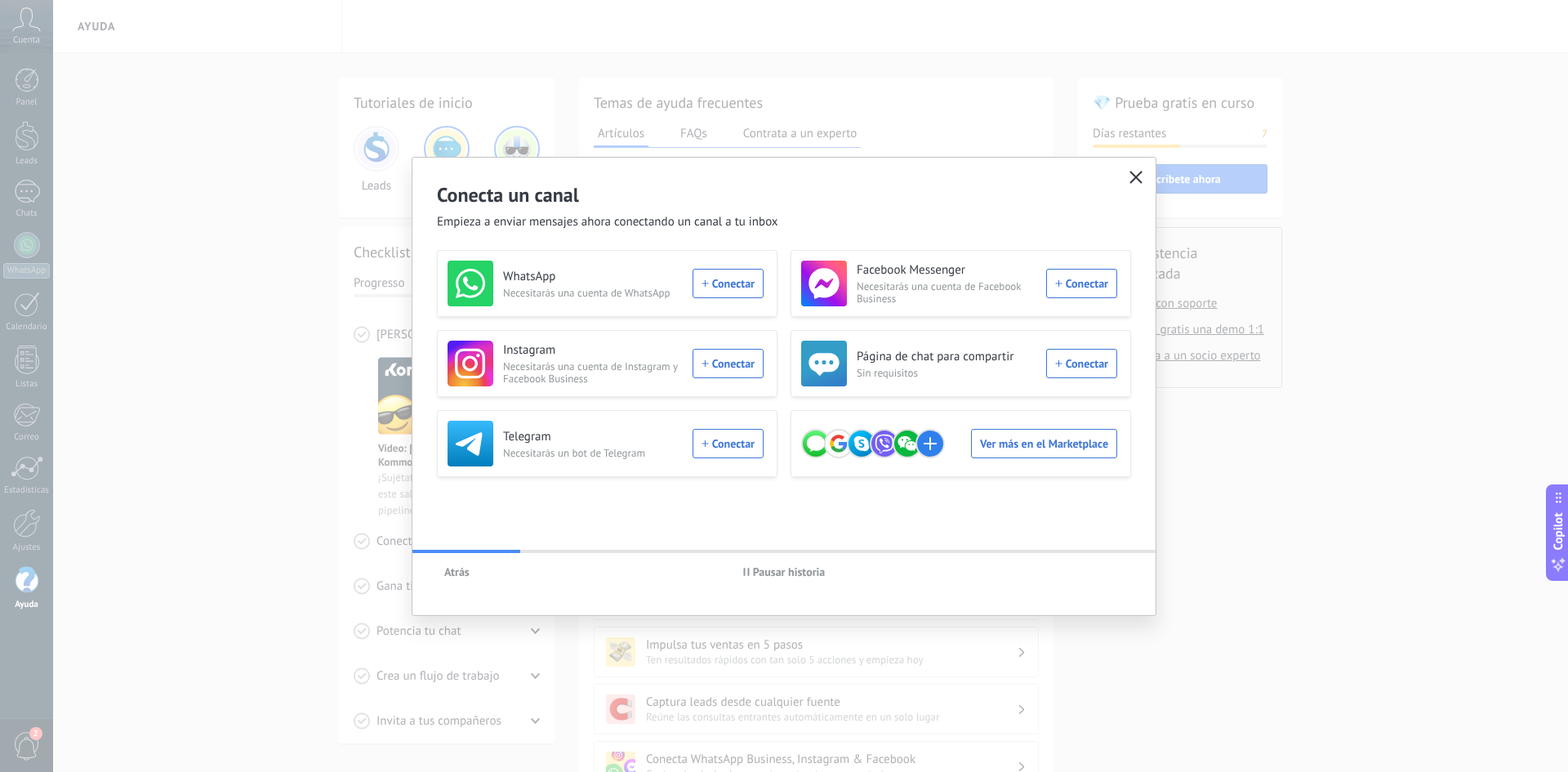
click at [1129, 182] on icon "button" at bounding box center [1136, 177] width 13 height 13
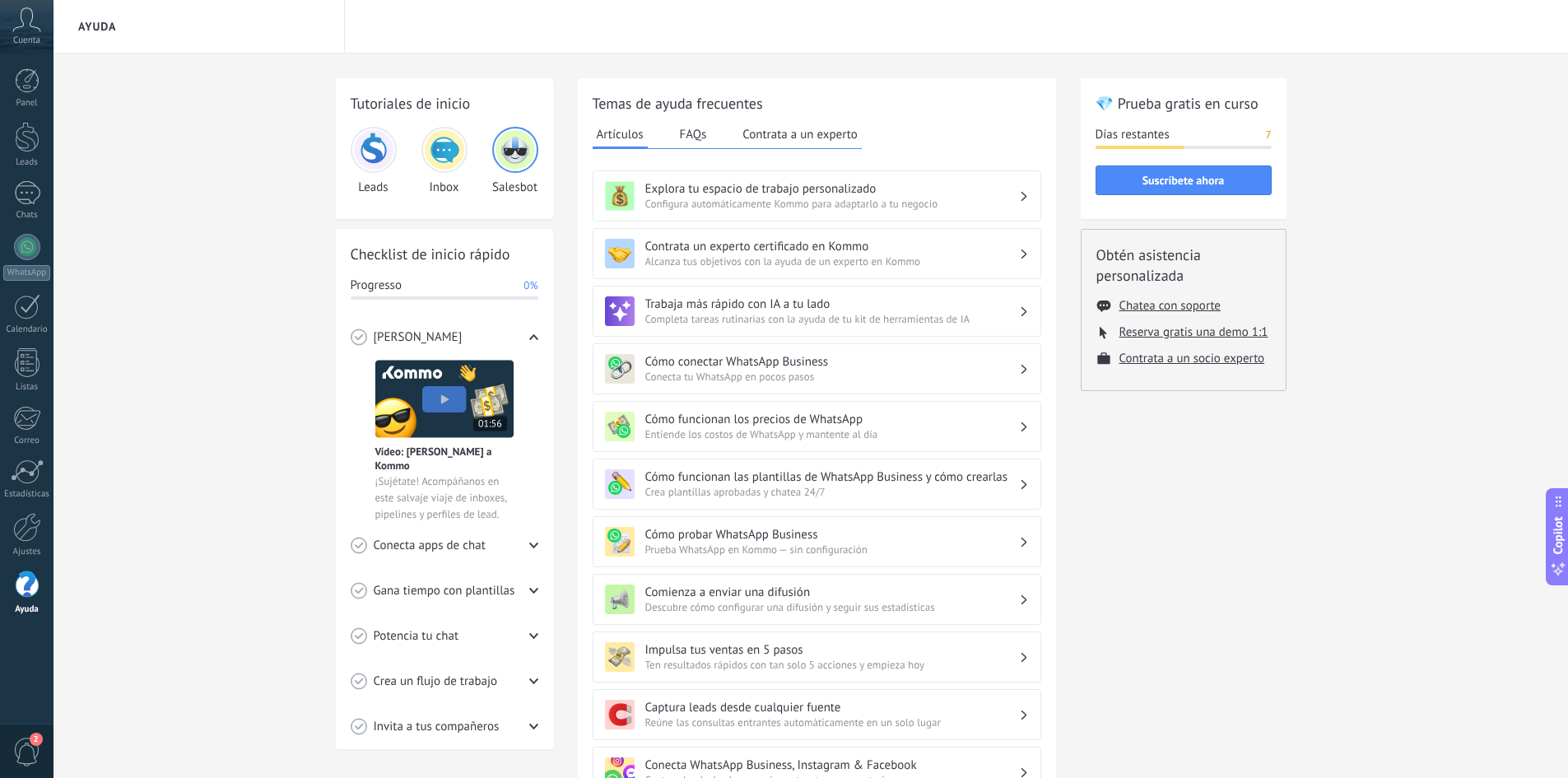
click at [460, 165] on div at bounding box center [445, 150] width 46 height 46
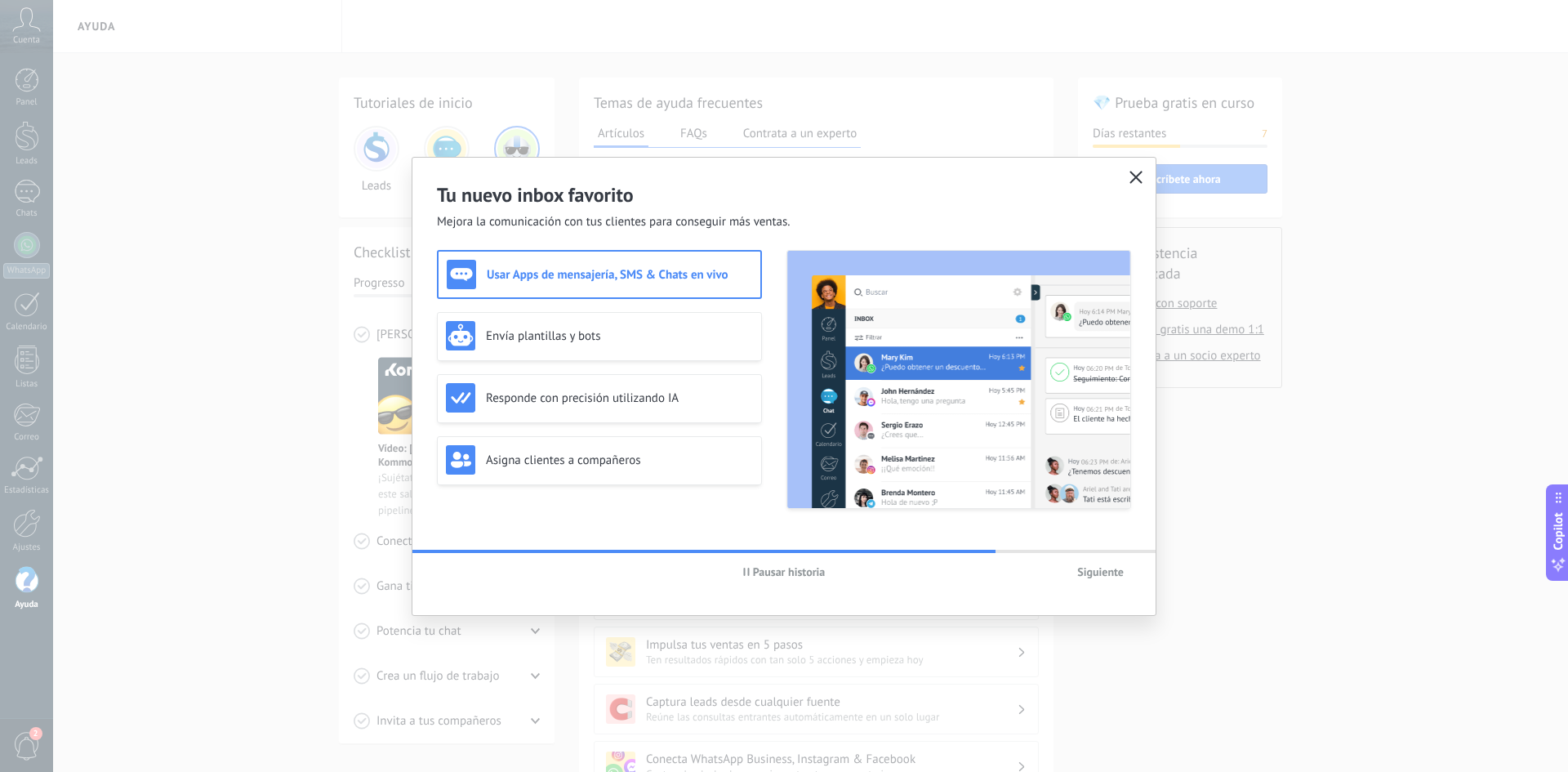
click at [1138, 180] on use "button" at bounding box center [1136, 177] width 12 height 12
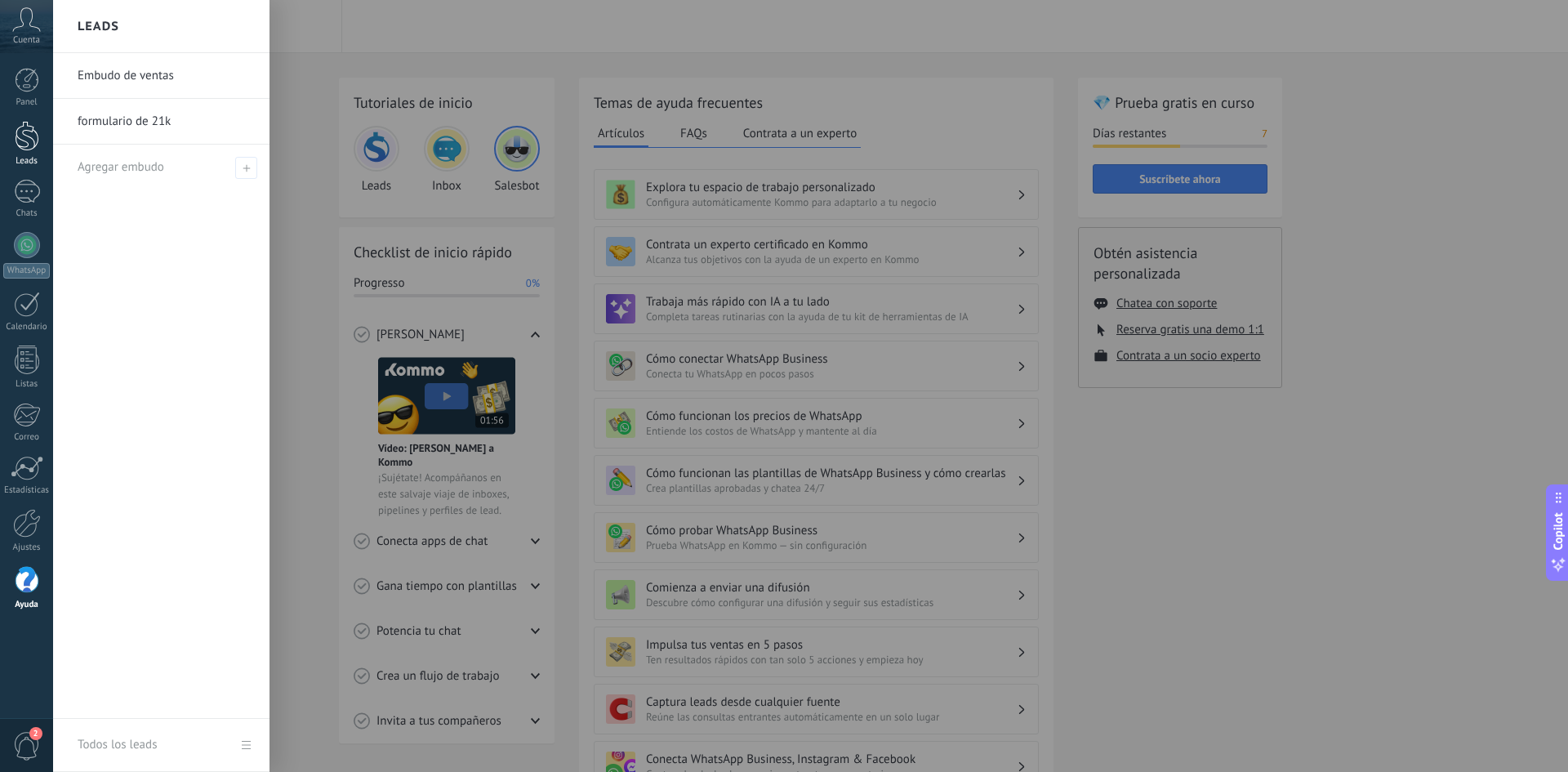
click at [34, 145] on div at bounding box center [27, 136] width 25 height 30
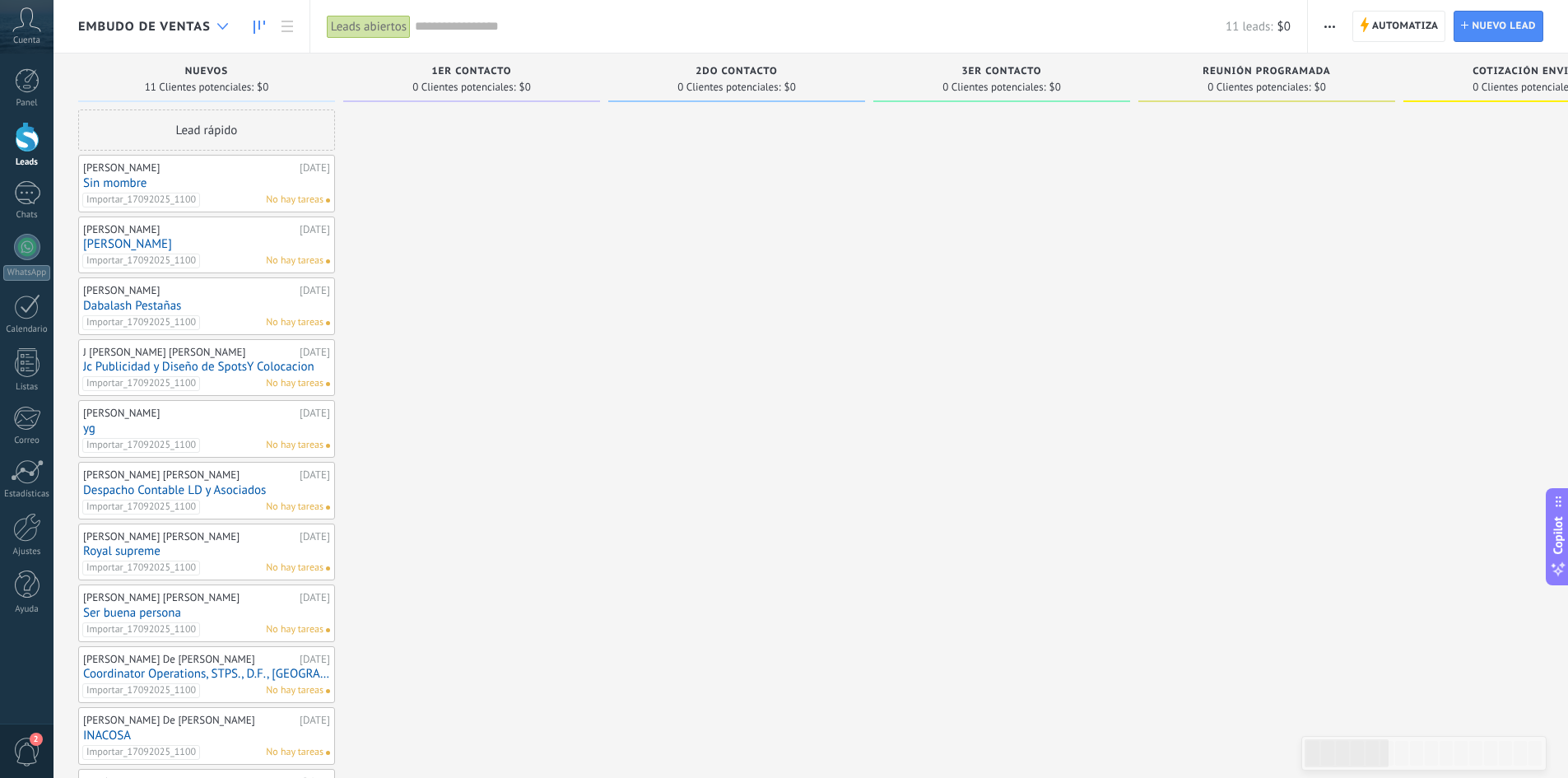
click at [224, 26] on use at bounding box center [222, 26] width 11 height 7
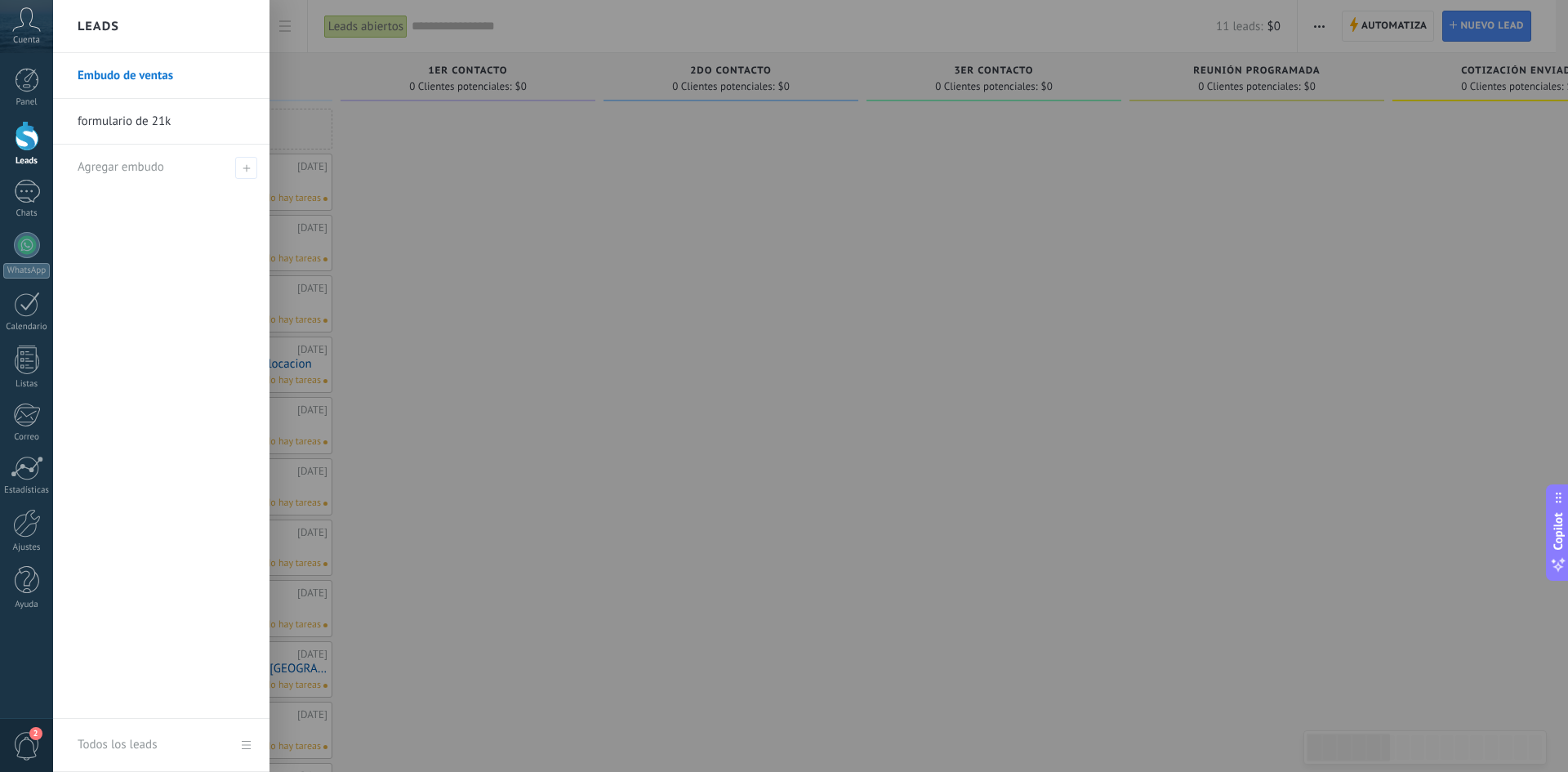
click at [70, 126] on li "formulario de 21k" at bounding box center [161, 122] width 216 height 46
click at [250, 122] on link "formulario de 21k" at bounding box center [165, 122] width 176 height 46
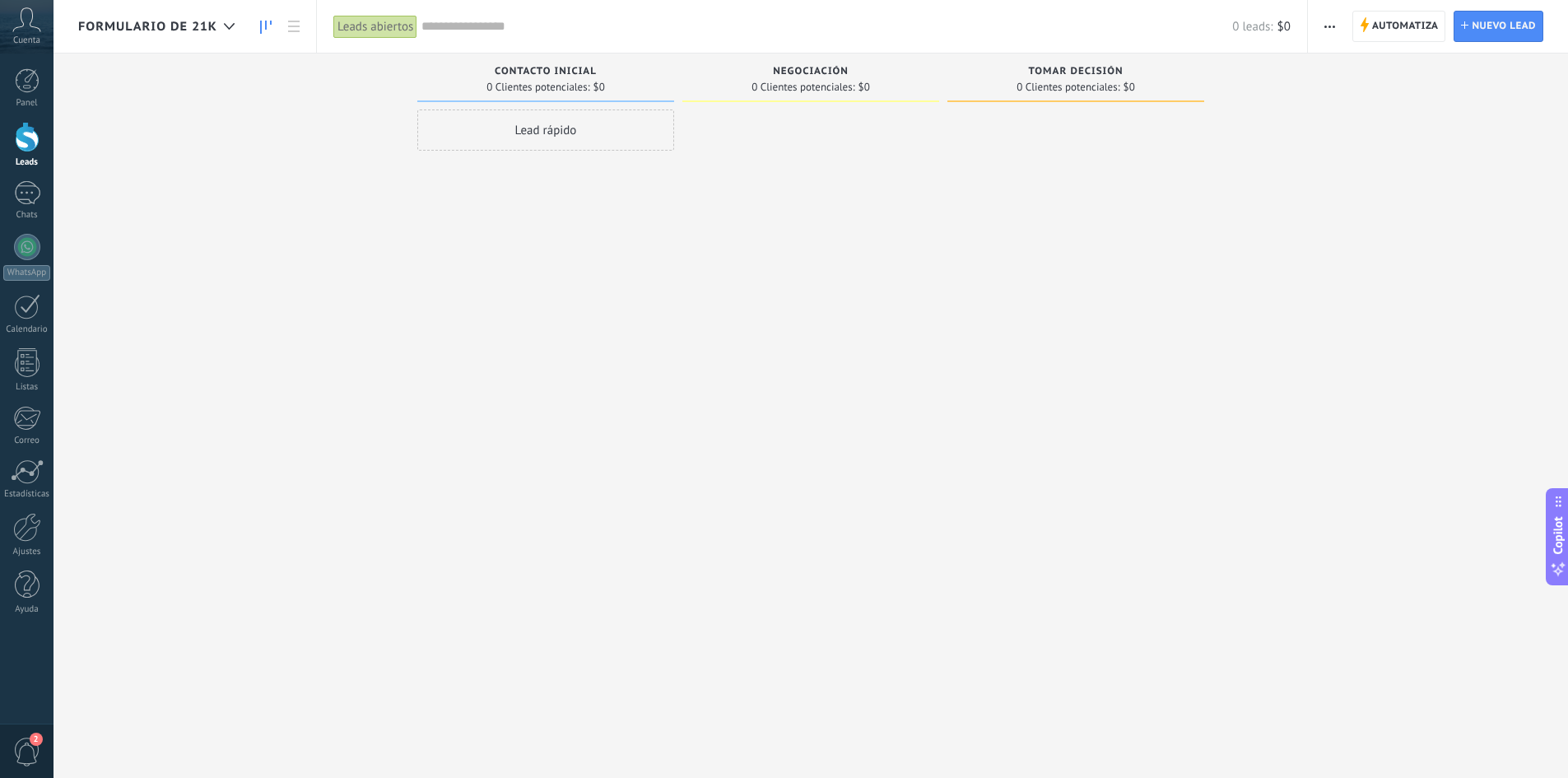
click at [1325, 36] on span "button" at bounding box center [1330, 26] width 11 height 31
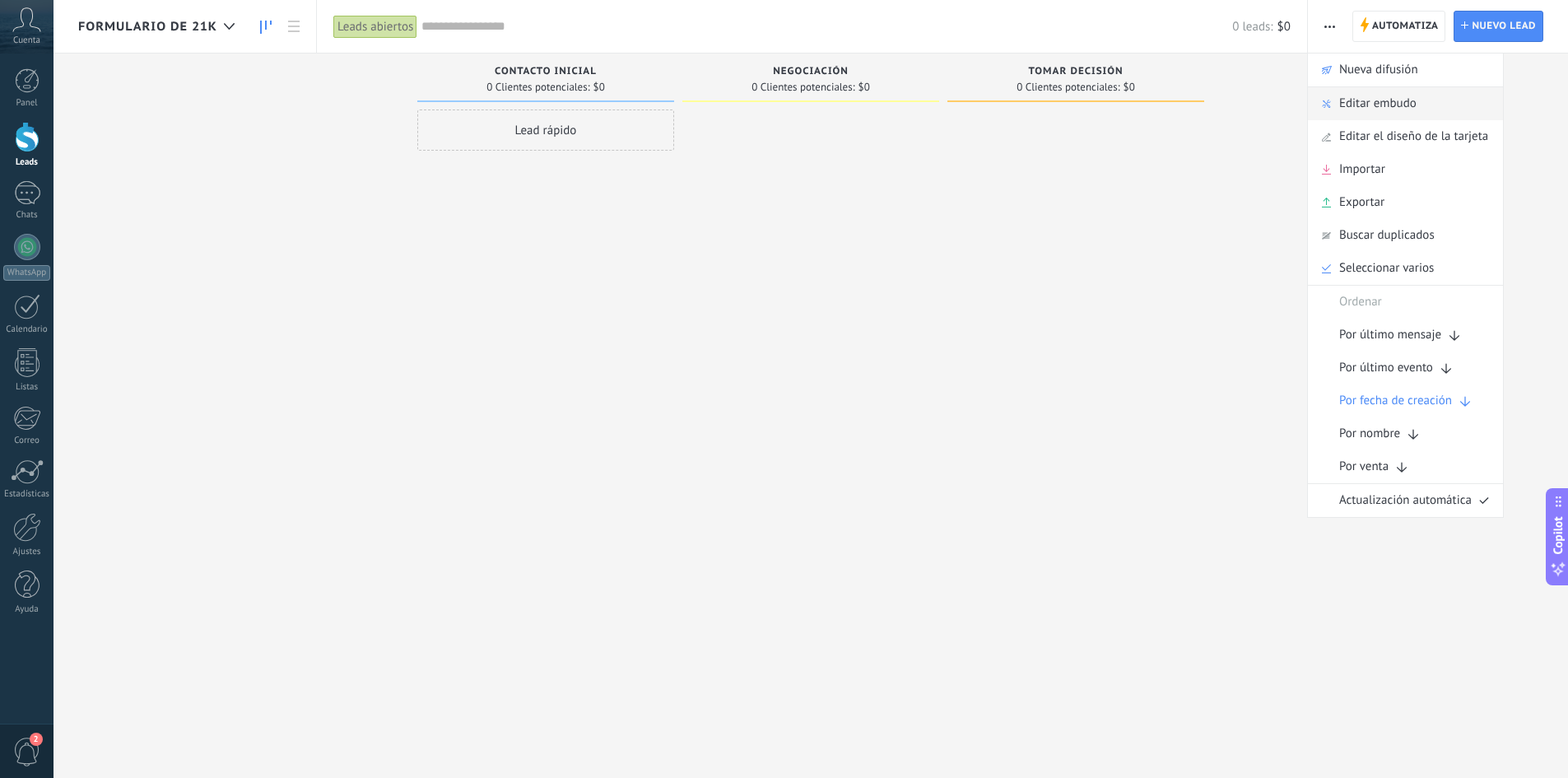
click at [1373, 104] on span "Editar embudo" at bounding box center [1378, 103] width 77 height 33
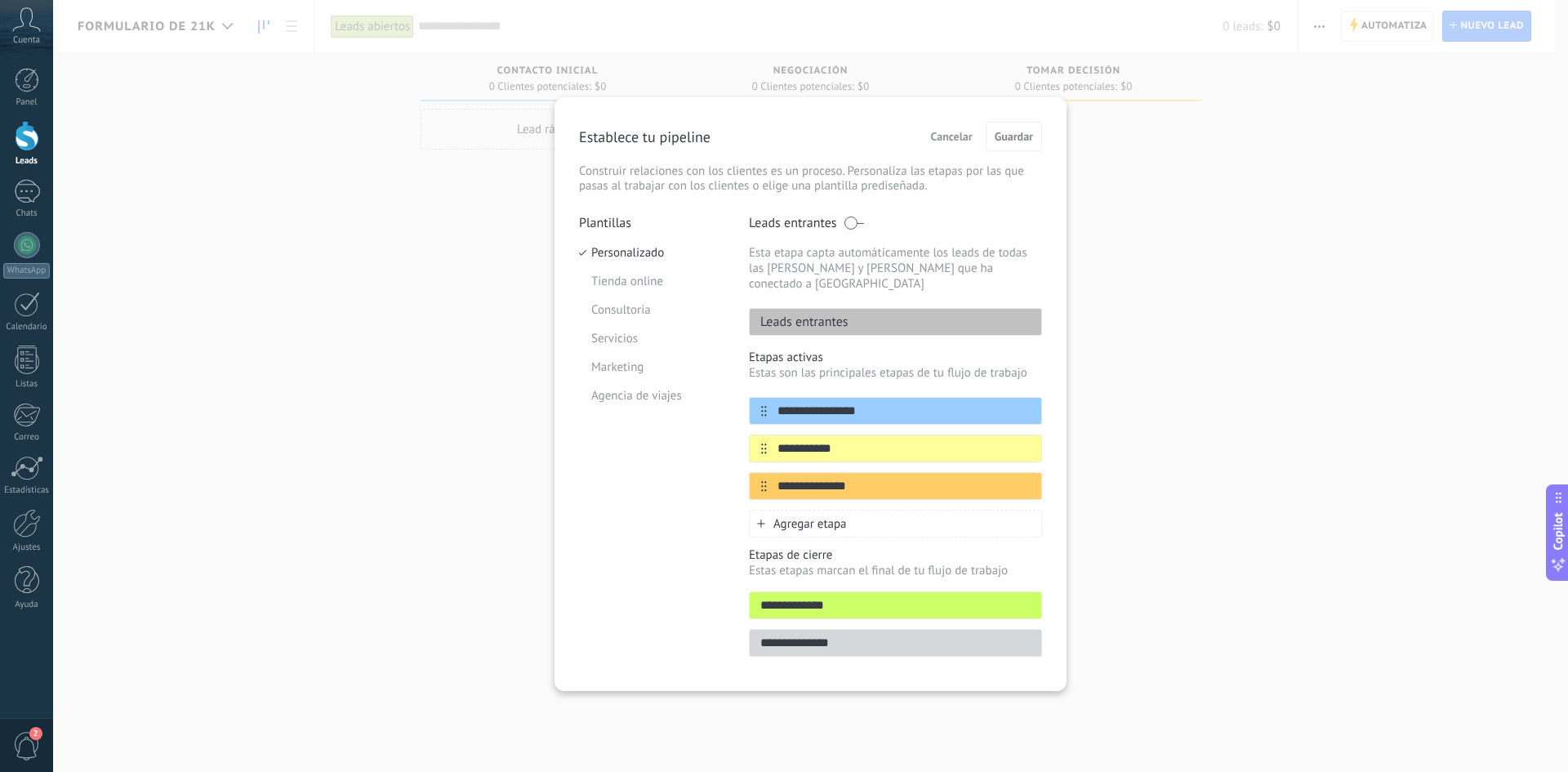
click at [641, 133] on p "Establece tu pipeline" at bounding box center [645, 136] width 131 height 19
drag, startPoint x: 715, startPoint y: 137, endPoint x: 587, endPoint y: 144, distance: 128.2
click at [587, 144] on div "Establece tu pipeline Cancelar Guardar" at bounding box center [811, 136] width 463 height 30
click at [618, 133] on p "Establece tu pipeline" at bounding box center [645, 136] width 131 height 19
click at [628, 241] on li "Personalizado" at bounding box center [651, 252] width 145 height 29
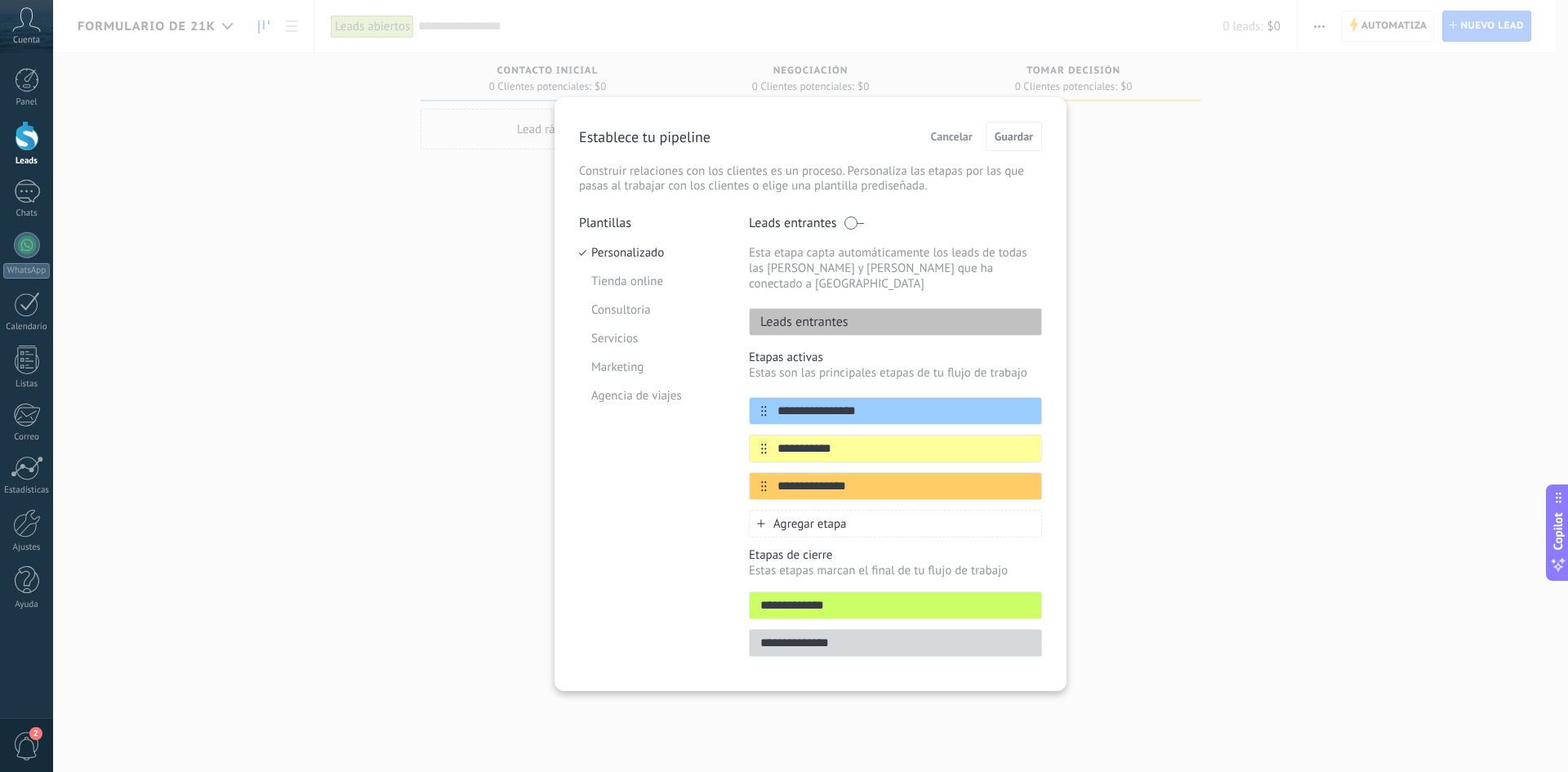
click at [956, 137] on span "Cancelar" at bounding box center [951, 136] width 42 height 11
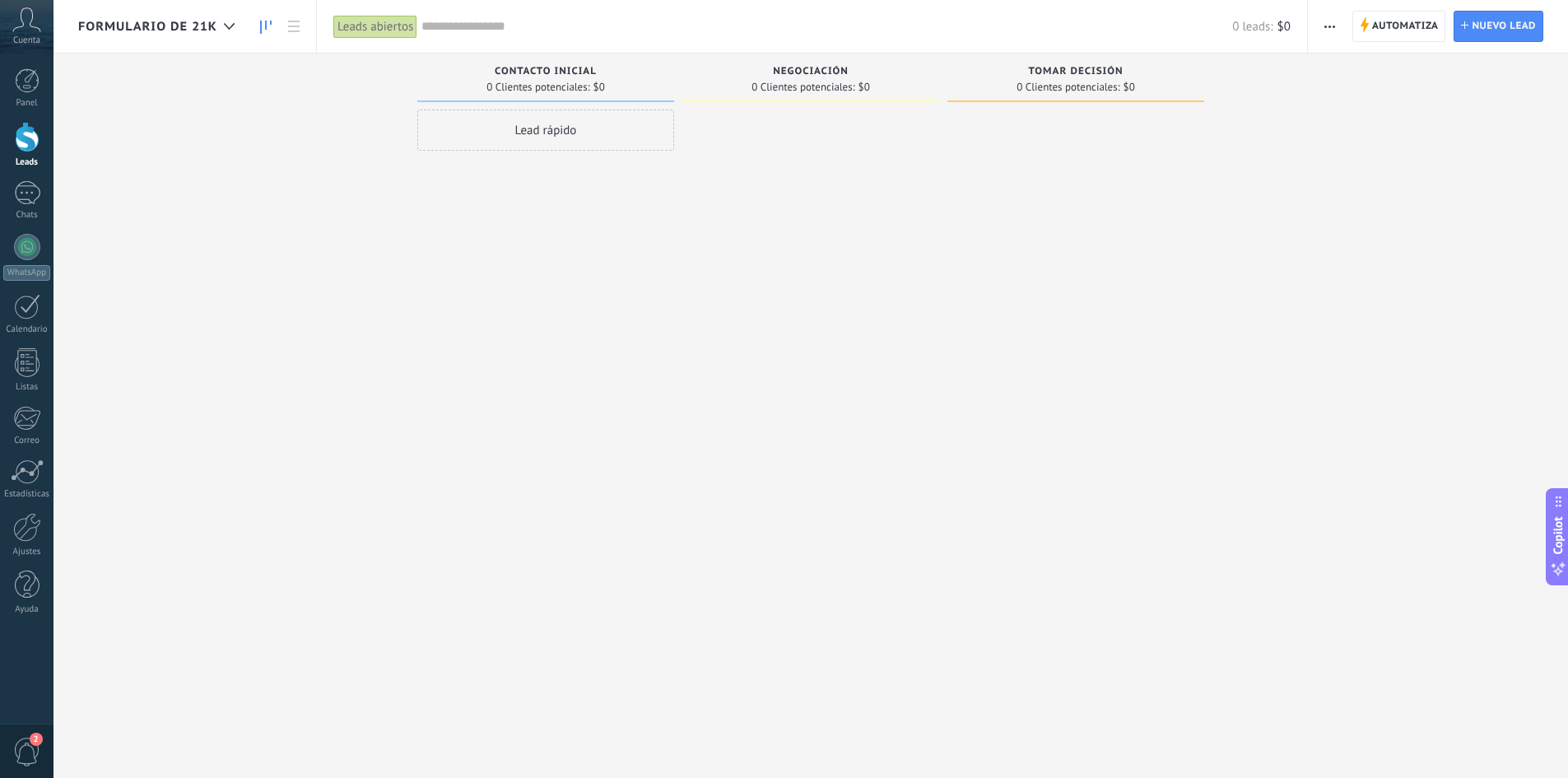
click at [243, 31] on div "formulario de 21k" at bounding box center [164, 26] width 173 height 53
click at [238, 27] on div at bounding box center [228, 26] width 27 height 32
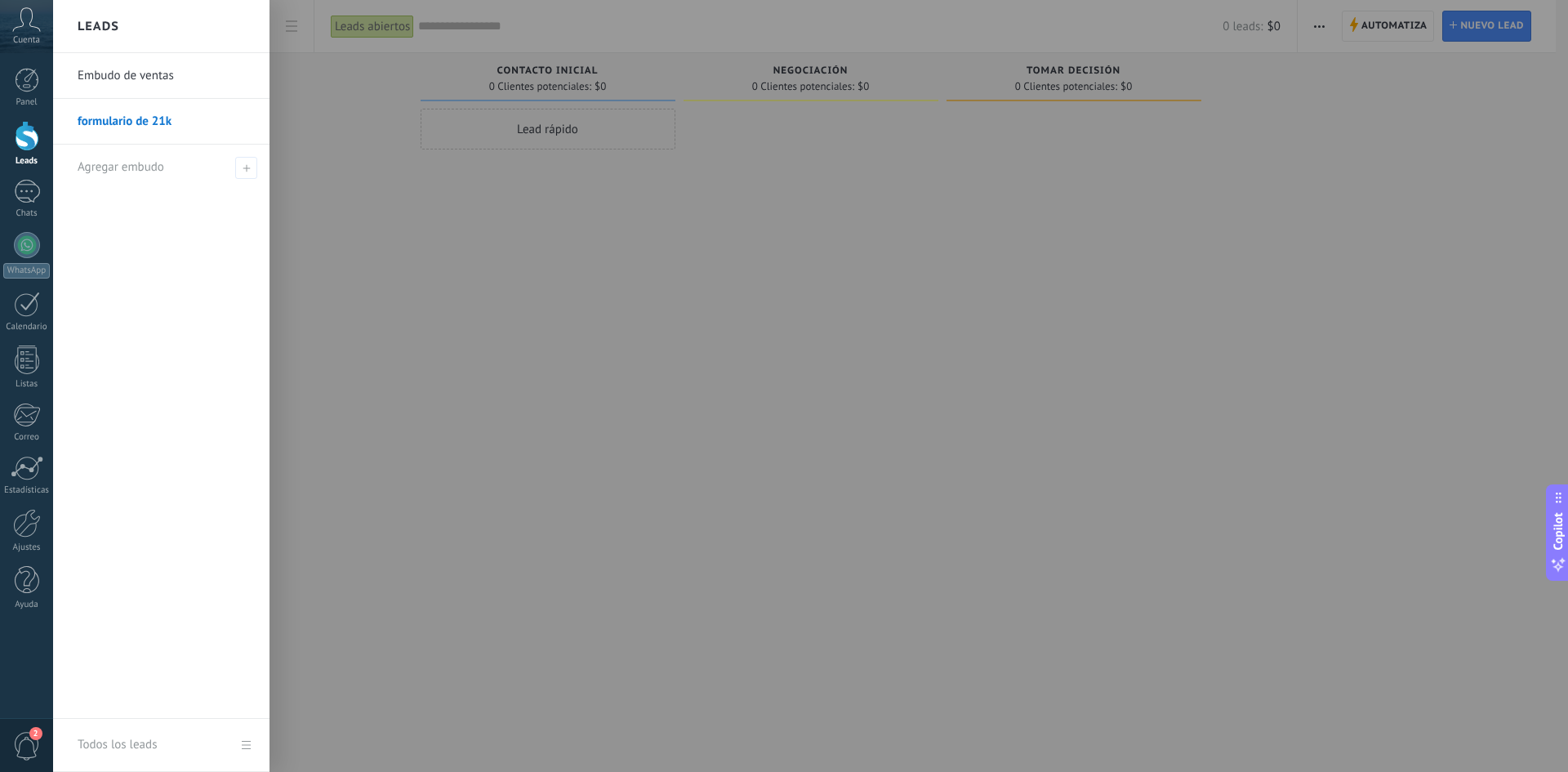
click at [71, 119] on li "formulario de 21k" at bounding box center [161, 122] width 216 height 46
click at [245, 73] on link "Embudo de ventas" at bounding box center [165, 76] width 176 height 46
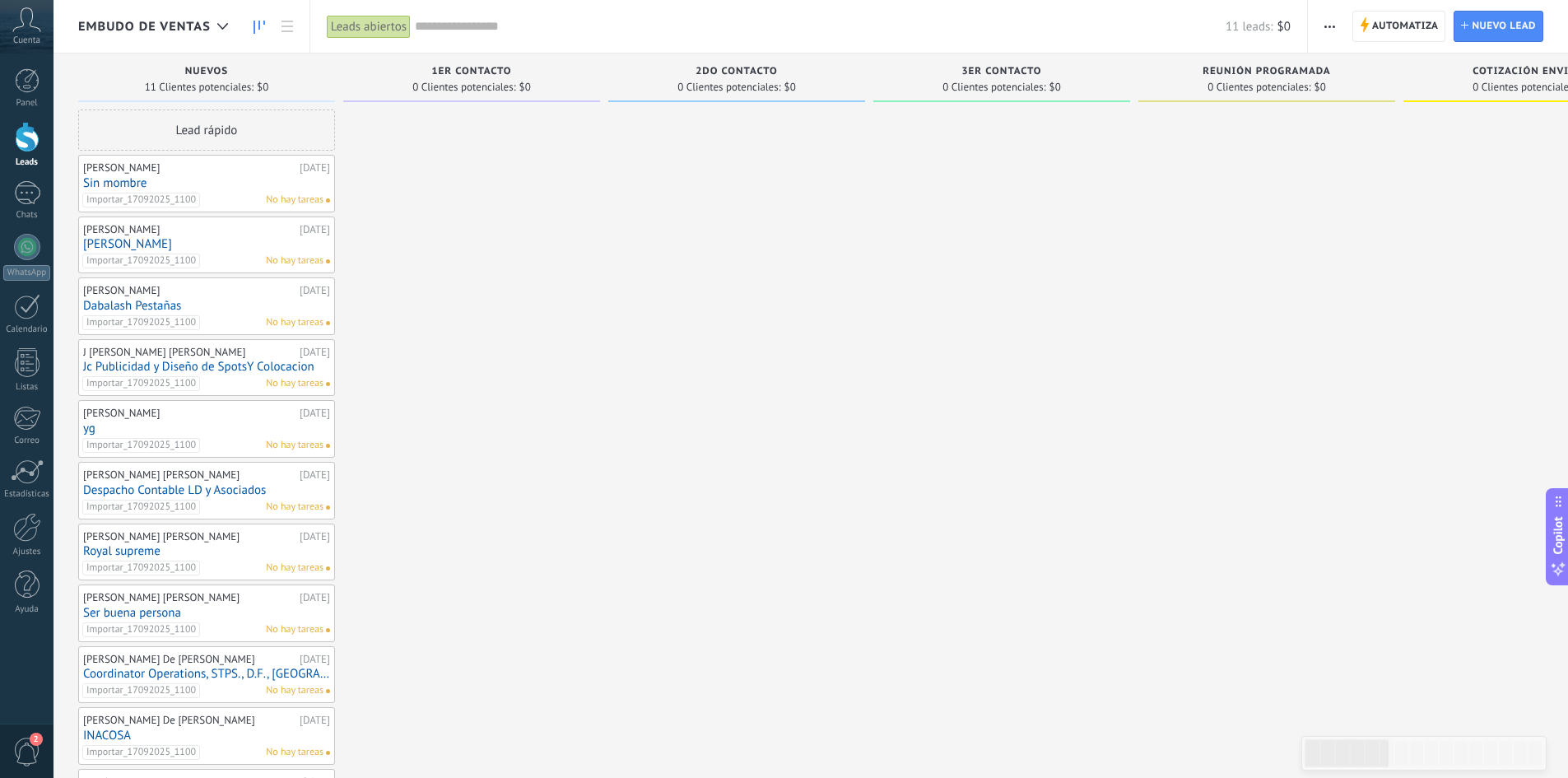
click at [188, 28] on span "Embudo de ventas" at bounding box center [144, 26] width 132 height 16
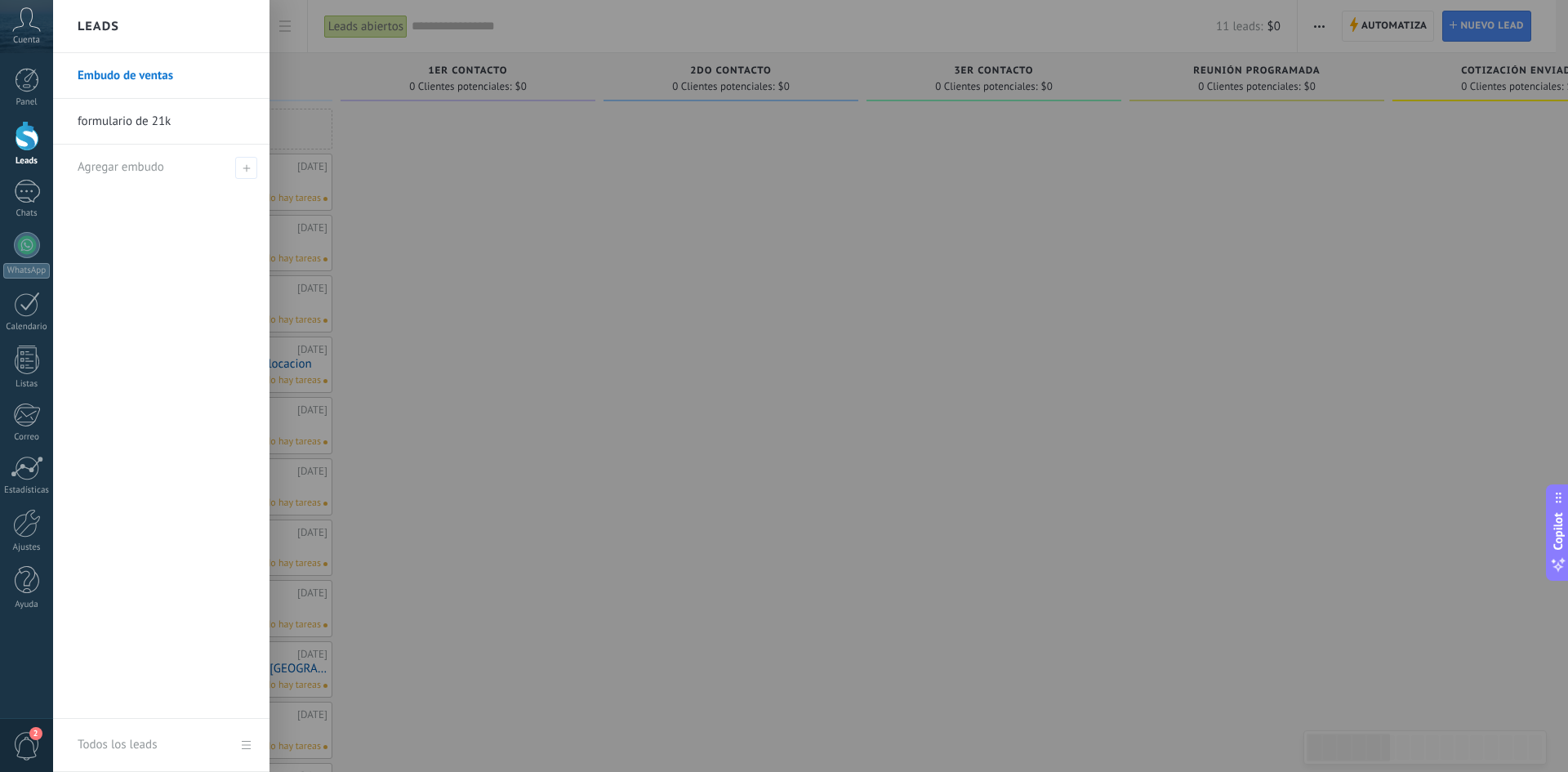
click at [119, 71] on link "Embudo de ventas" at bounding box center [165, 76] width 176 height 46
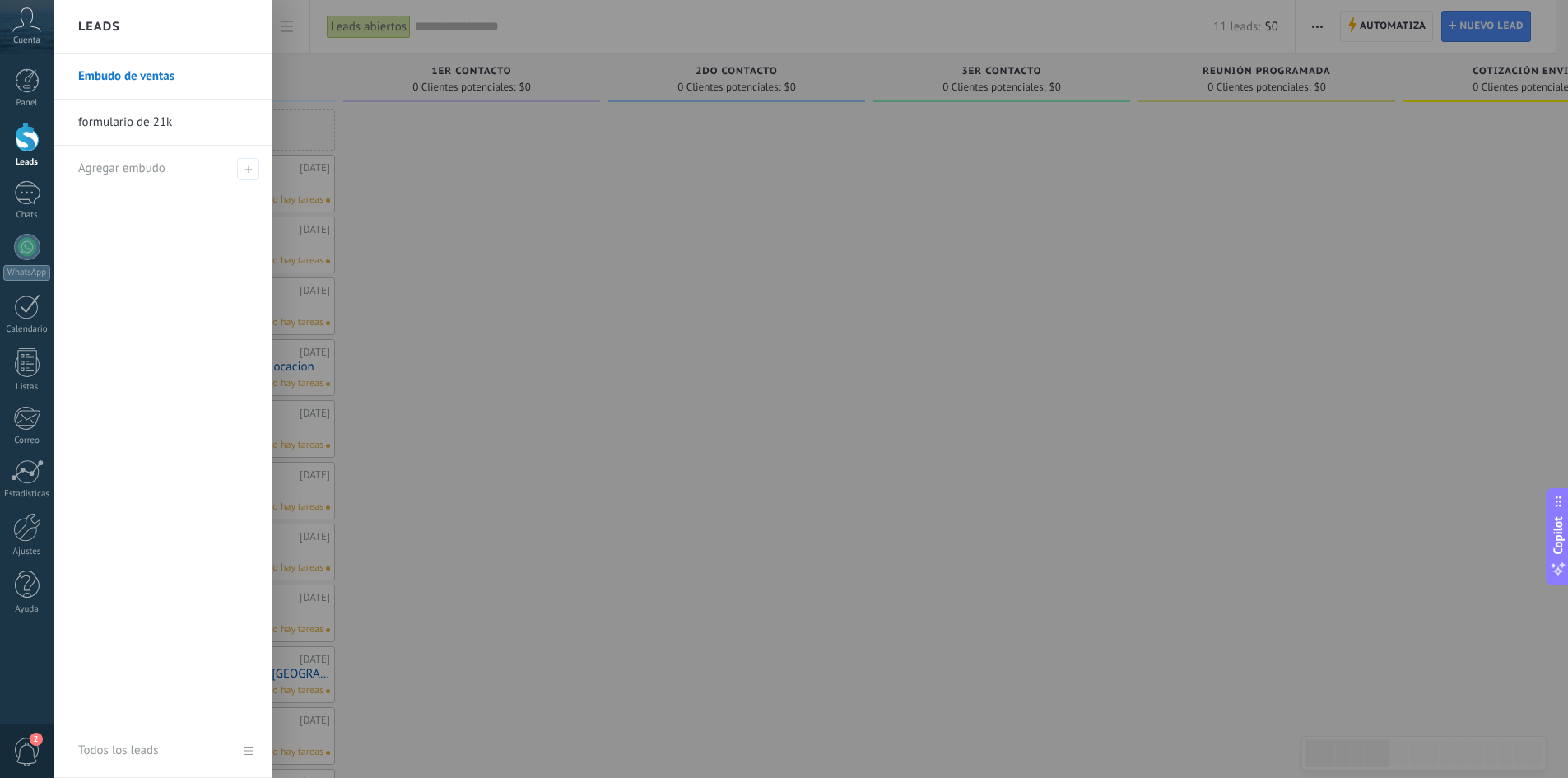
click at [120, 72] on body ".abccls-1,.abccls-2{fill-rule:evenodd}.abccls-2{fill:#fff} .abfcls-1{fill:none}…" at bounding box center [784, 389] width 1568 height 778
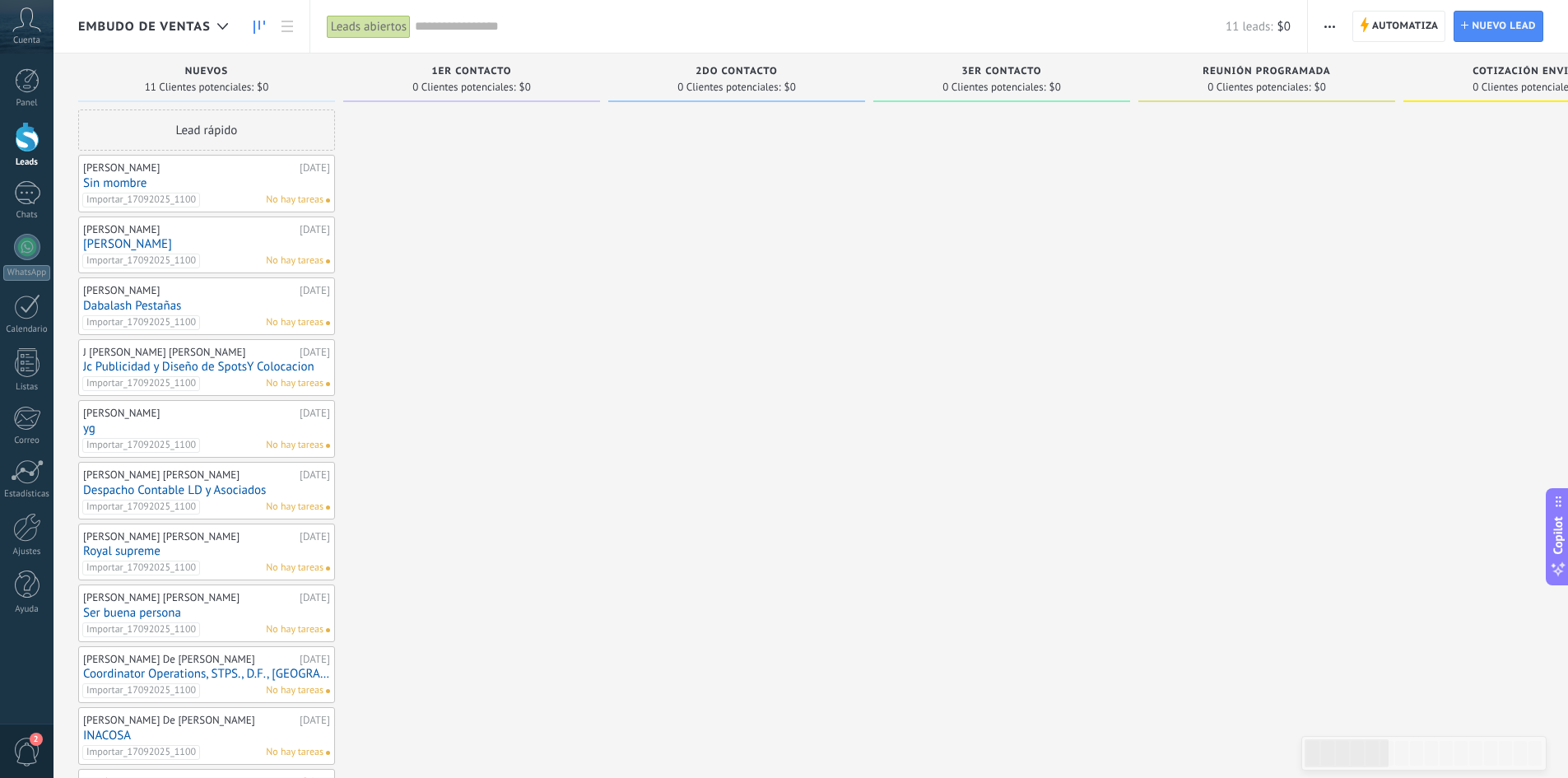
click at [355, 21] on div "Leads abiertos" at bounding box center [368, 26] width 84 height 24
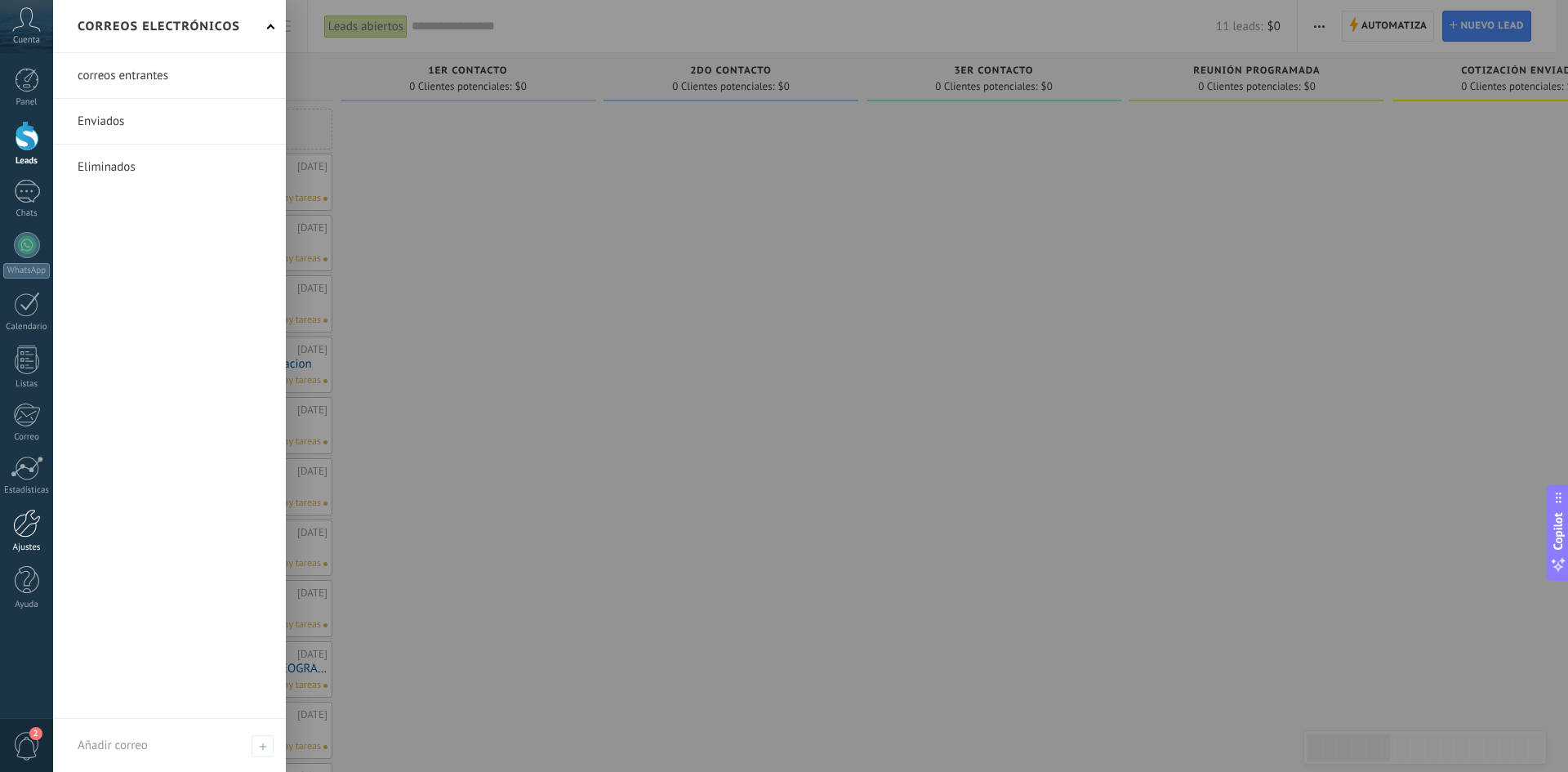
click at [29, 516] on div at bounding box center [27, 522] width 28 height 29
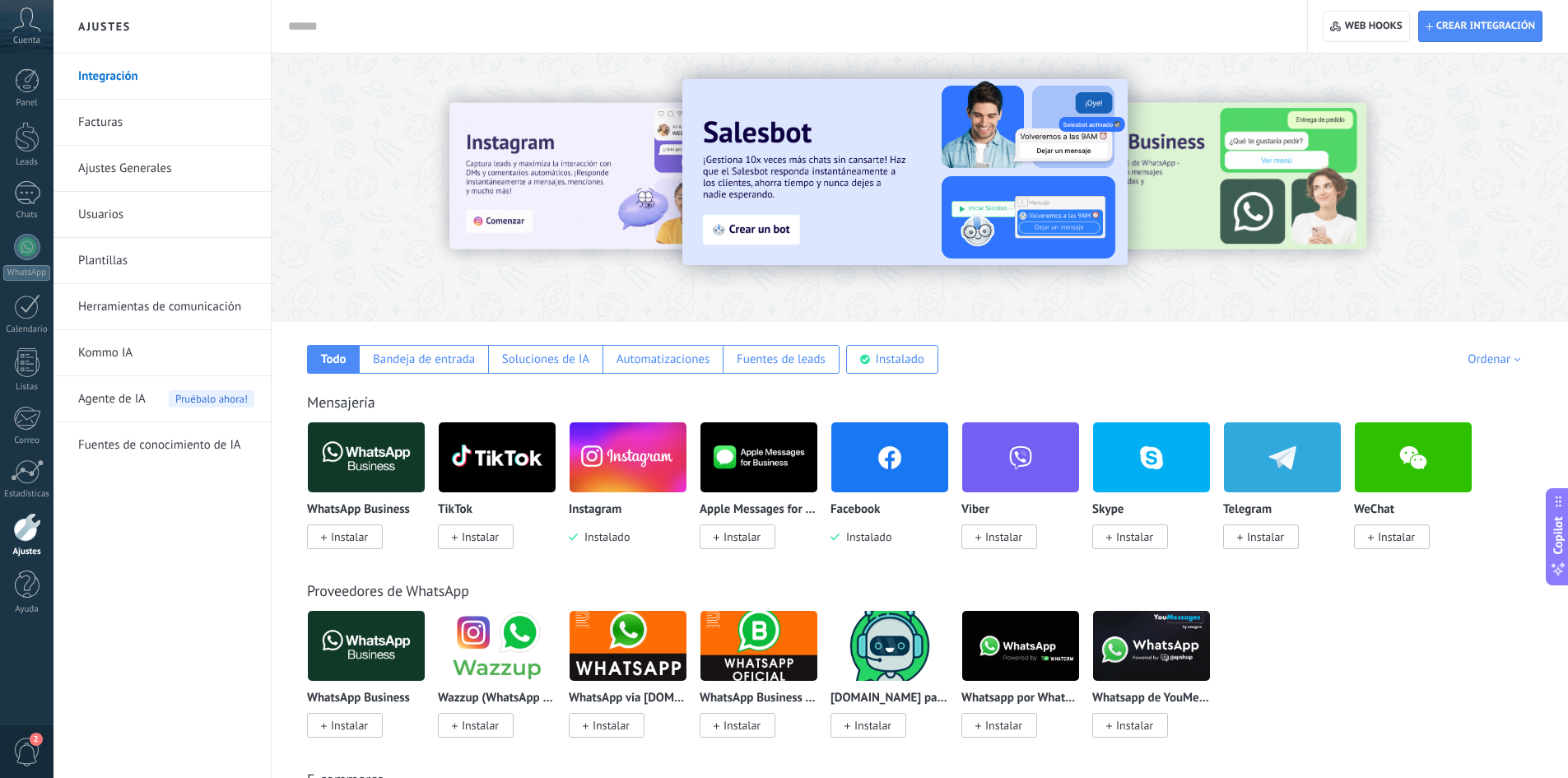
click at [32, 17] on icon at bounding box center [26, 20] width 29 height 25
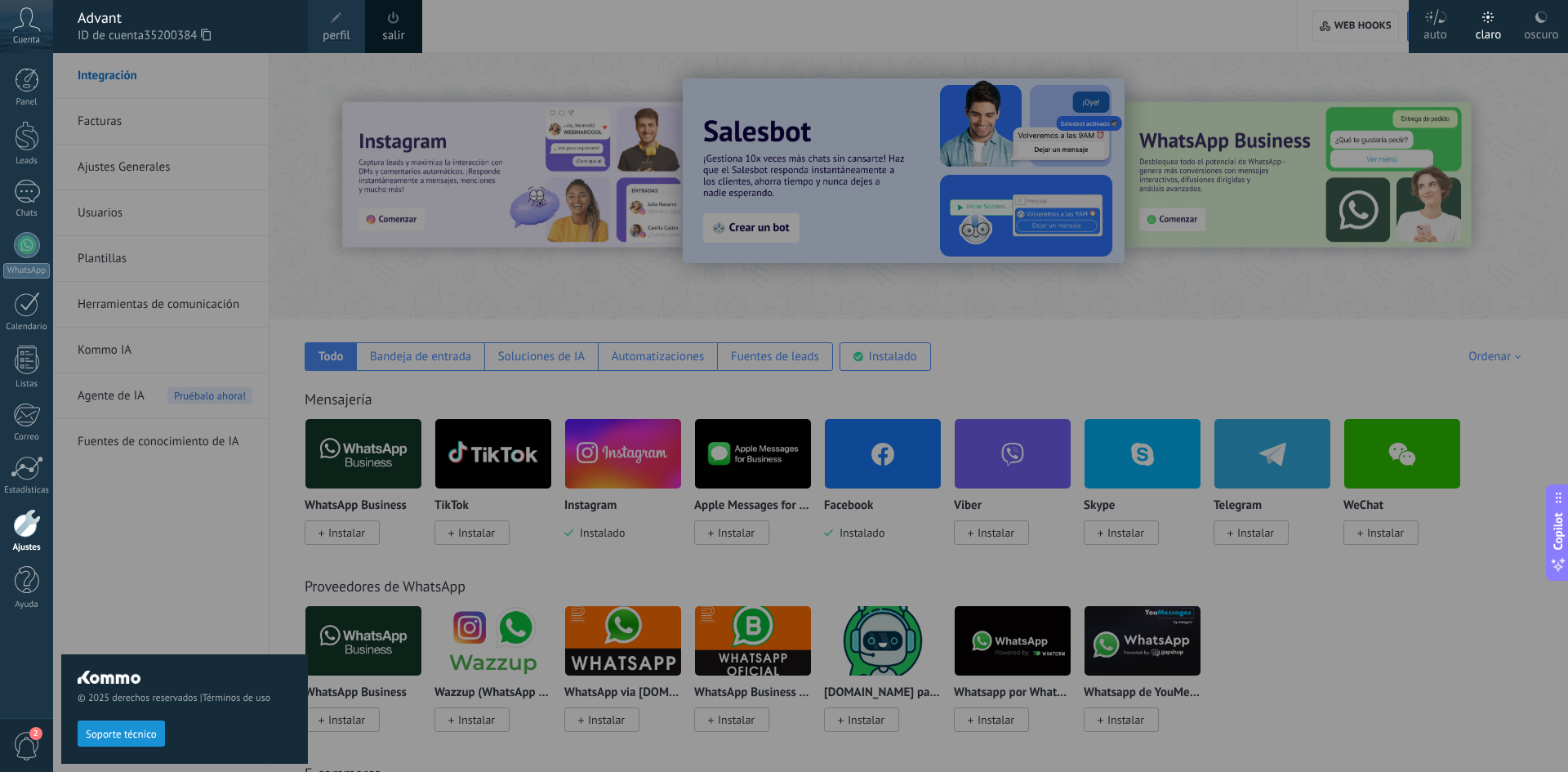
click at [29, 534] on div at bounding box center [27, 522] width 28 height 29
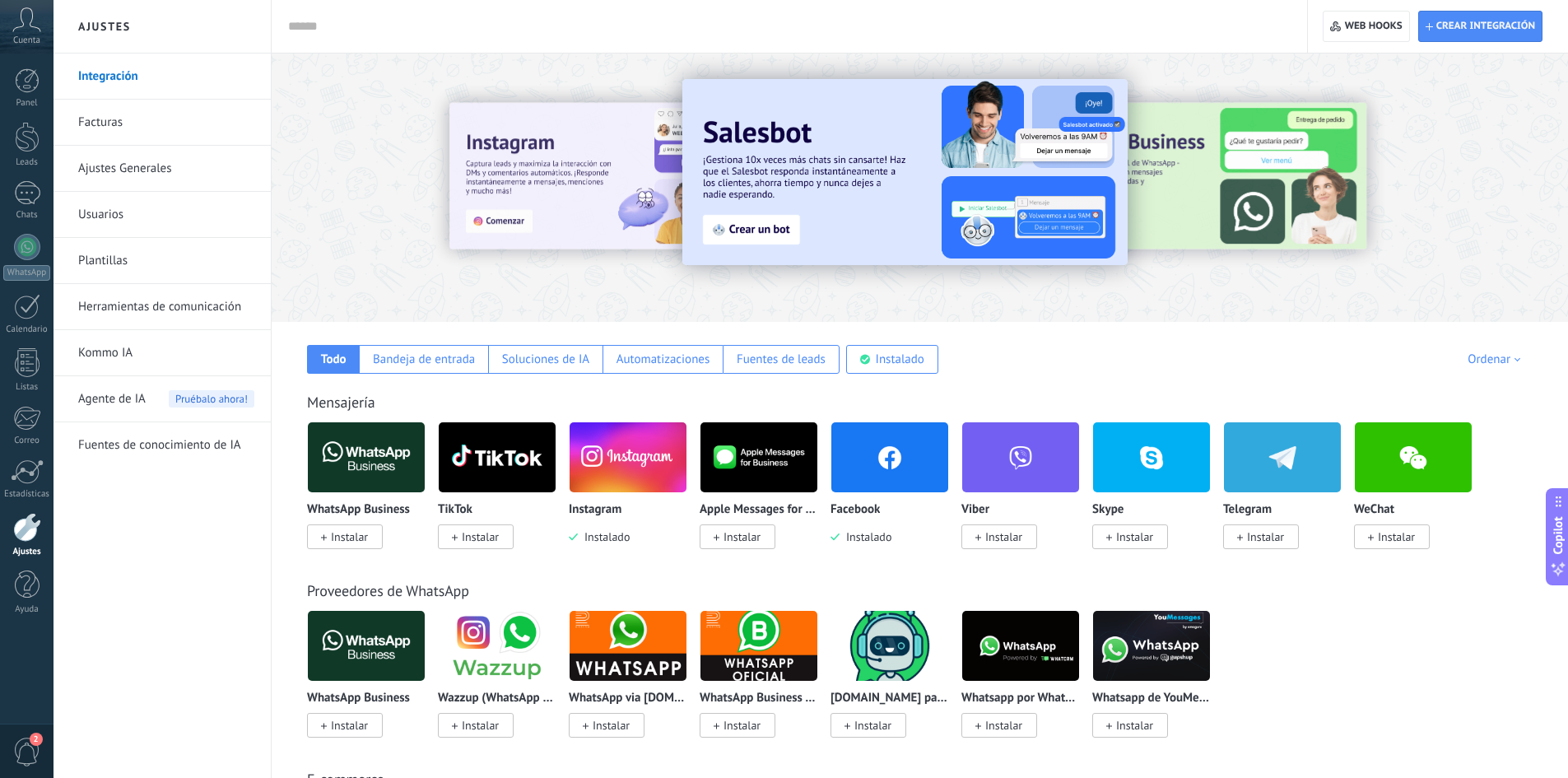
click at [140, 175] on link "Ajustes Generales" at bounding box center [166, 169] width 176 height 46
